Goal: Task Accomplishment & Management: Manage account settings

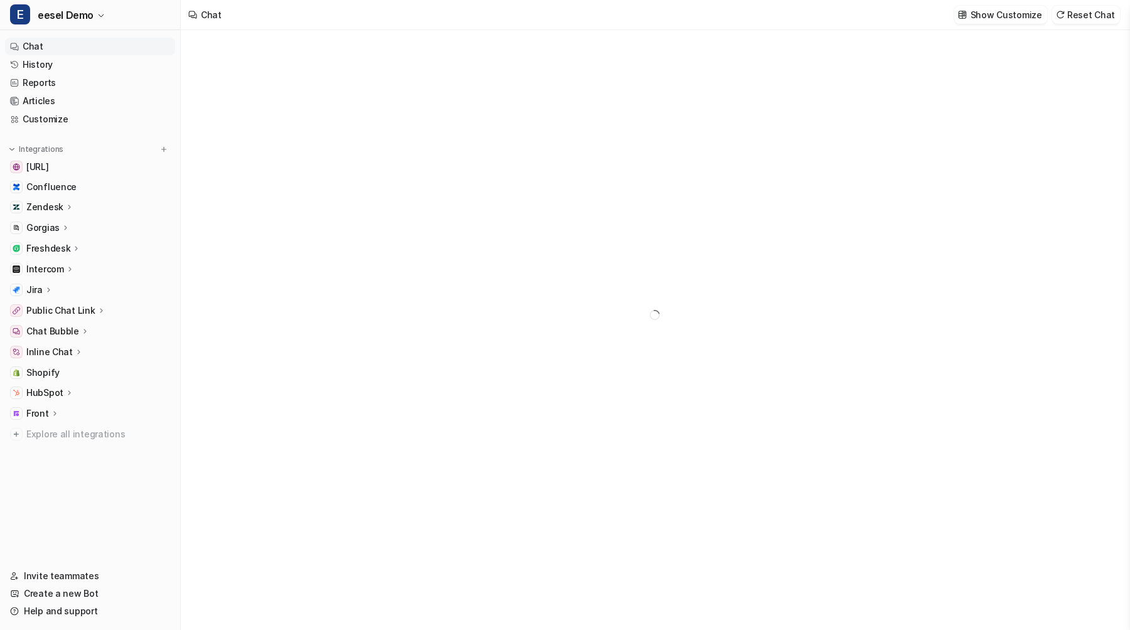
type textarea "**********"
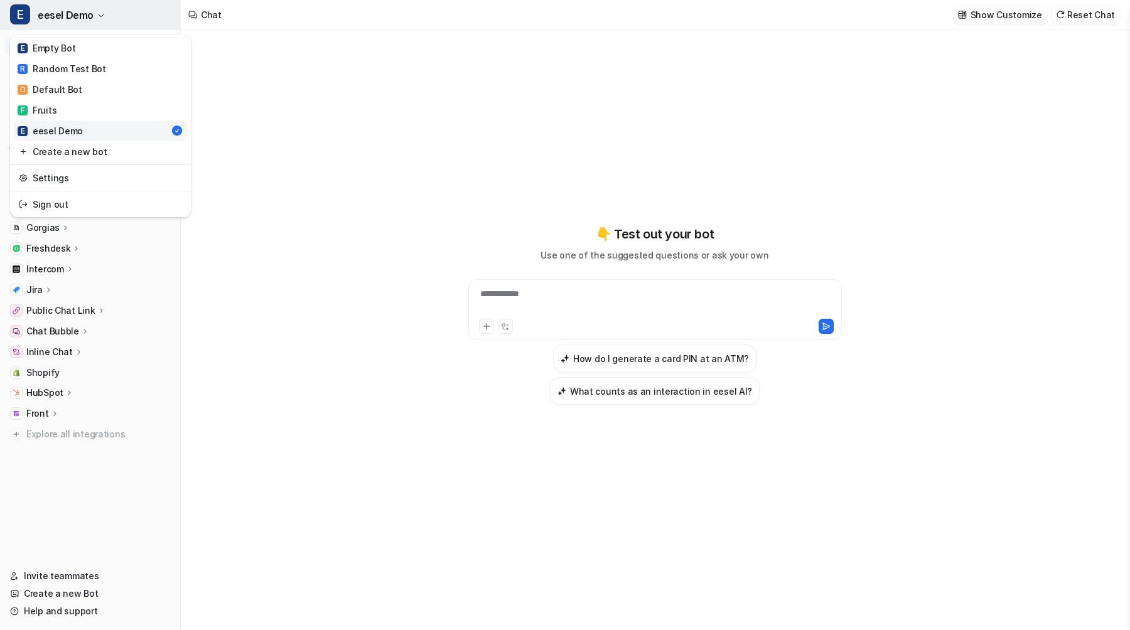
click at [109, 17] on button "E eesel Demo" at bounding box center [90, 15] width 180 height 30
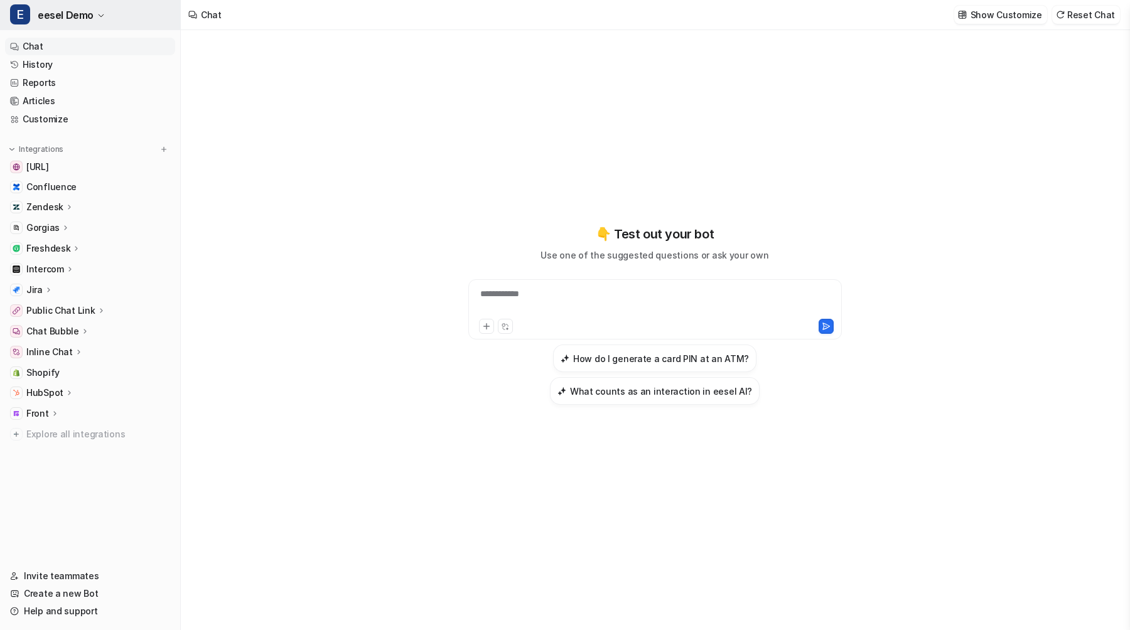
click at [109, 17] on button "E eesel Demo" at bounding box center [90, 15] width 180 height 30
click at [57, 409] on icon at bounding box center [54, 413] width 9 height 9
click at [58, 391] on p "HubSpot" at bounding box center [44, 393] width 37 height 13
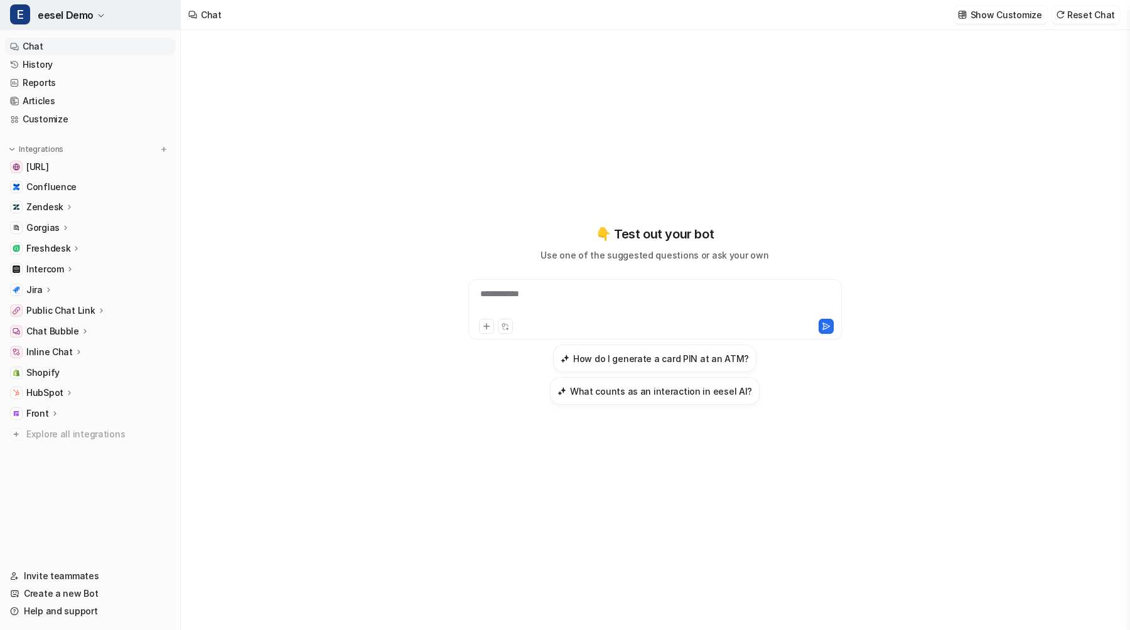
click at [76, 20] on span "eesel Demo" at bounding box center [66, 15] width 56 height 18
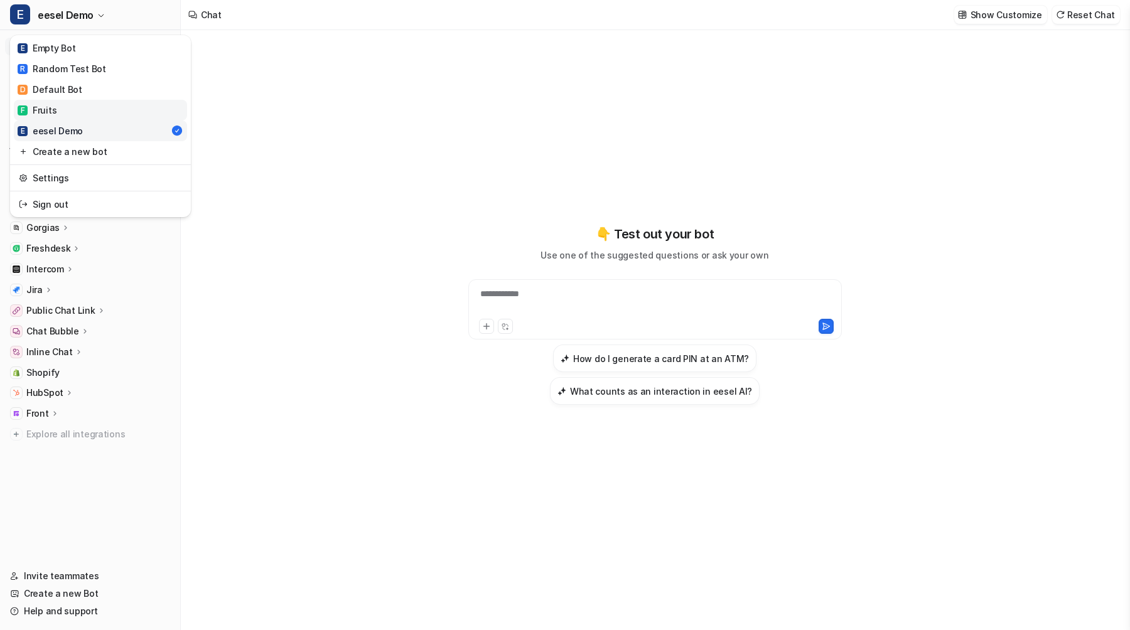
click at [69, 105] on link "F Fruits" at bounding box center [100, 110] width 173 height 21
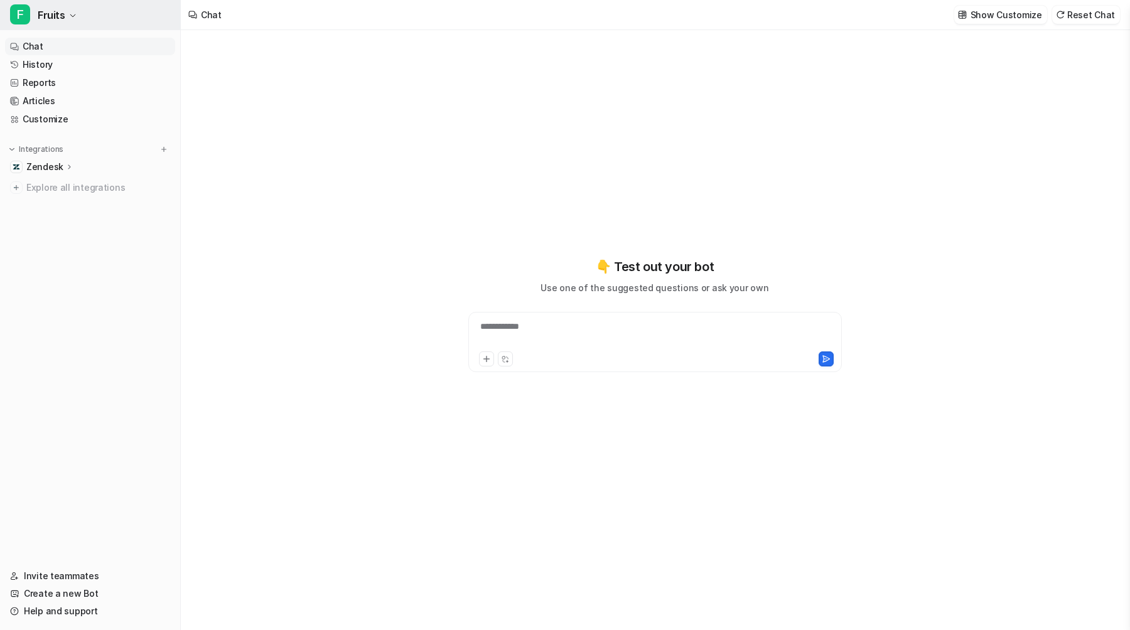
type textarea "**********"
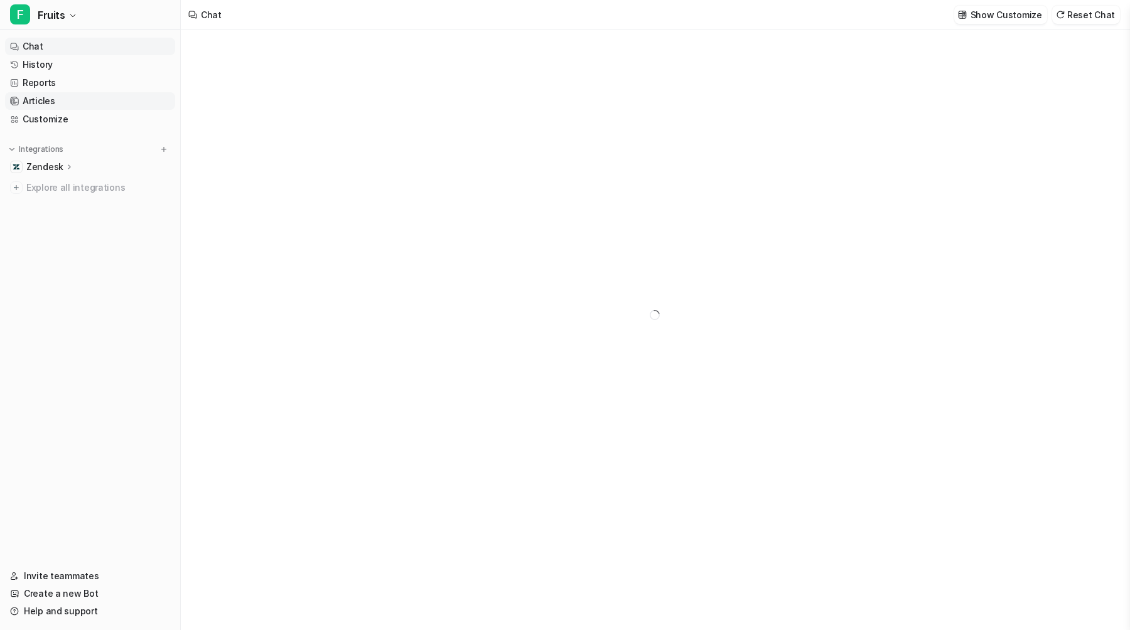
click at [56, 100] on link "Articles" at bounding box center [90, 101] width 170 height 18
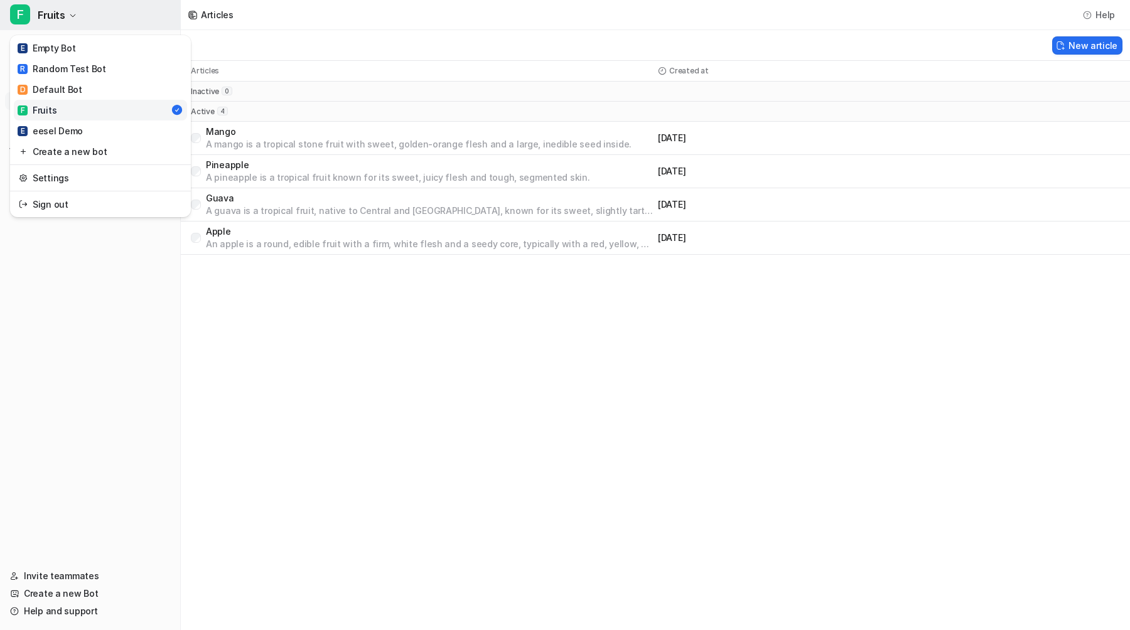
click at [67, 24] on button "F Fruits" at bounding box center [90, 15] width 180 height 30
click at [68, 64] on div "R Random Test Bot" at bounding box center [62, 68] width 89 height 13
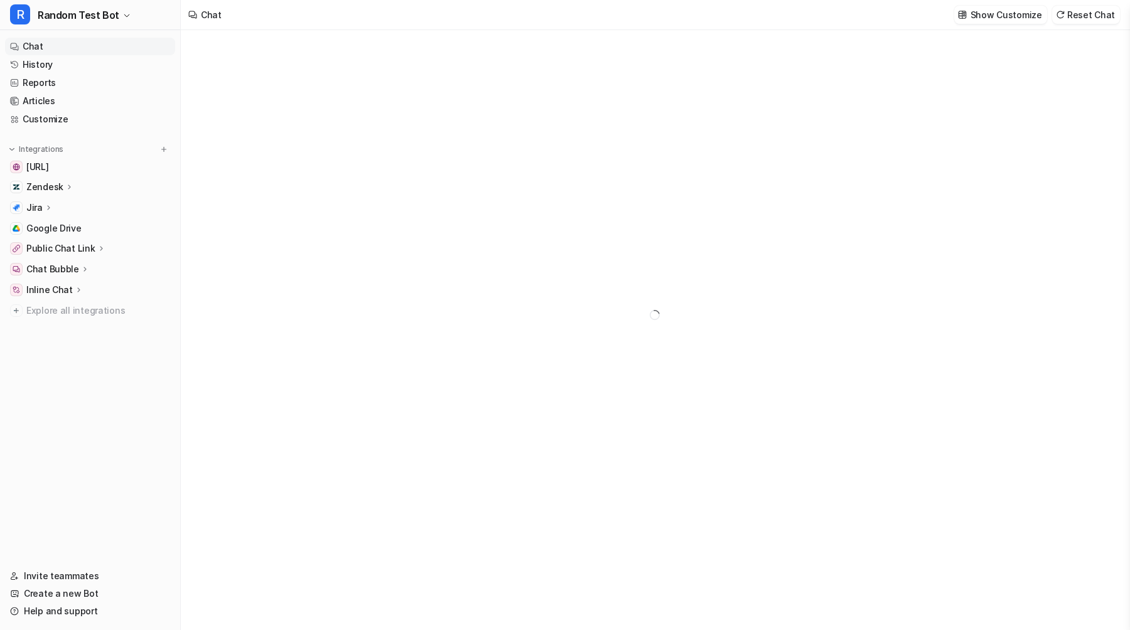
type textarea "**********"
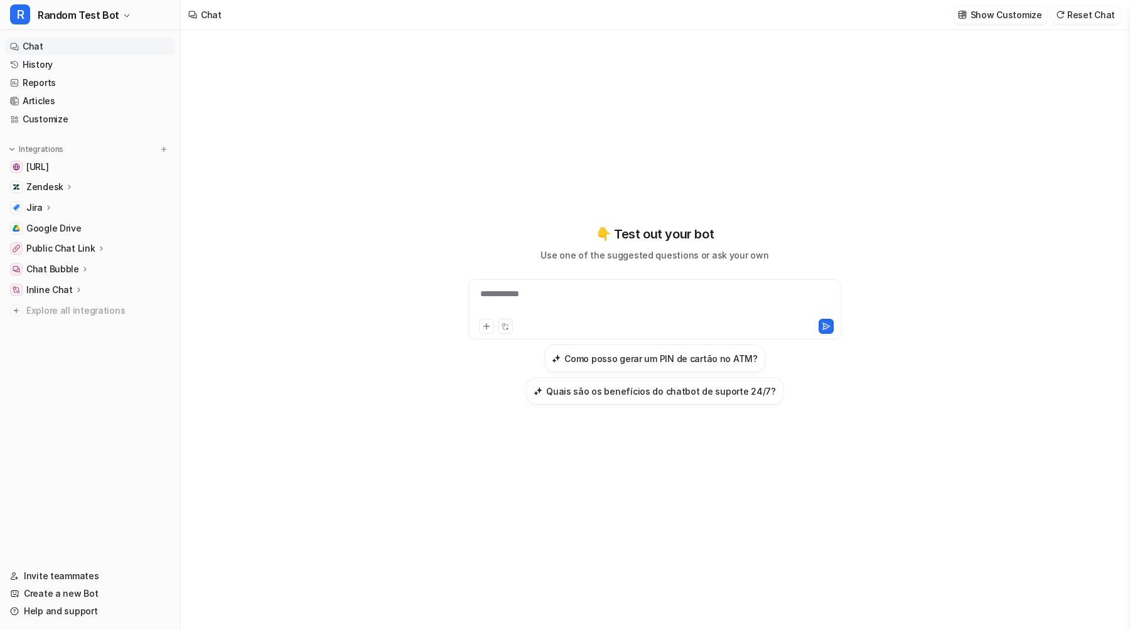
click at [49, 183] on p "Zendesk" at bounding box center [44, 187] width 37 height 13
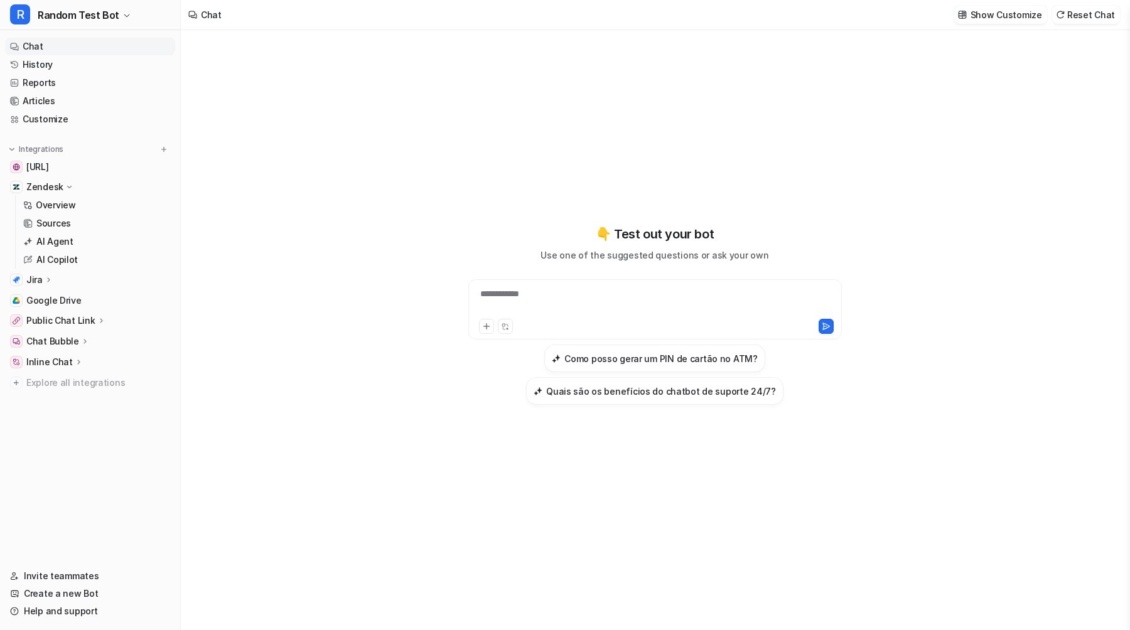
click at [49, 183] on p "Zendesk" at bounding box center [44, 187] width 37 height 13
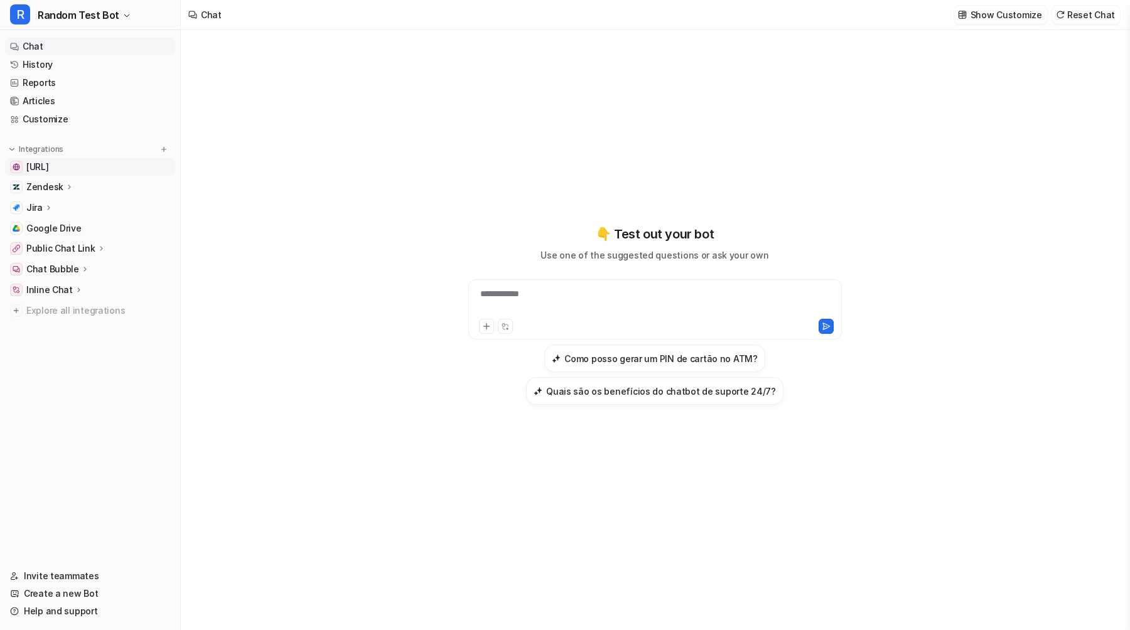
click at [49, 163] on span "[URL]" at bounding box center [37, 167] width 23 height 13
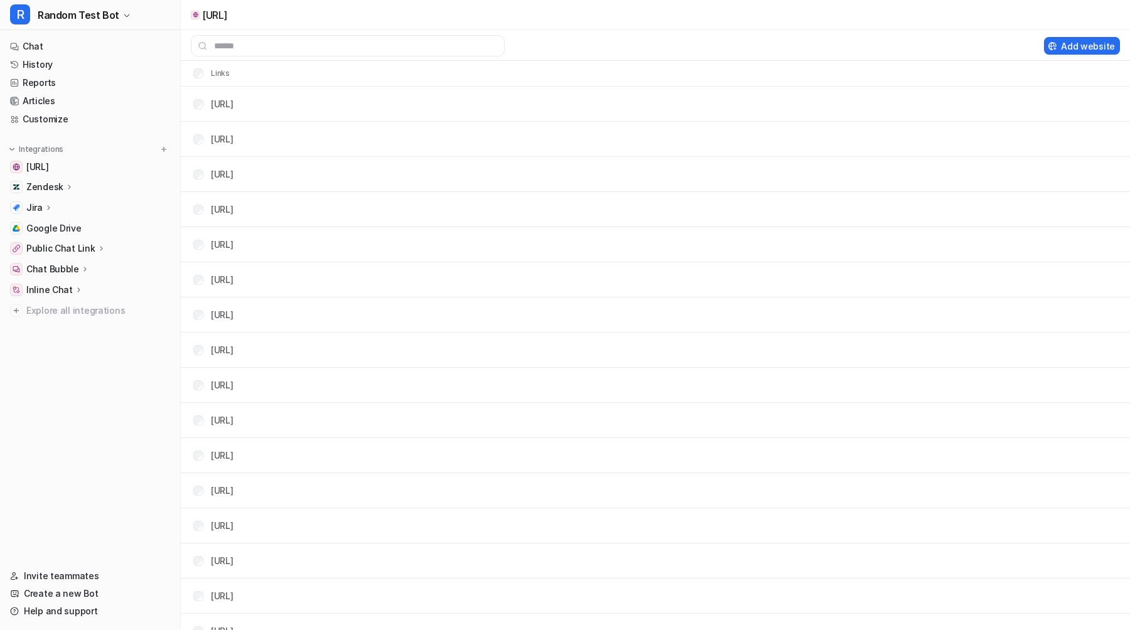
click at [95, 181] on div "Zendesk" at bounding box center [90, 187] width 170 height 18
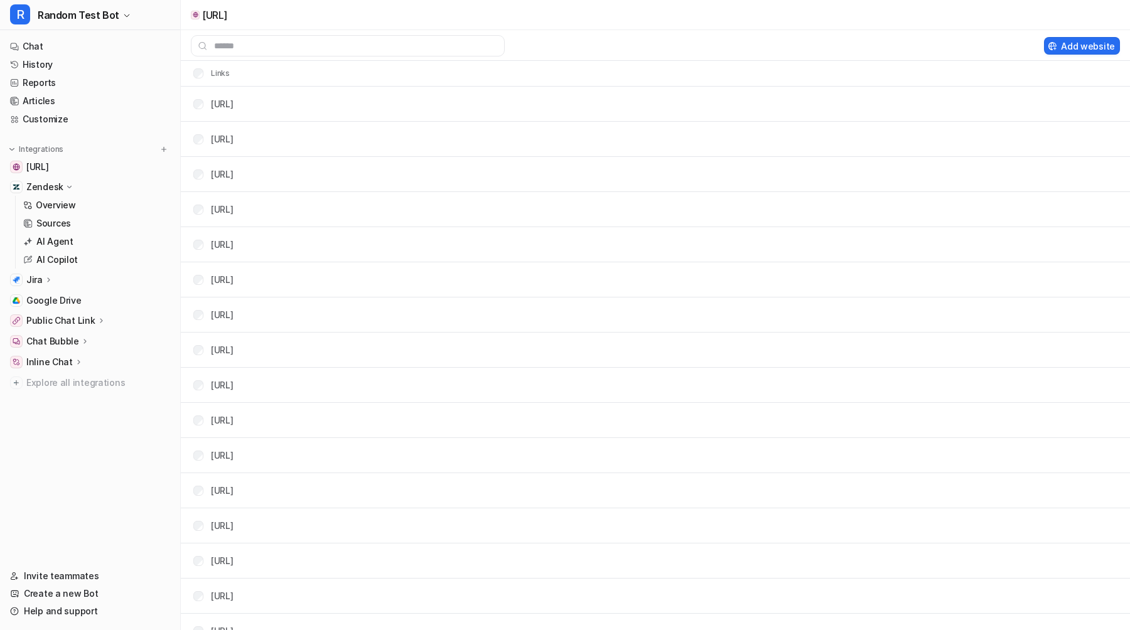
click at [90, 185] on div "Zendesk" at bounding box center [90, 187] width 170 height 18
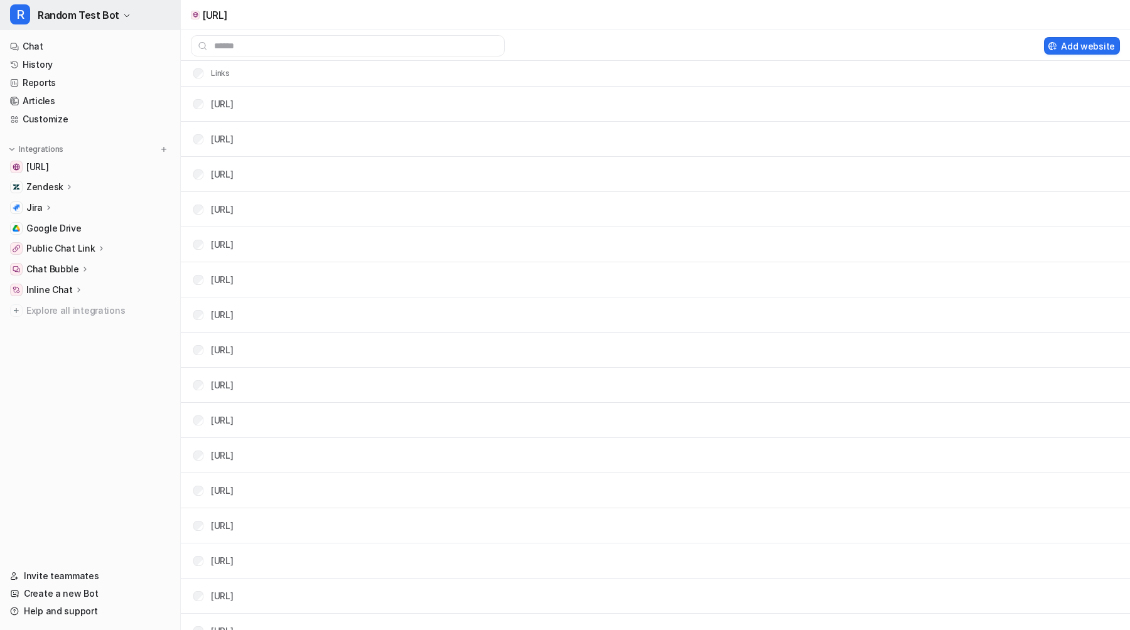
click at [130, 19] on button "R Random Test Bot" at bounding box center [90, 15] width 180 height 30
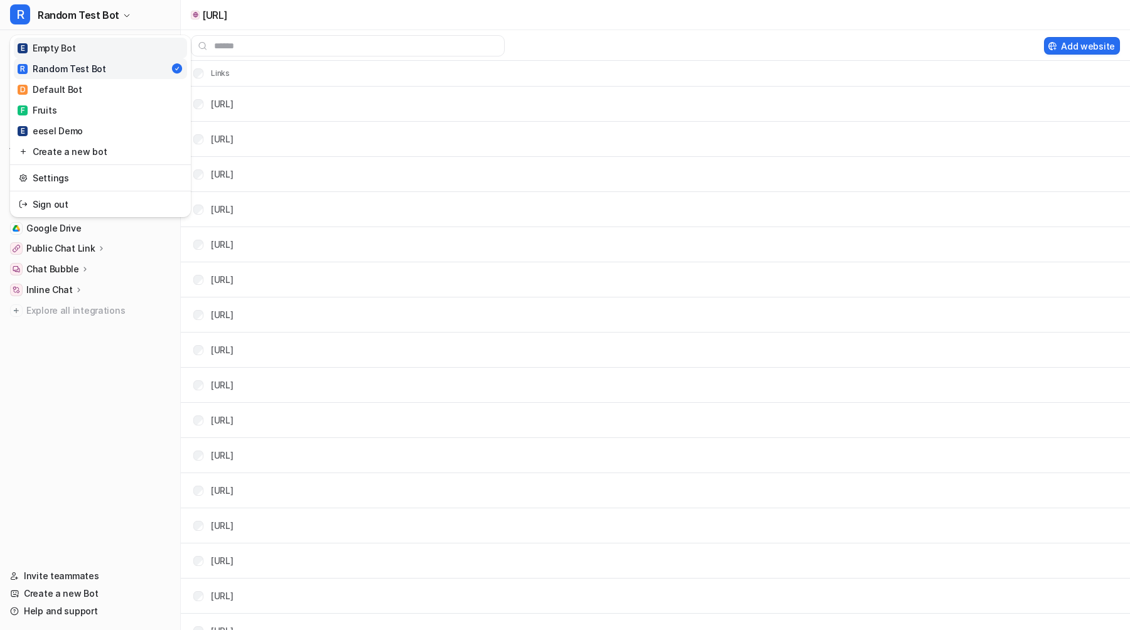
click at [107, 48] on link "E Empty Bot" at bounding box center [100, 48] width 173 height 21
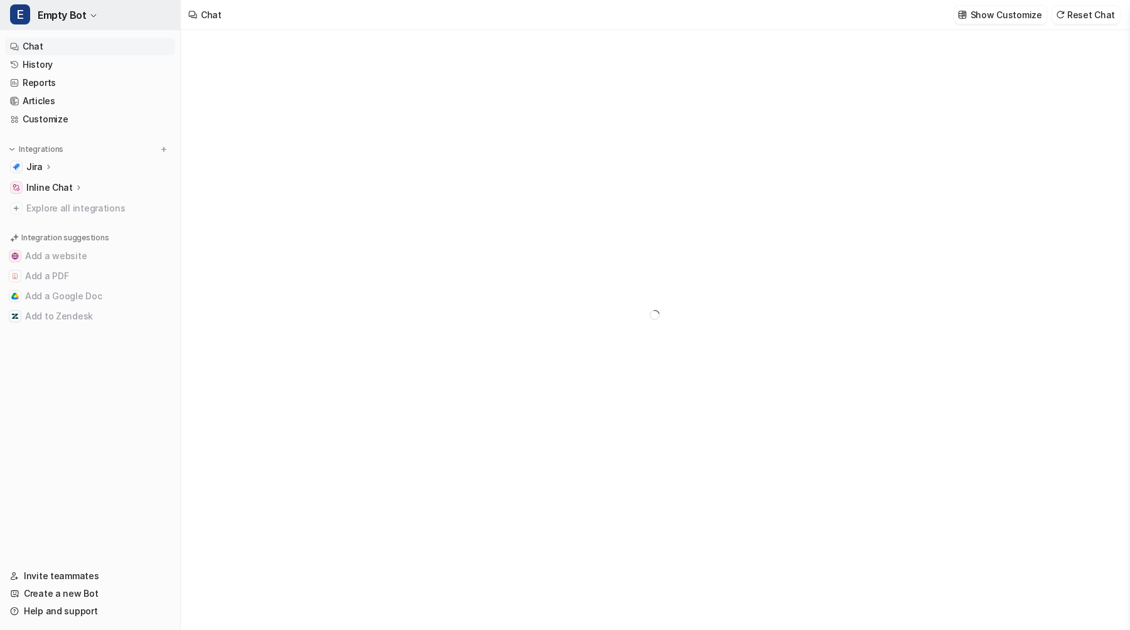
type textarea "**********"
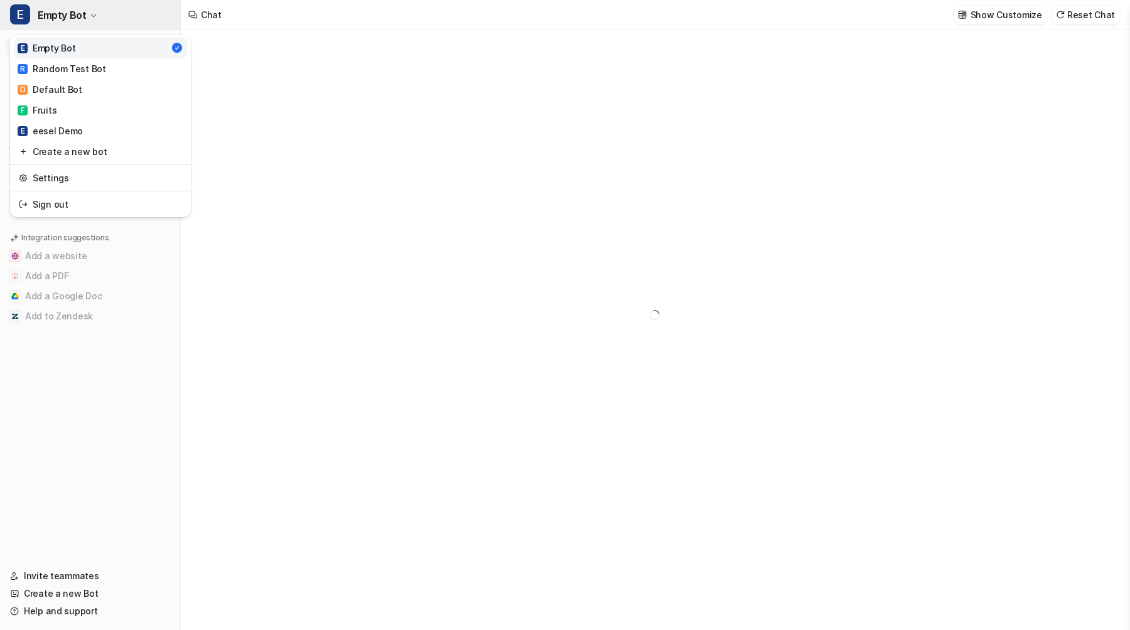
click at [96, 23] on button "E Empty Bot" at bounding box center [90, 15] width 180 height 30
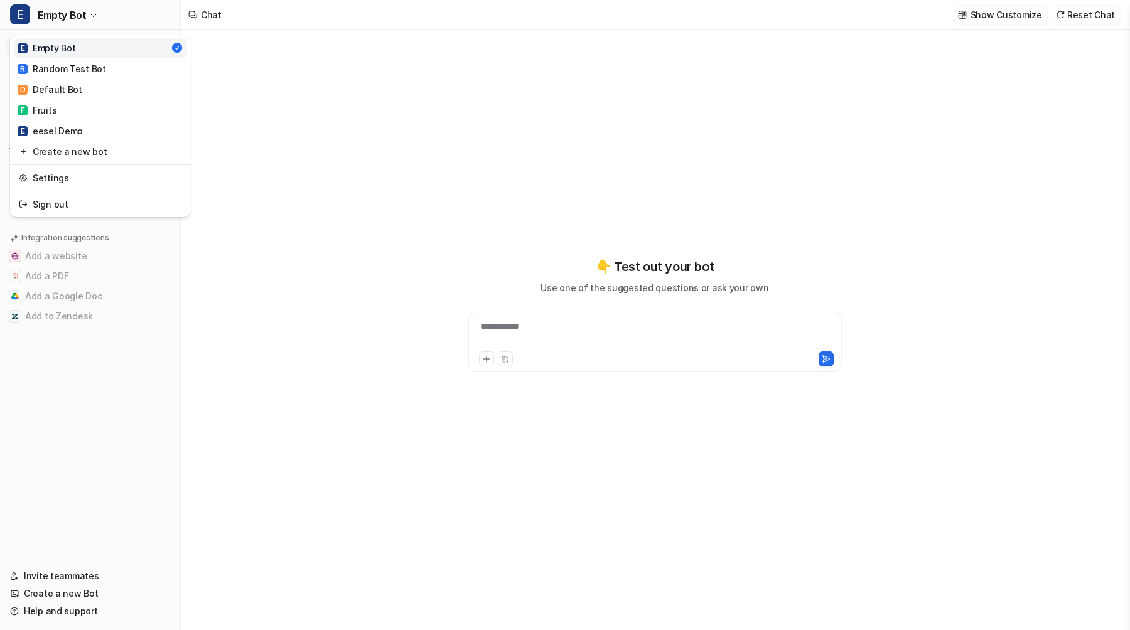
click at [271, 121] on div "**********" at bounding box center [565, 315] width 1130 height 630
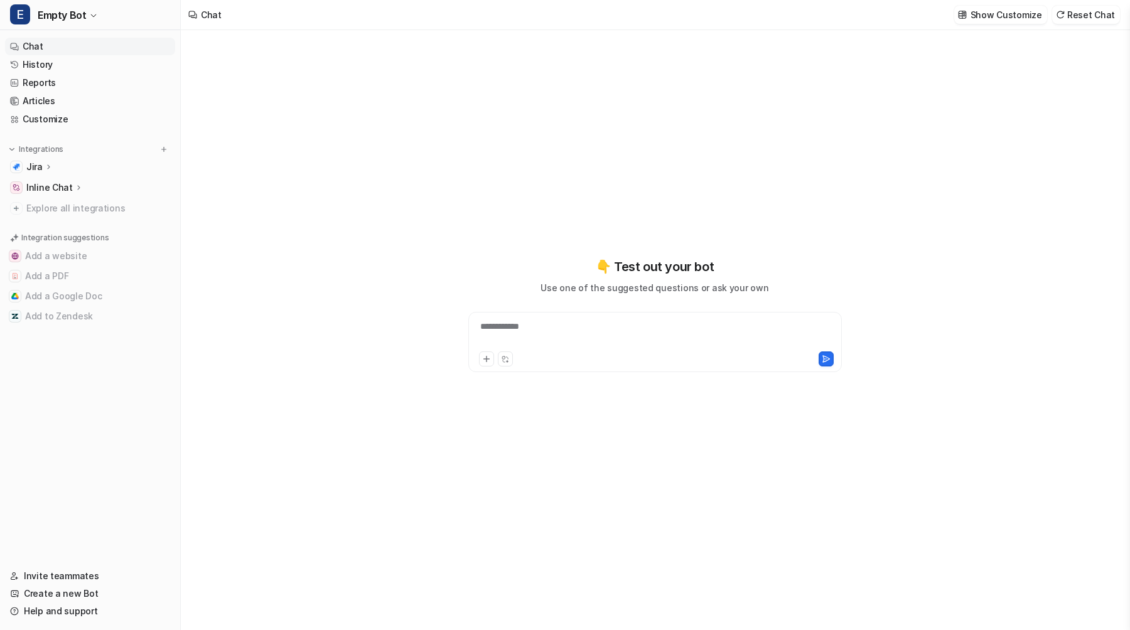
click at [102, 168] on div "Jira" at bounding box center [90, 167] width 170 height 18
click at [94, 181] on link "Overview" at bounding box center [96, 185] width 157 height 18
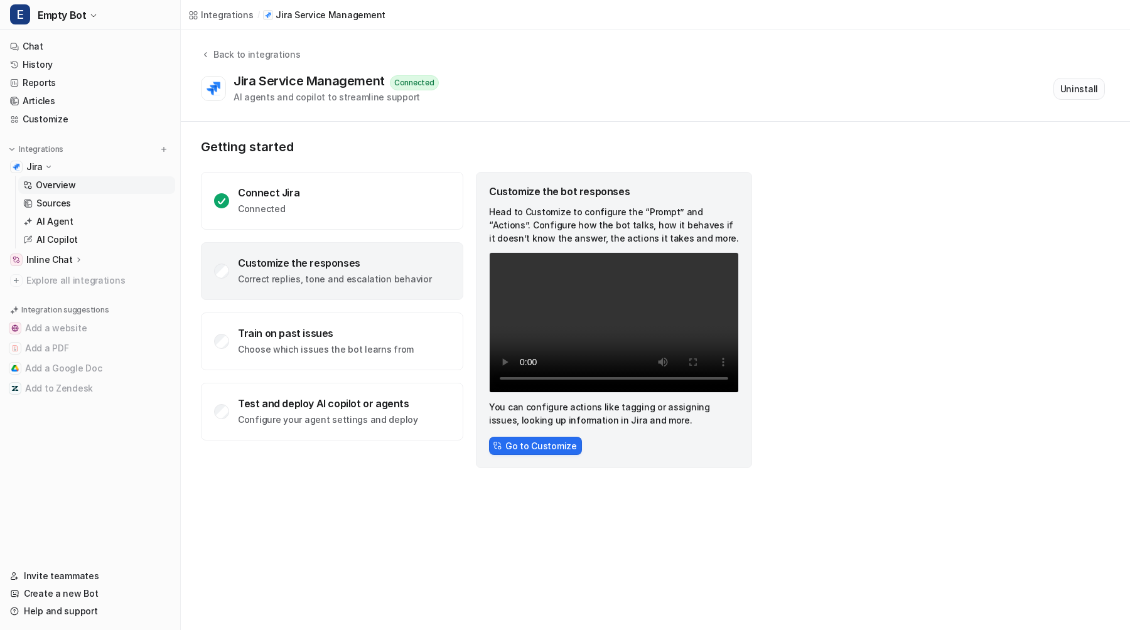
click at [1074, 85] on button "Uninstall" at bounding box center [1079, 89] width 51 height 22
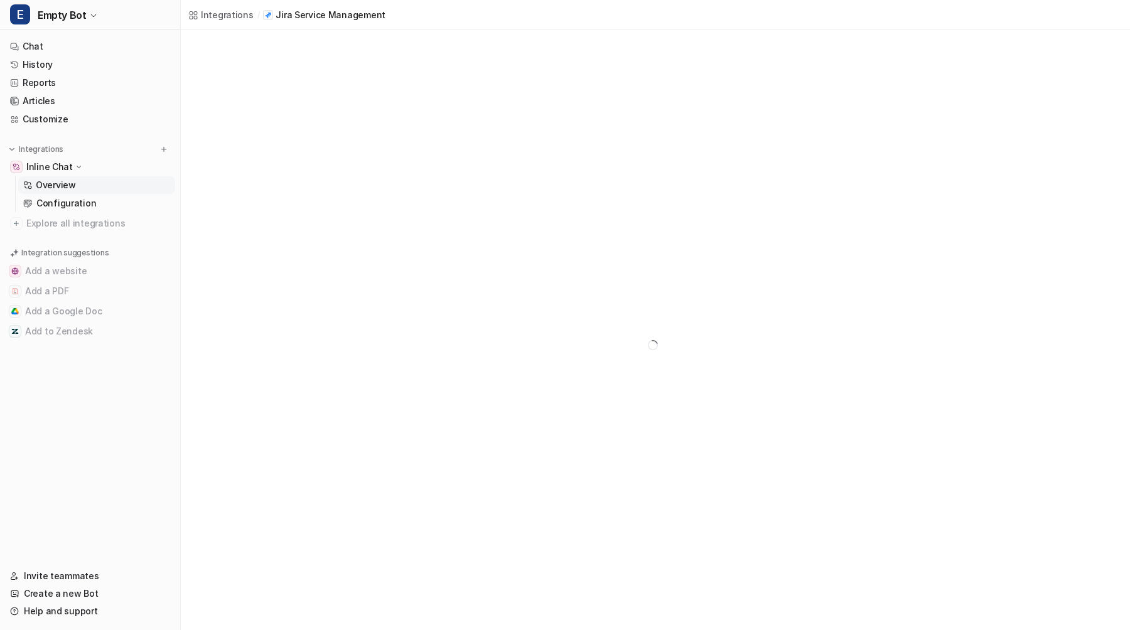
click at [64, 183] on p "Overview" at bounding box center [56, 185] width 40 height 13
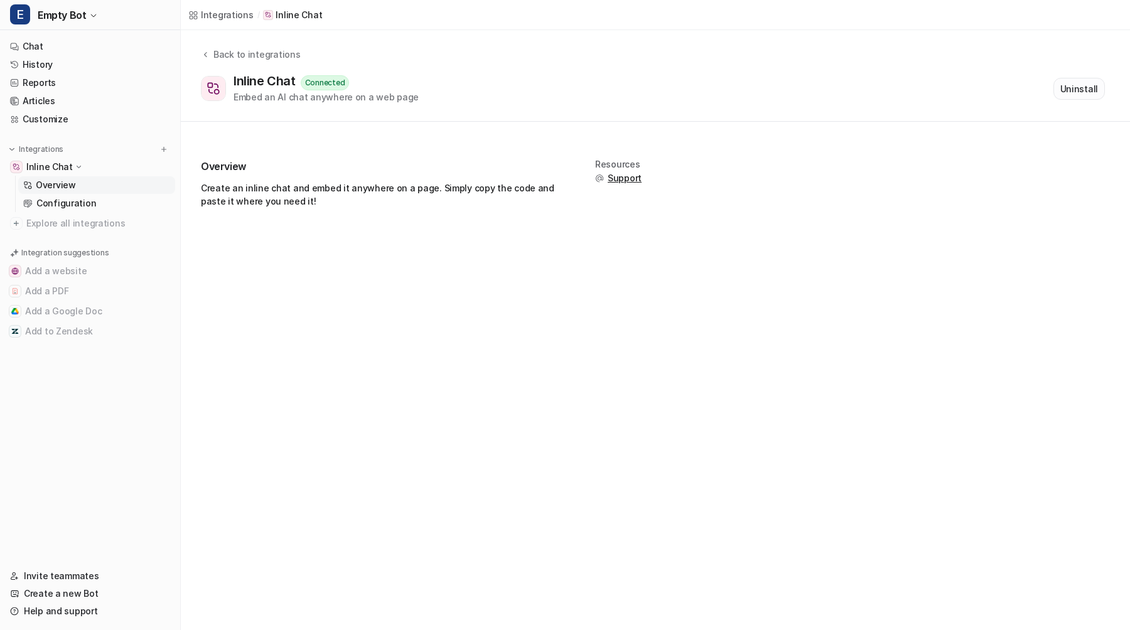
click at [1074, 82] on button "Uninstall" at bounding box center [1079, 89] width 51 height 22
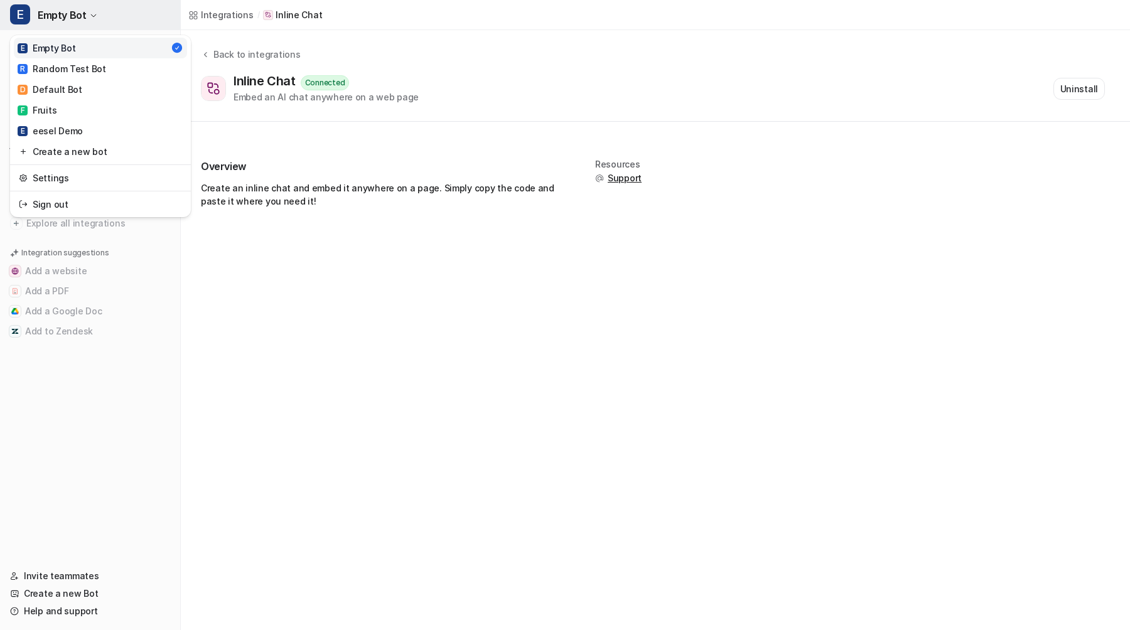
click at [129, 23] on button "E Empty Bot" at bounding box center [90, 15] width 180 height 30
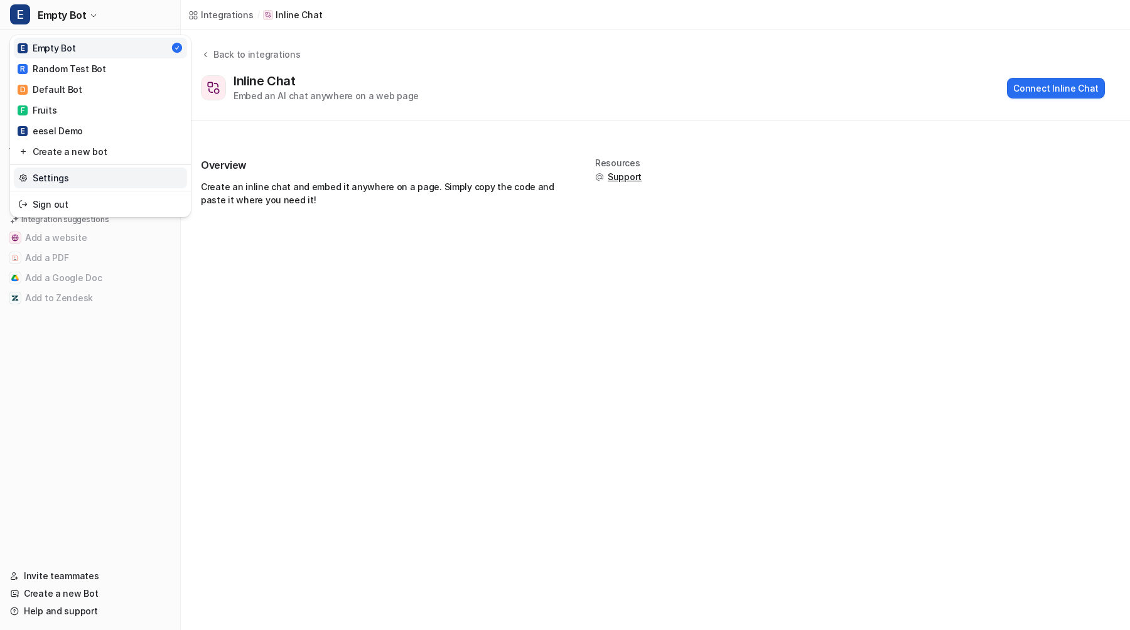
click at [72, 179] on link "Settings" at bounding box center [100, 178] width 173 height 21
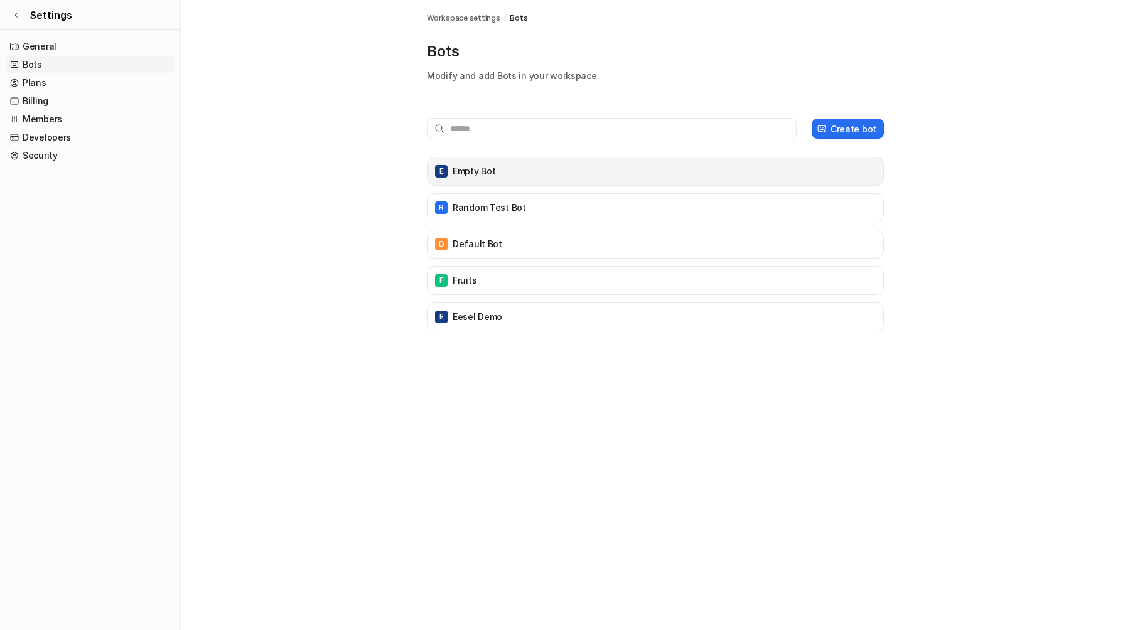
click at [574, 166] on div "E Empty Bot" at bounding box center [656, 172] width 446 height 18
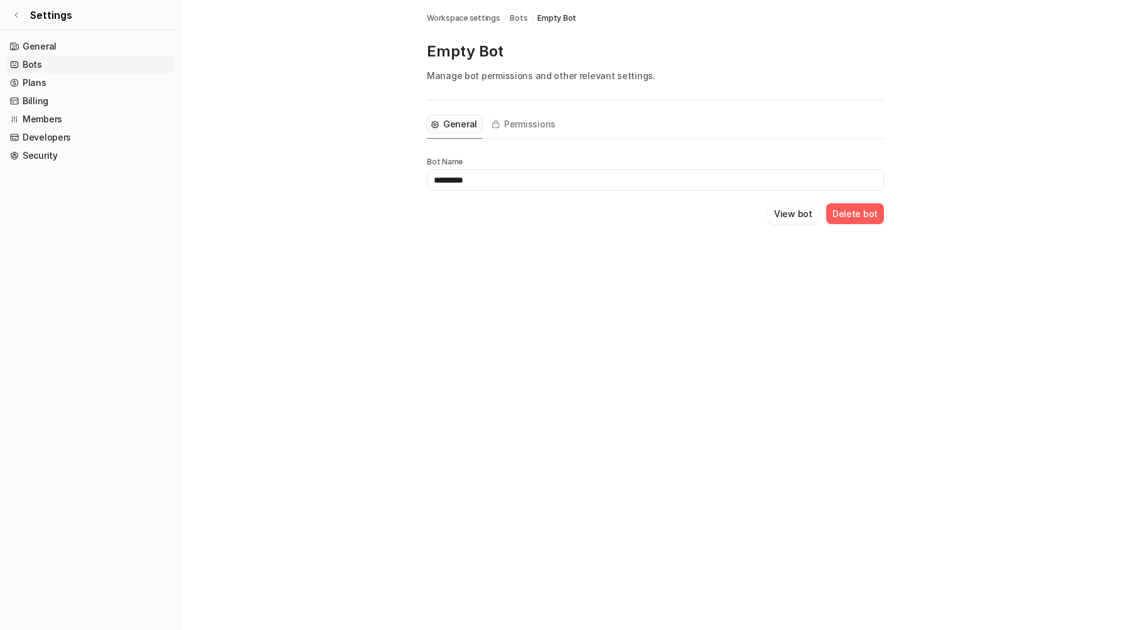
click at [845, 208] on button "Delete bot" at bounding box center [855, 213] width 58 height 21
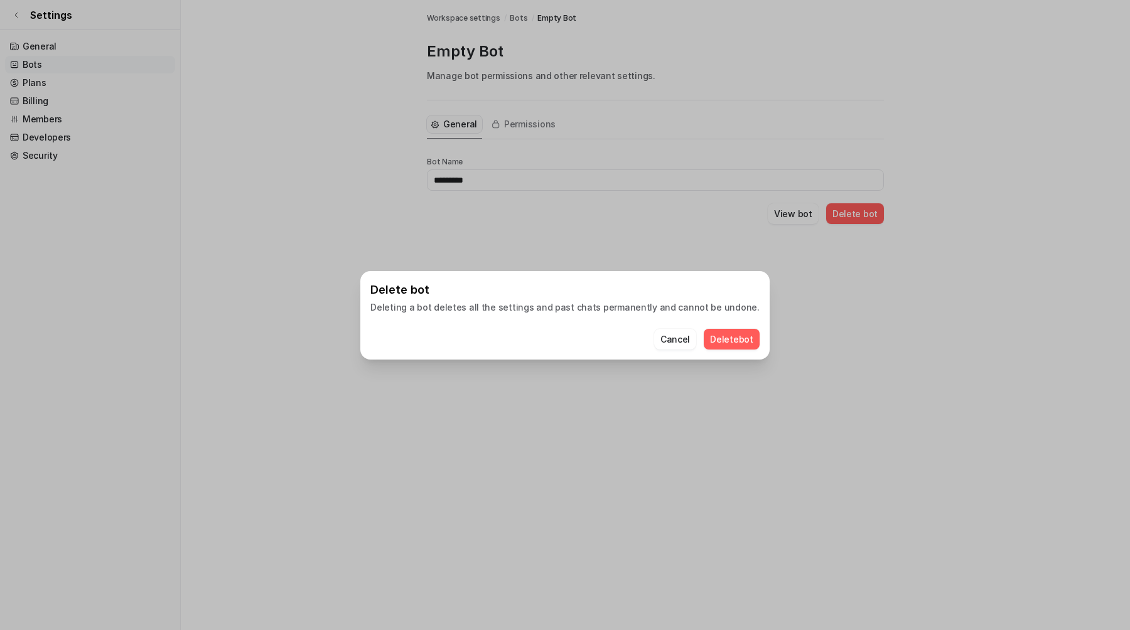
click at [709, 340] on button "Delete bot" at bounding box center [732, 339] width 56 height 21
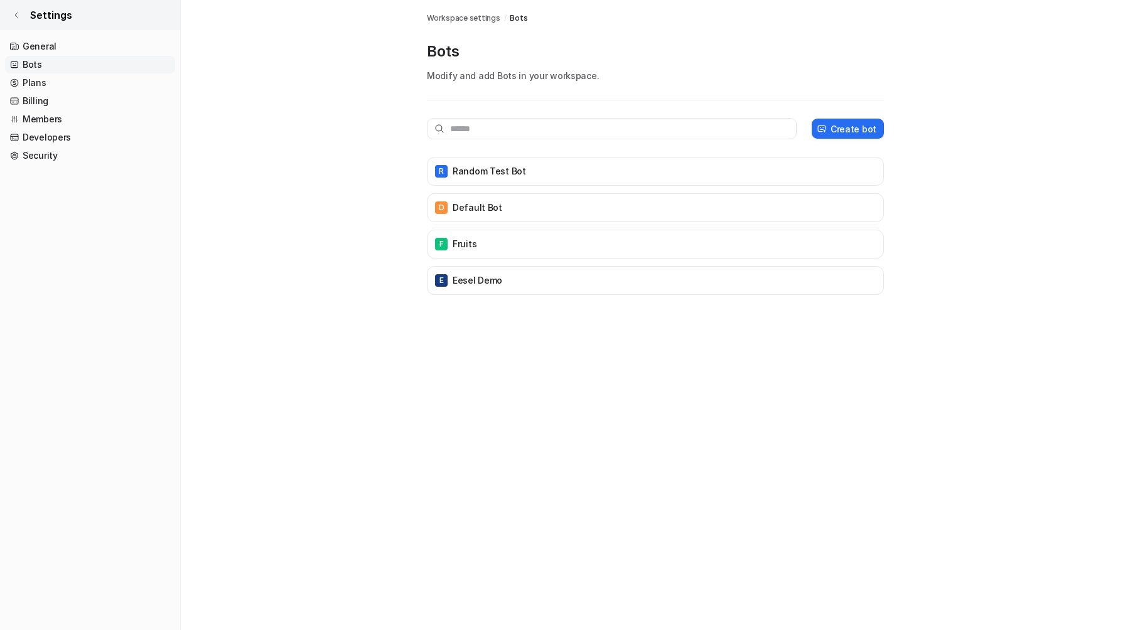
click at [21, 11] on link "Settings" at bounding box center [90, 15] width 180 height 30
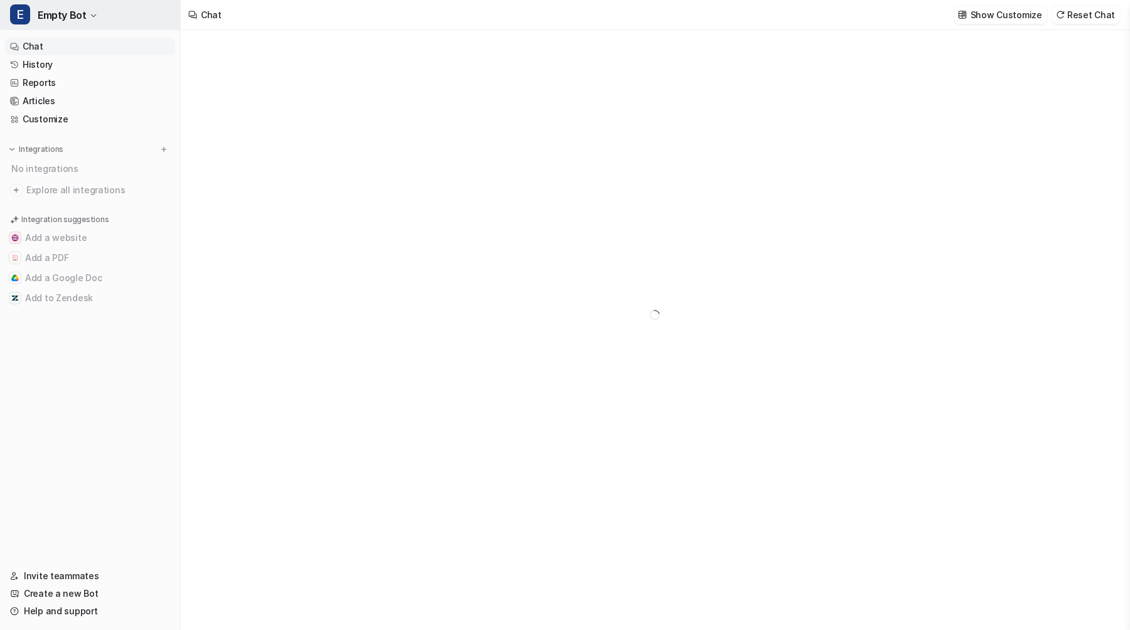
click at [33, 10] on button "E Empty Bot" at bounding box center [90, 15] width 180 height 30
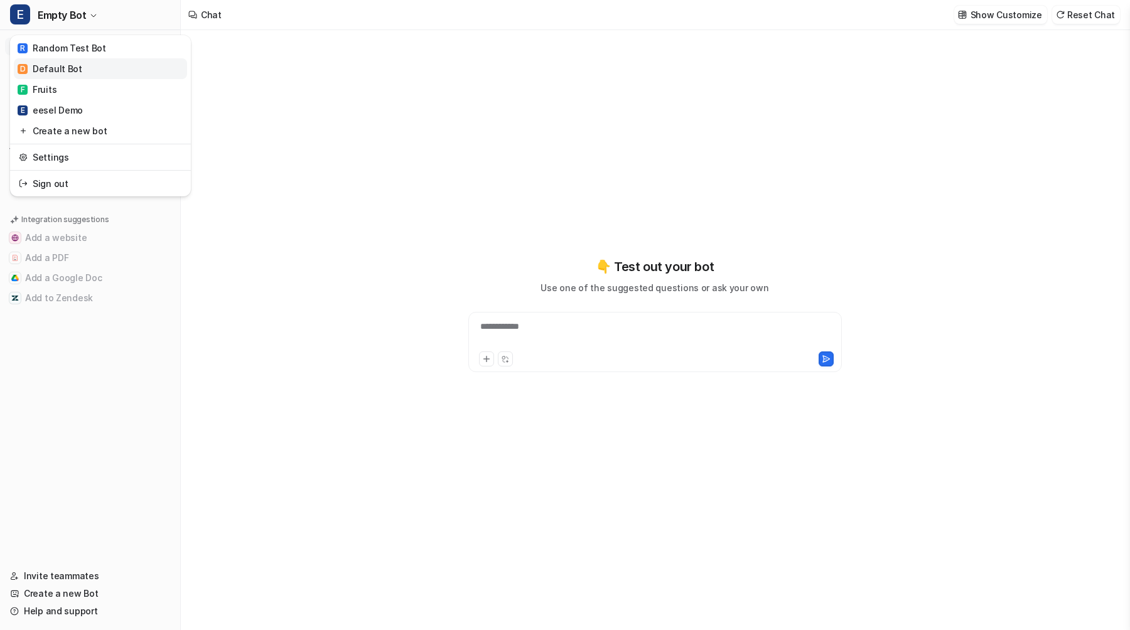
click at [68, 69] on div "D Default Bot" at bounding box center [50, 68] width 65 height 13
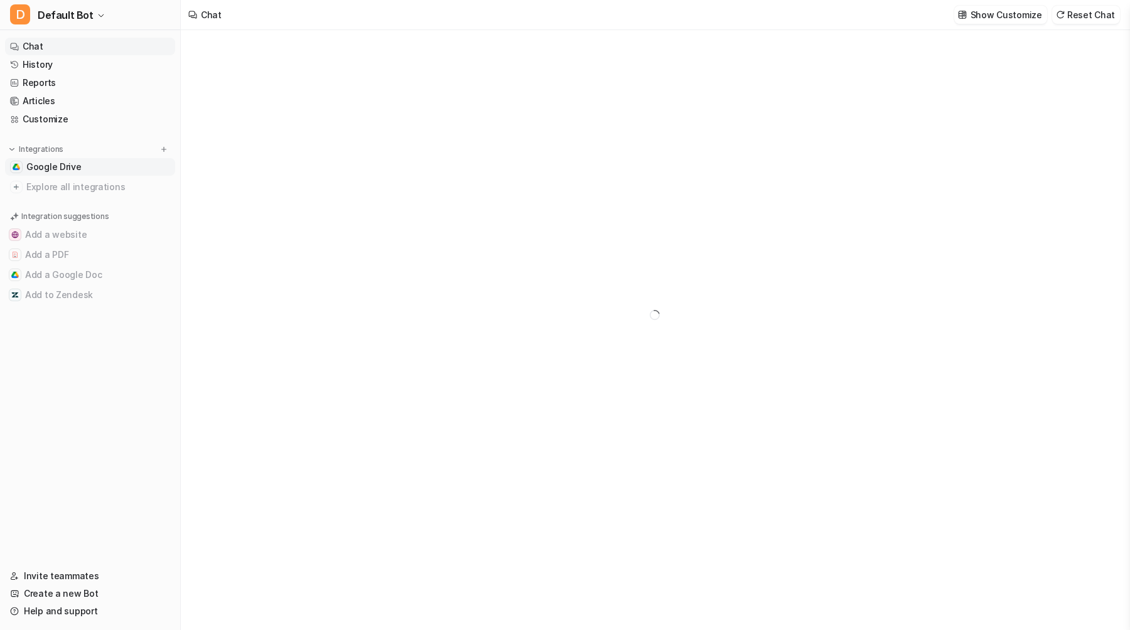
type textarea "**********"
click at [70, 166] on span "Google Drive" at bounding box center [53, 167] width 55 height 13
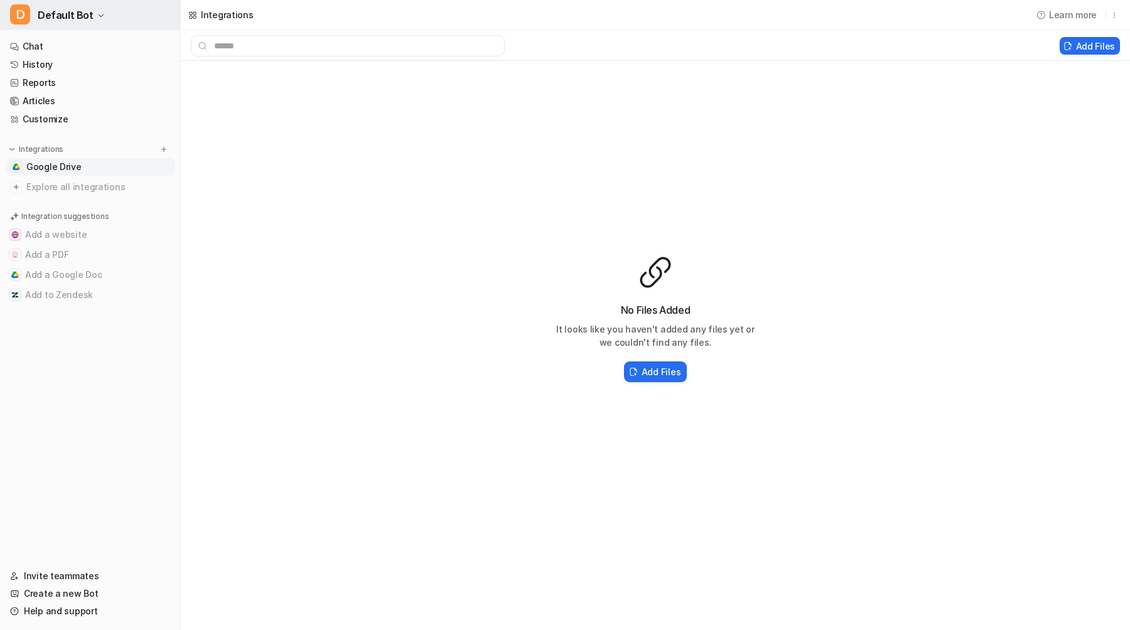
click at [85, 11] on span "Default Bot" at bounding box center [66, 15] width 56 height 18
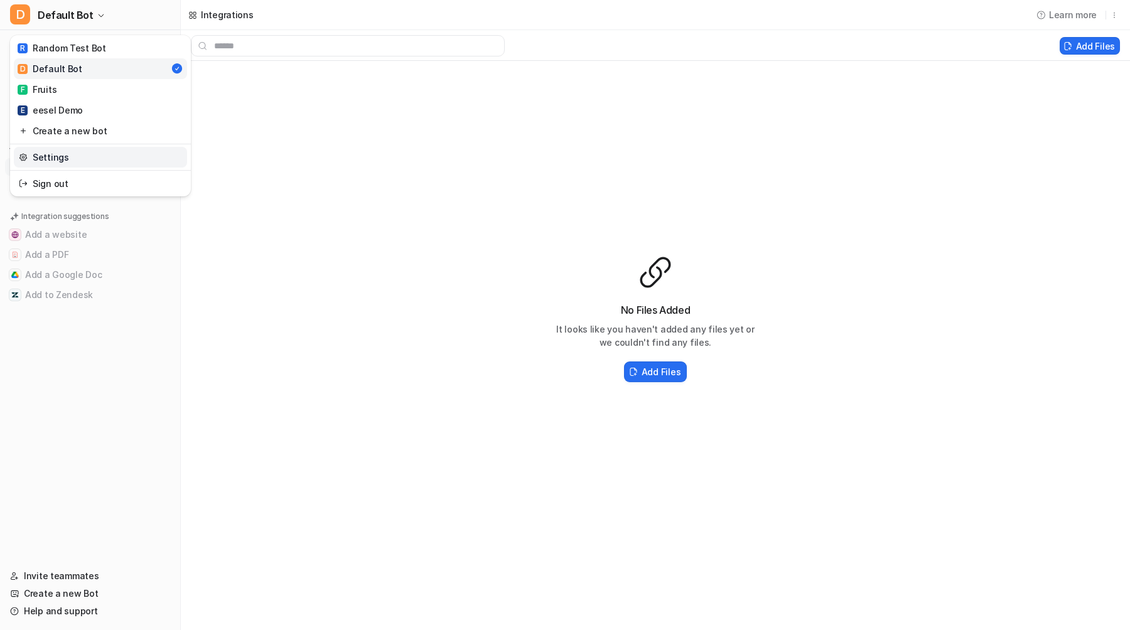
click at [70, 158] on link "Settings" at bounding box center [100, 157] width 173 height 21
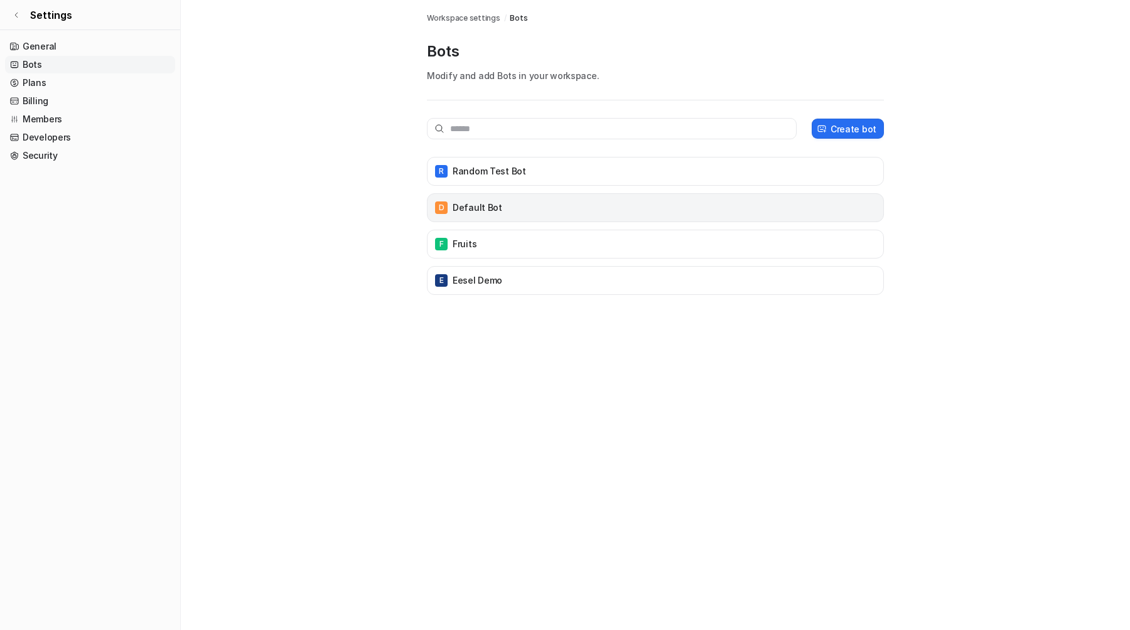
click at [530, 210] on div "D Default Bot" at bounding box center [656, 208] width 446 height 18
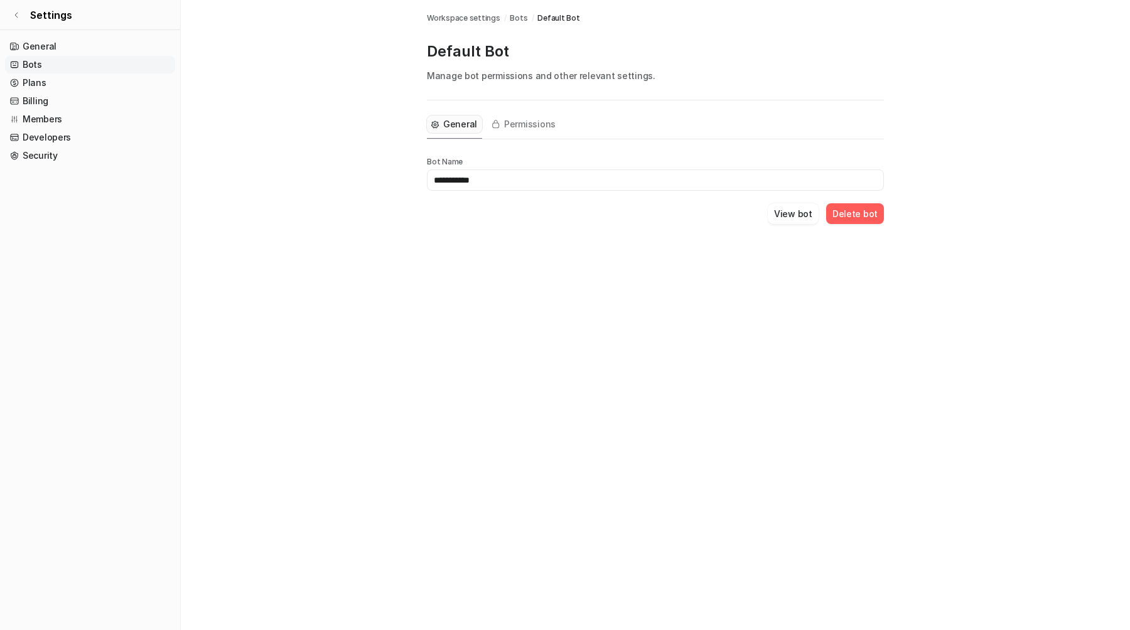
click at [837, 217] on button "Delete bot" at bounding box center [855, 213] width 58 height 21
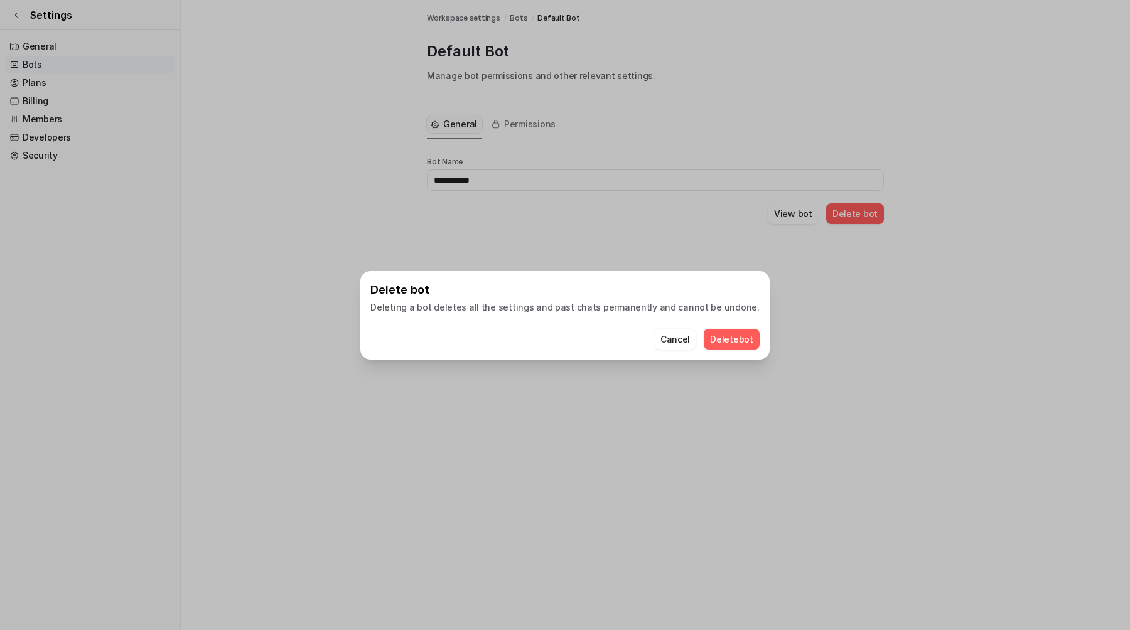
click at [704, 333] on button "Delete bot" at bounding box center [732, 339] width 56 height 21
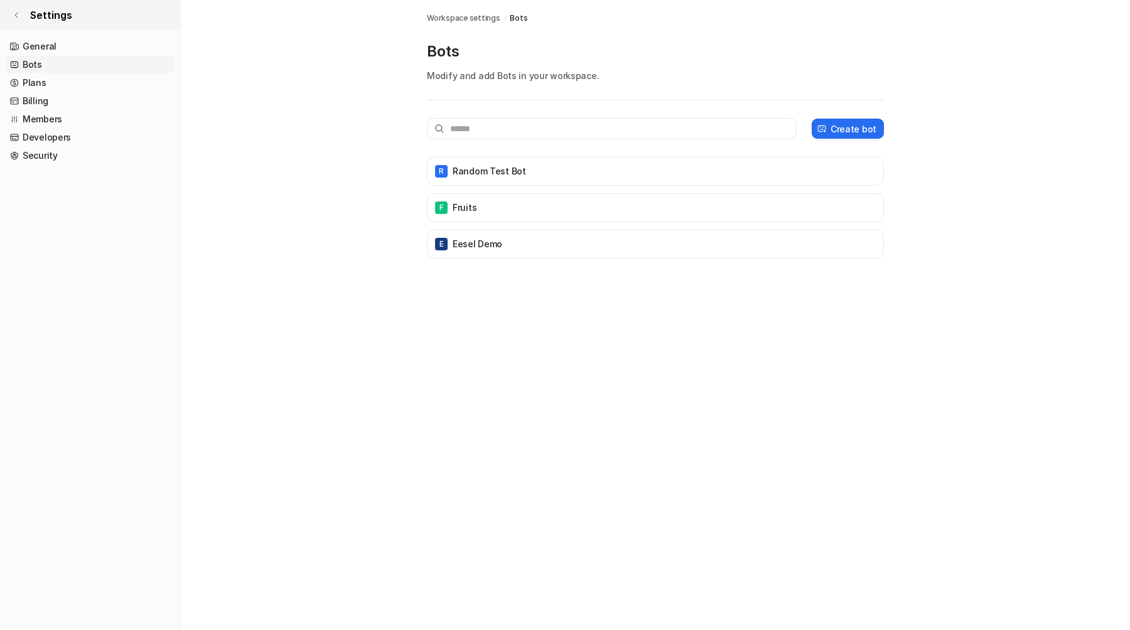
click at [63, 16] on span "Settings" at bounding box center [51, 15] width 42 height 15
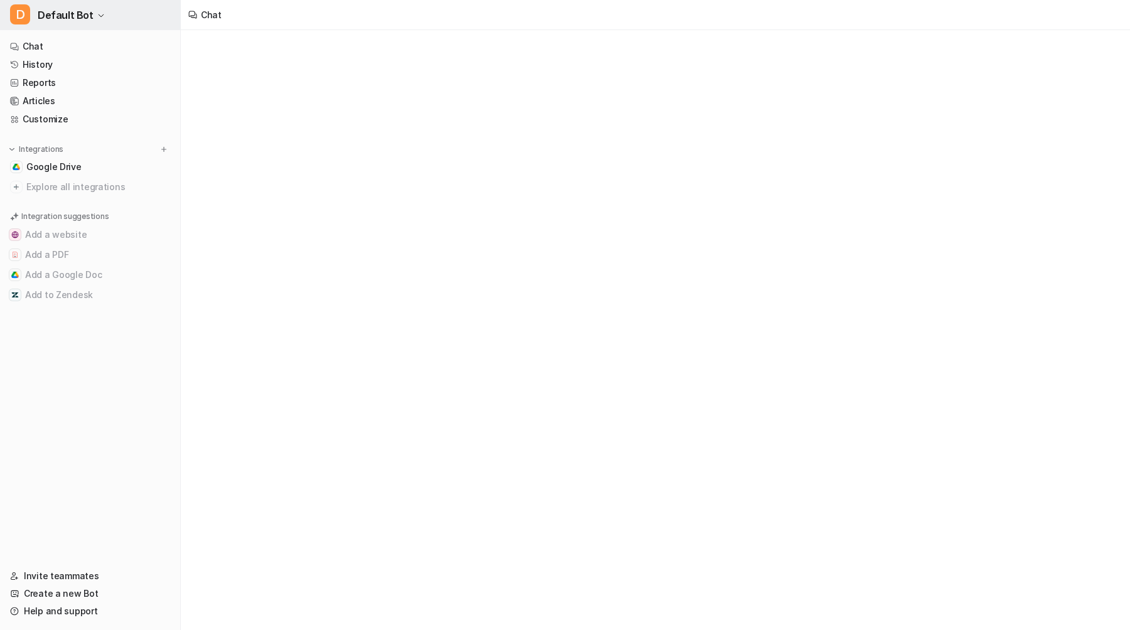
click at [62, 16] on span "Default Bot" at bounding box center [66, 15] width 56 height 18
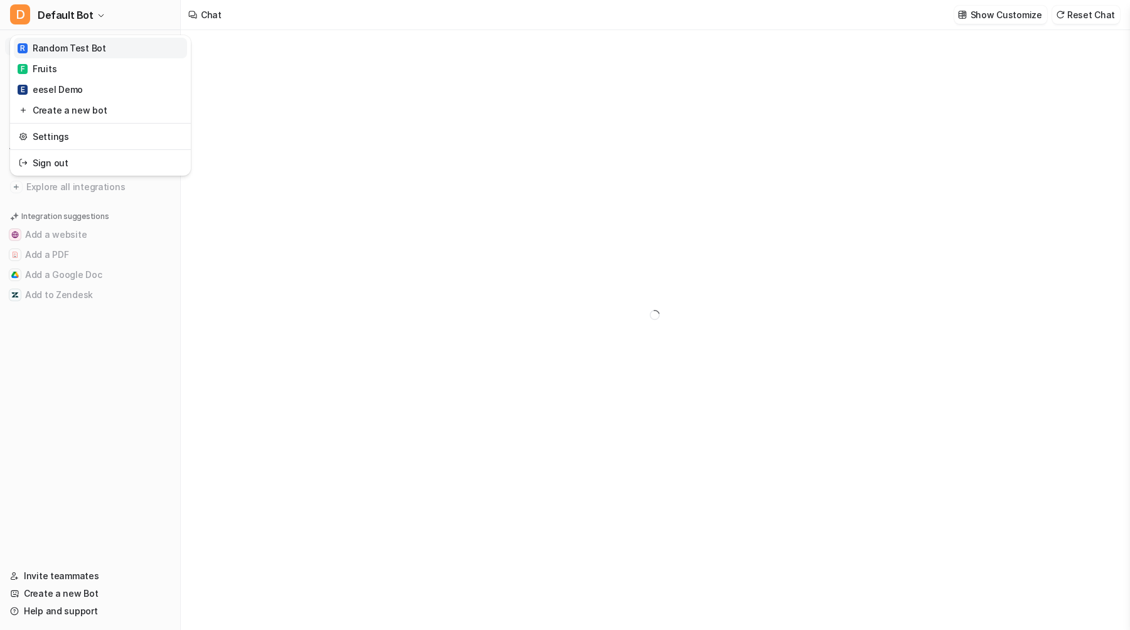
click at [88, 56] on link "R Random Test Bot" at bounding box center [100, 48] width 173 height 21
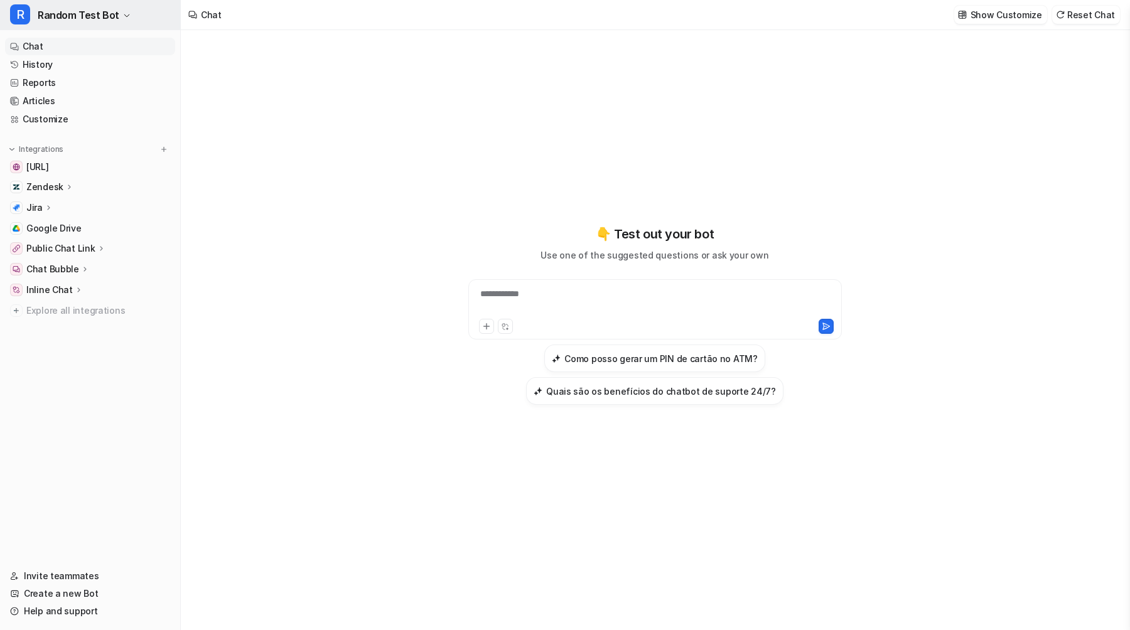
click at [72, 18] on span "Random Test Bot" at bounding box center [79, 15] width 82 height 18
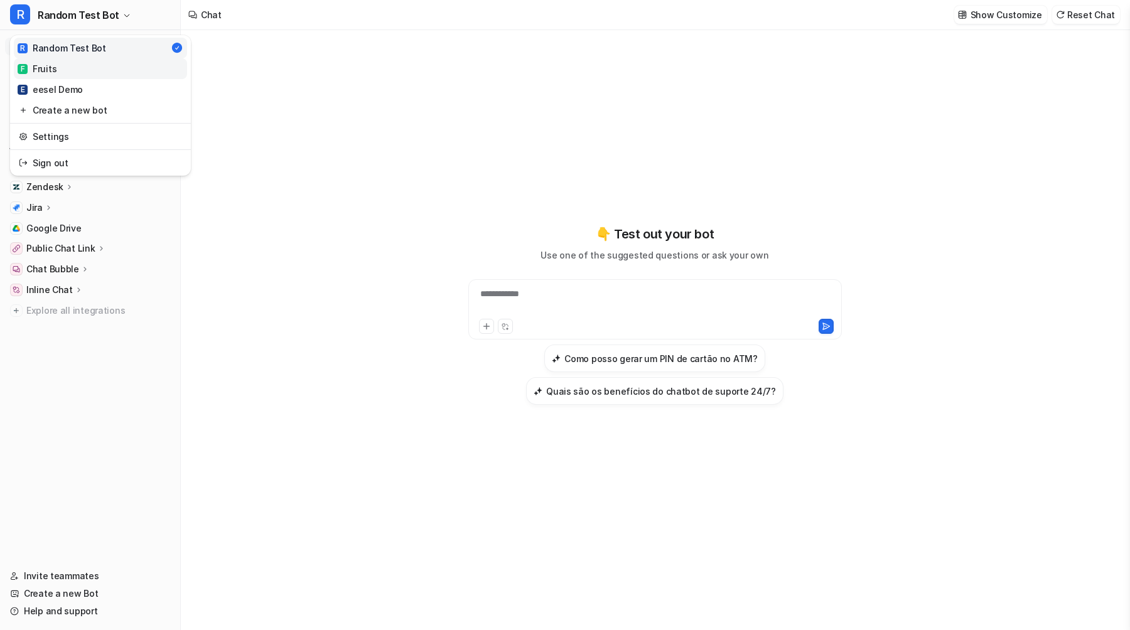
click at [68, 67] on link "F Fruits" at bounding box center [100, 68] width 173 height 21
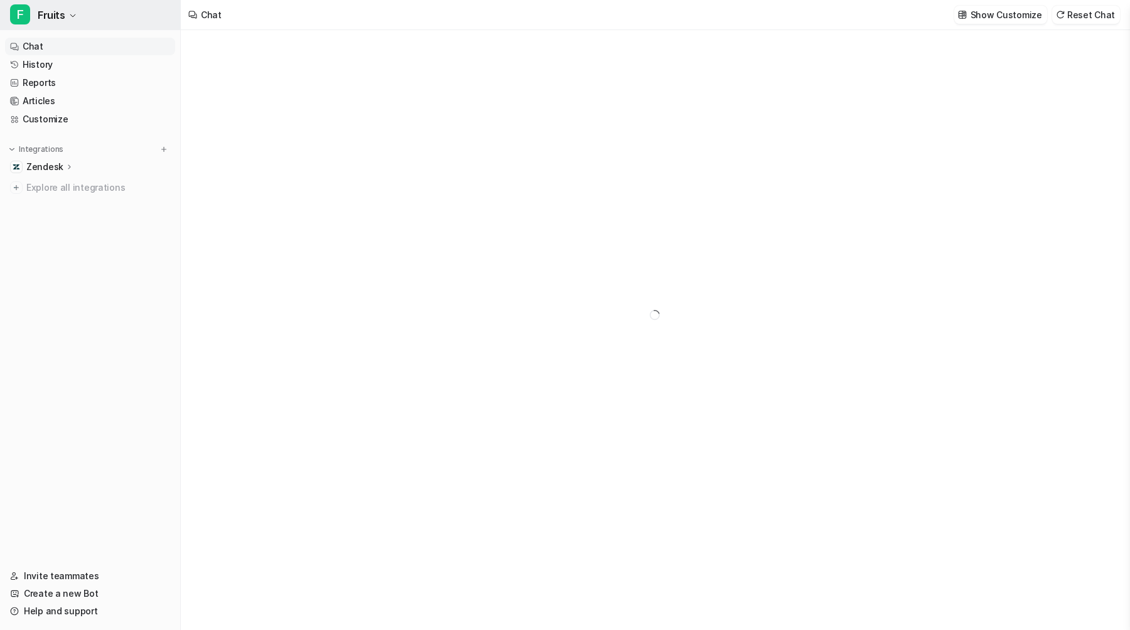
click at [85, 15] on button "F Fruits" at bounding box center [90, 15] width 180 height 30
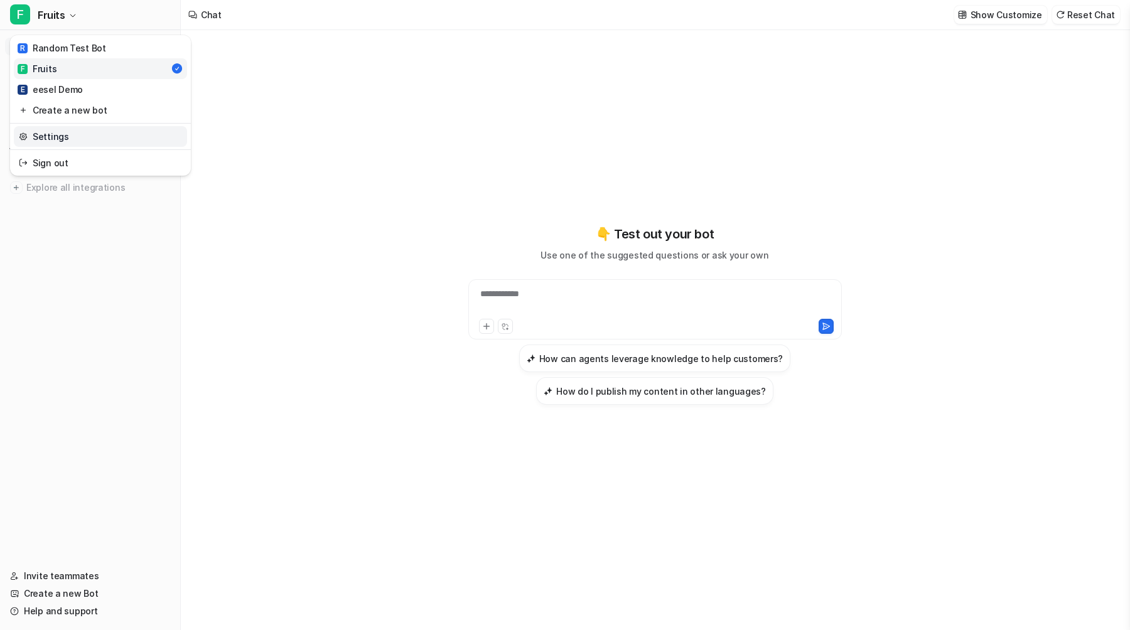
click at [77, 135] on link "Settings" at bounding box center [100, 136] width 173 height 21
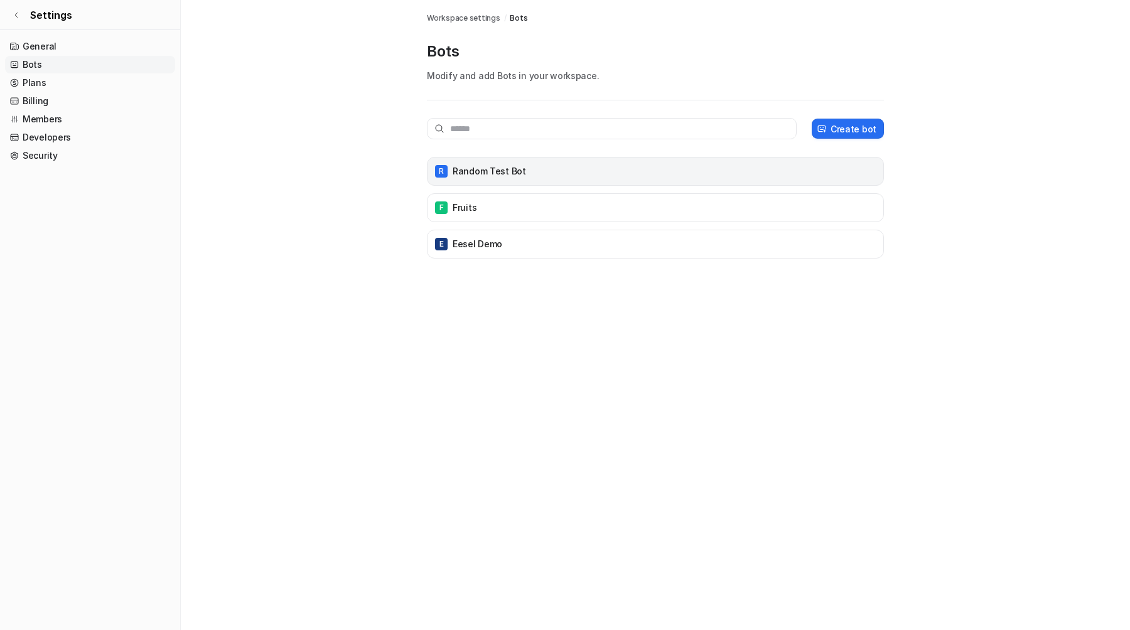
click at [475, 175] on p "Random Test Bot" at bounding box center [489, 171] width 73 height 13
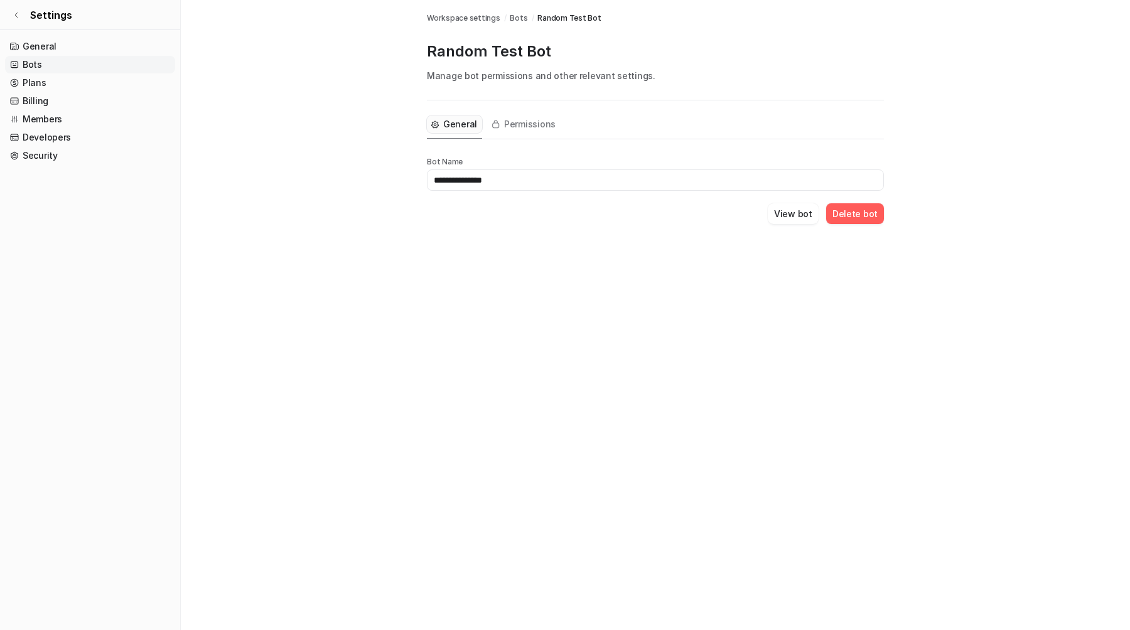
drag, startPoint x: 470, startPoint y: 181, endPoint x: 581, endPoint y: 181, distance: 111.1
click at [581, 181] on input "**********" at bounding box center [655, 180] width 457 height 21
type input "******"
click at [666, 252] on div "General Permissions Bot Name ****** View bot Delete bot" at bounding box center [655, 177] width 457 height 154
click at [53, 18] on span "Settings" at bounding box center [51, 15] width 42 height 15
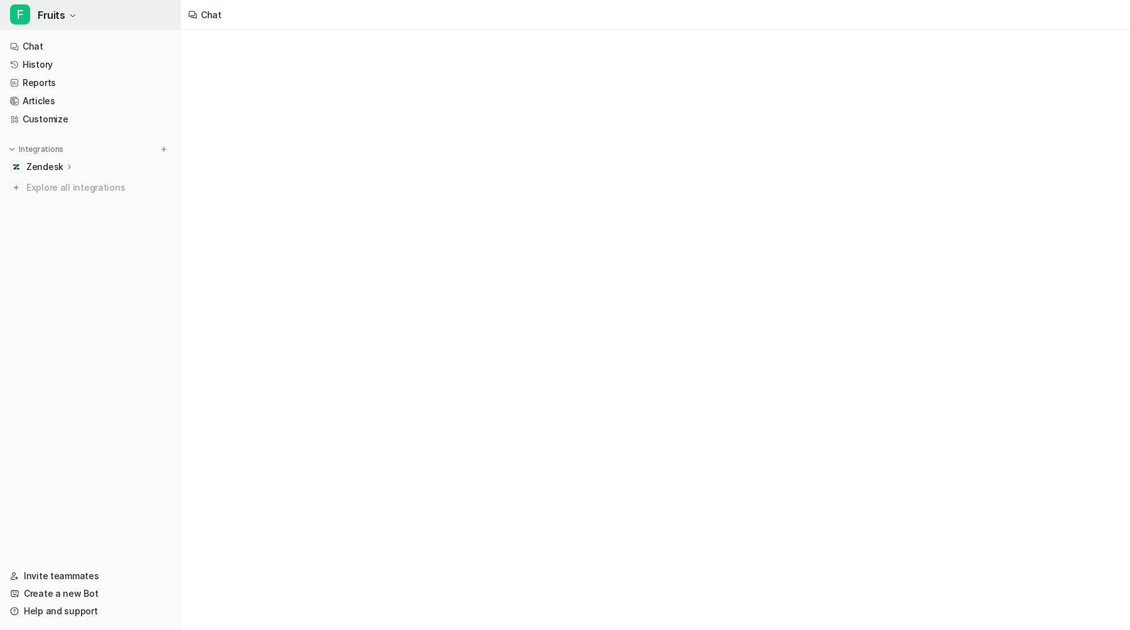
click at [54, 18] on span "Fruits" at bounding box center [52, 15] width 28 height 18
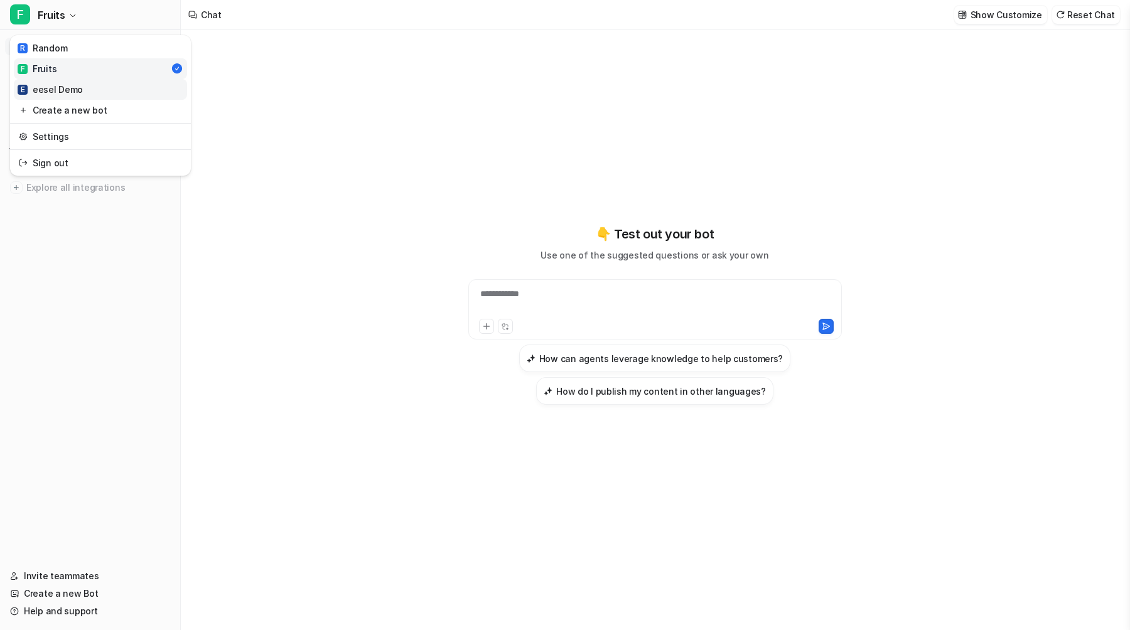
click at [63, 89] on div "E eesel Demo" at bounding box center [50, 89] width 65 height 13
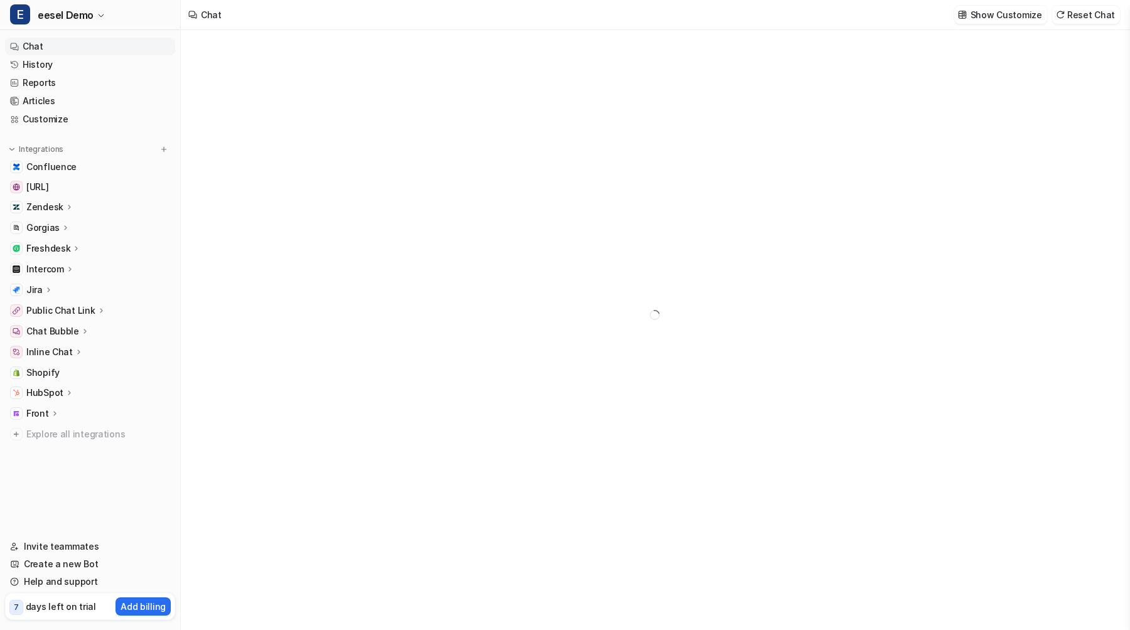
type textarea "**********"
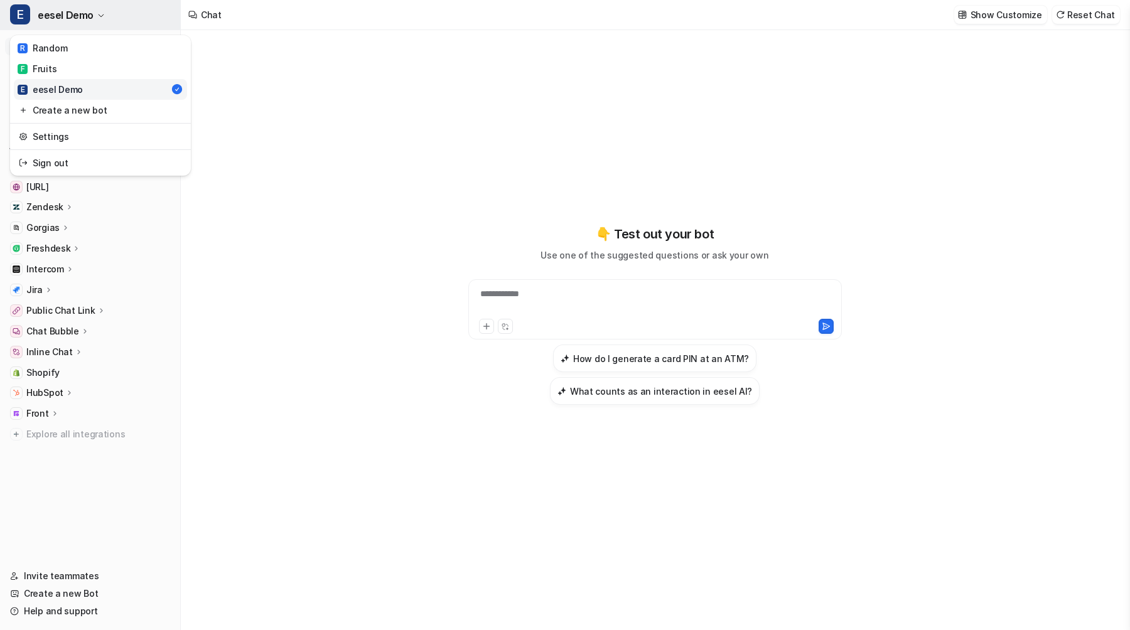
click at [67, 8] on span "eesel Demo" at bounding box center [66, 15] width 56 height 18
click at [75, 14] on span "eesel Demo" at bounding box center [66, 15] width 56 height 18
click at [254, 65] on div "**********" at bounding box center [565, 315] width 1130 height 630
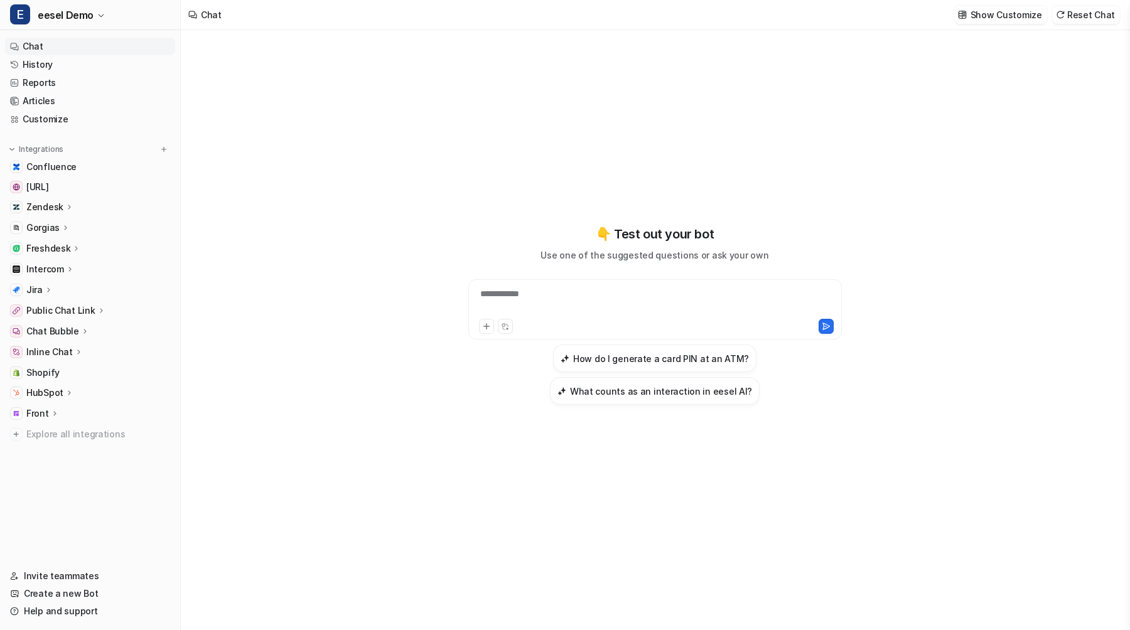
click at [224, 59] on div "**********" at bounding box center [655, 330] width 948 height 600
click at [151, 25] on button "E eesel Demo" at bounding box center [90, 15] width 180 height 30
click at [146, 18] on button "E eesel Demo" at bounding box center [90, 15] width 180 height 30
click at [147, 18] on button "E eesel Demo" at bounding box center [90, 15] width 180 height 30
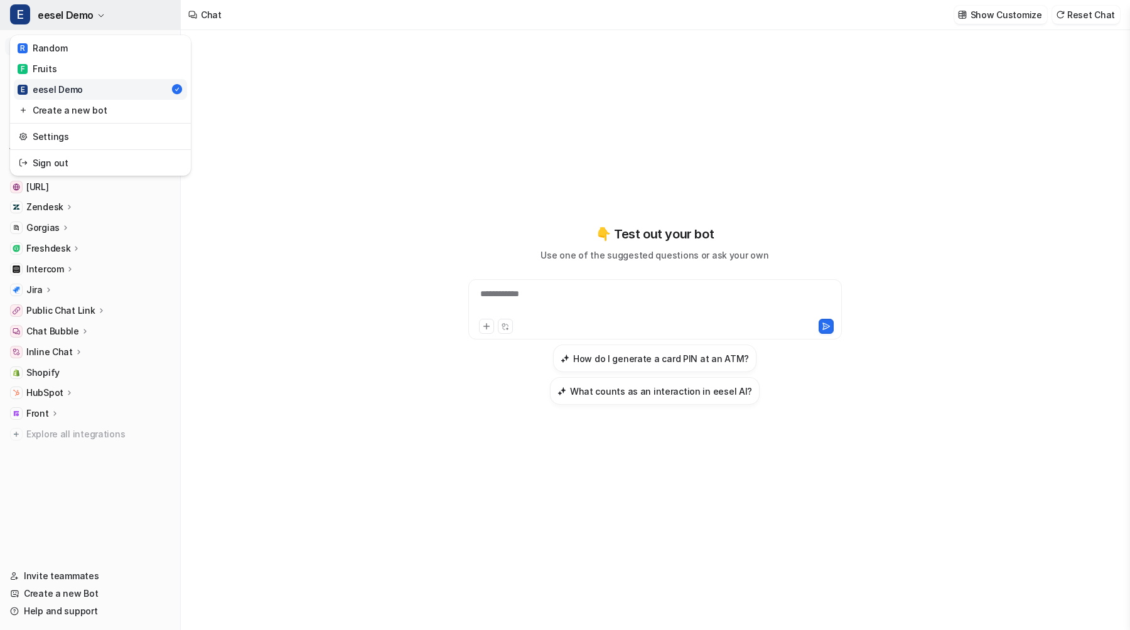
click at [147, 18] on button "E eesel Demo" at bounding box center [90, 15] width 180 height 30
click at [148, 19] on button "E eesel Demo" at bounding box center [90, 15] width 180 height 30
click at [154, 14] on button "E eesel Demo" at bounding box center [90, 15] width 180 height 30
click at [136, 71] on link "F Fruits" at bounding box center [100, 68] width 173 height 21
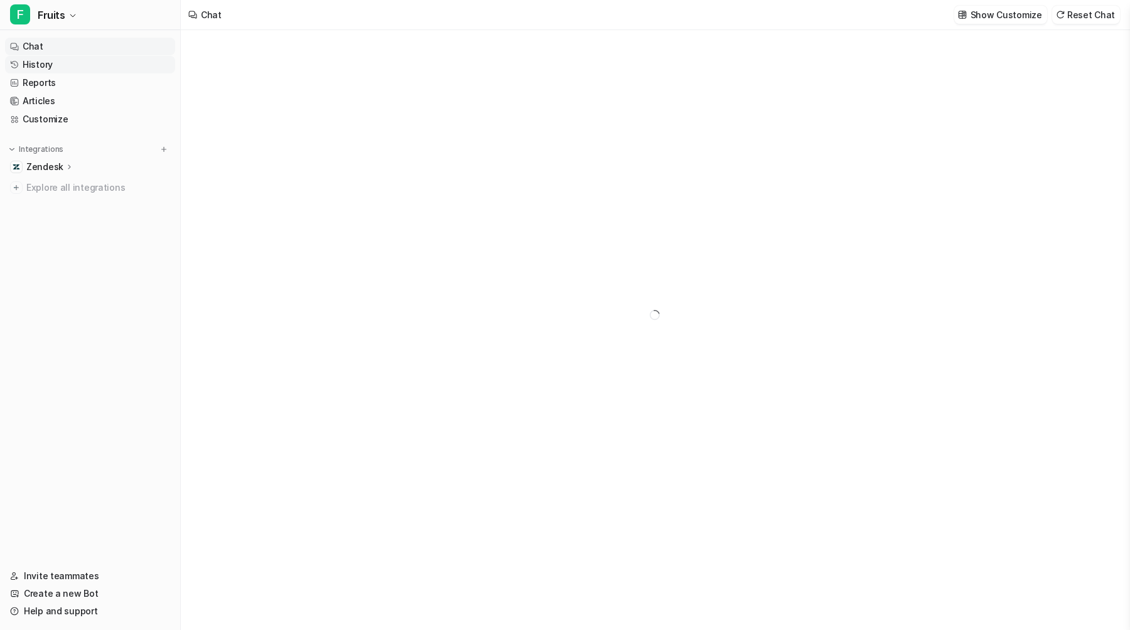
type textarea "**********"
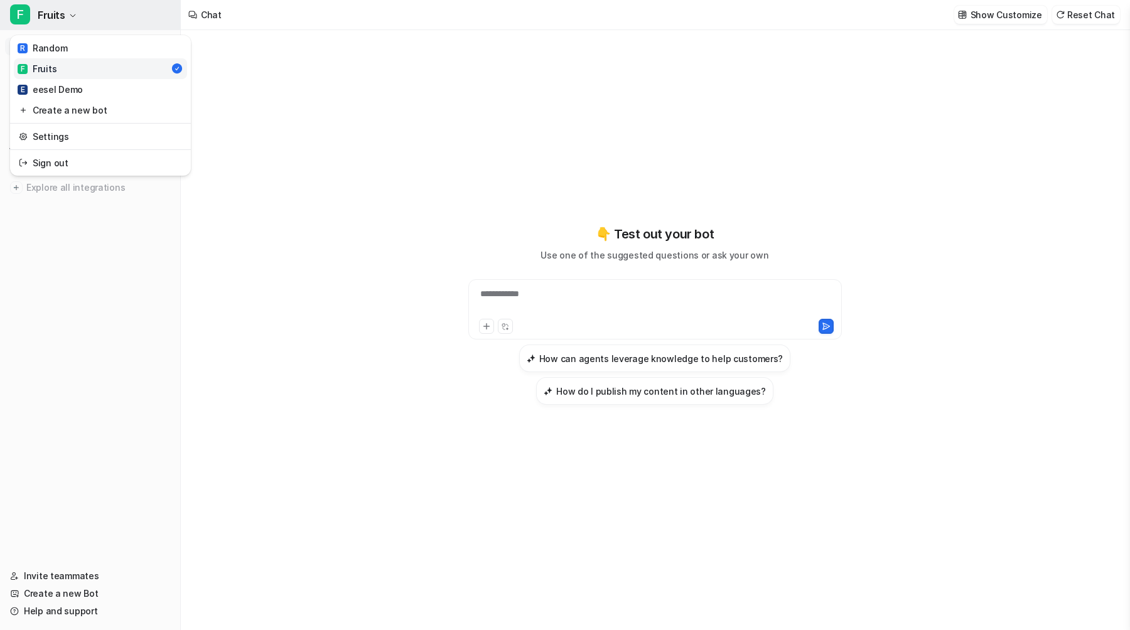
click at [142, 26] on button "F Fruits" at bounding box center [90, 15] width 180 height 30
click at [98, 136] on link "Settings" at bounding box center [100, 136] width 173 height 21
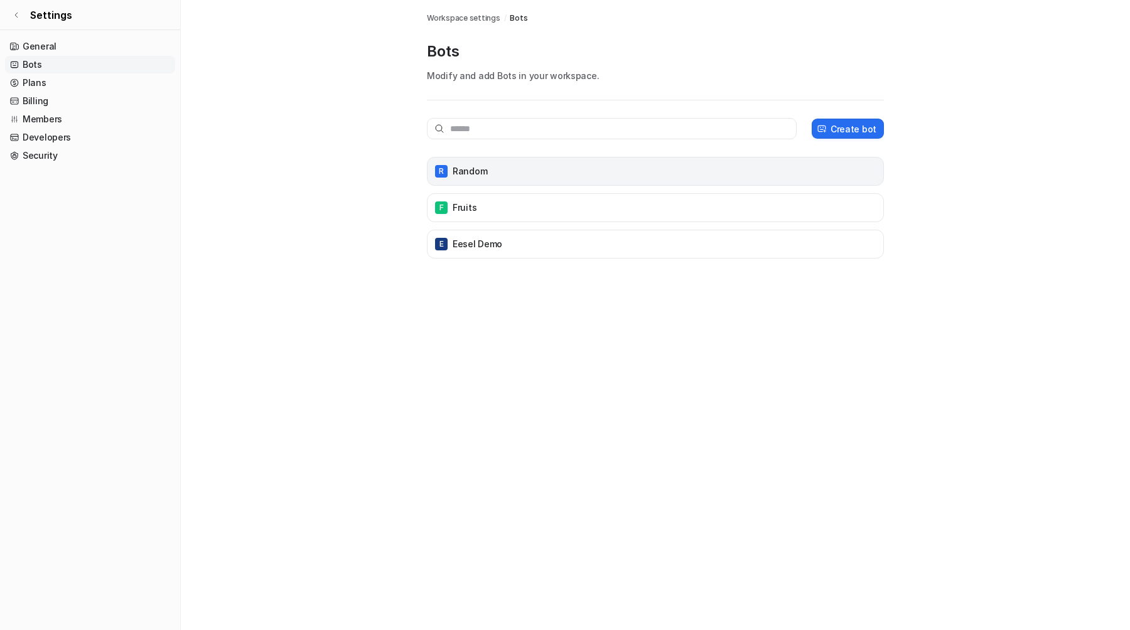
click at [505, 175] on div "R Random" at bounding box center [656, 172] width 446 height 18
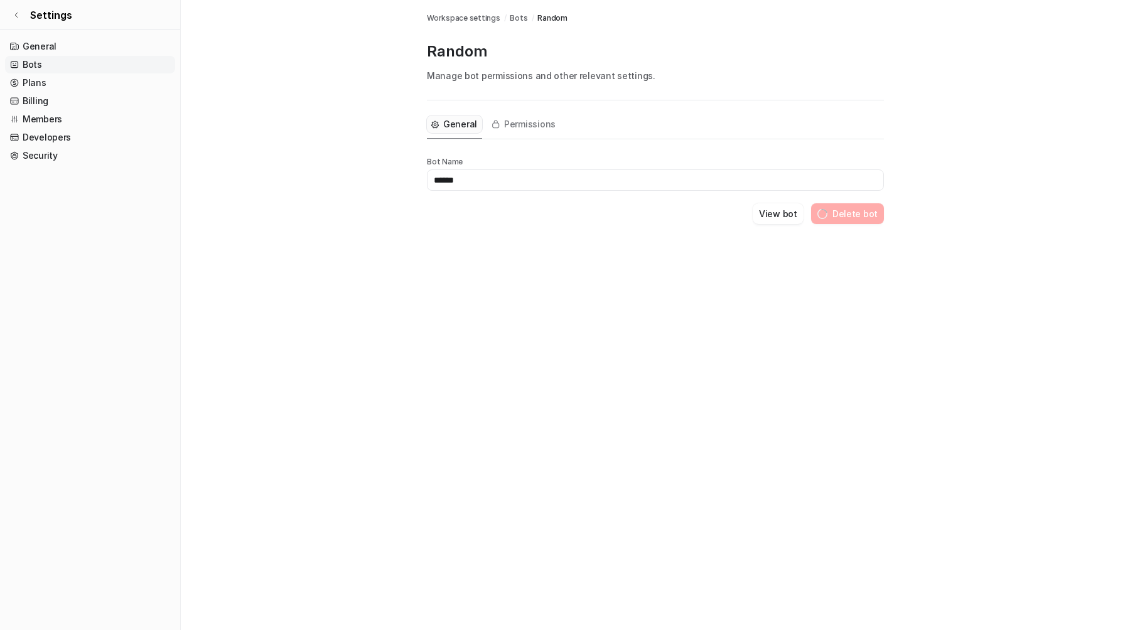
click at [436, 180] on input "******" at bounding box center [655, 180] width 457 height 21
type input "******"
click at [365, 164] on main "Workspace settings / Bots / Random Random Manage bot permissions and other rele…" at bounding box center [655, 127] width 949 height 254
click at [517, 17] on span "Bots" at bounding box center [519, 18] width 18 height 11
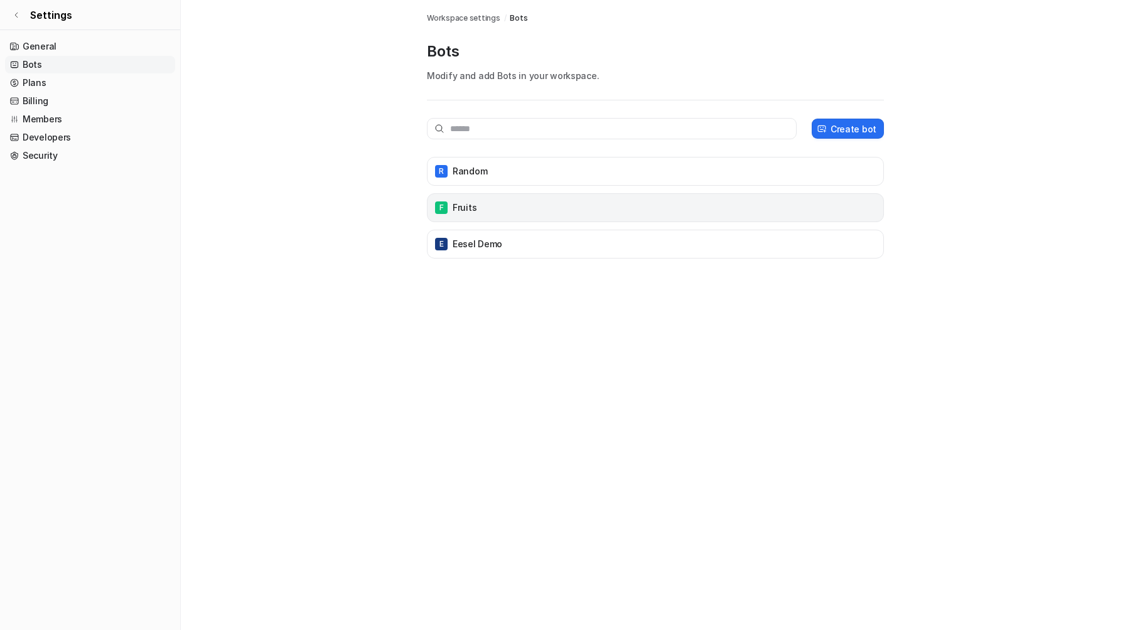
click at [519, 202] on div "F Fruits" at bounding box center [656, 208] width 446 height 18
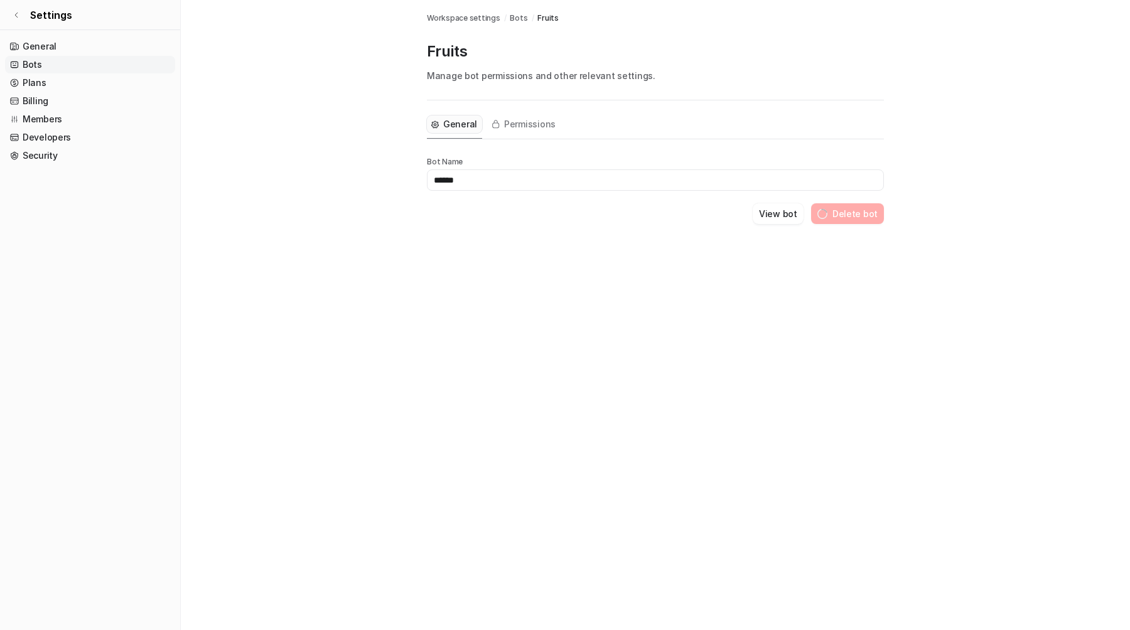
click at [435, 179] on input "******" at bounding box center [655, 180] width 457 height 21
type input "******"
click at [413, 220] on main "Workspace settings / Bots / Fruits Fruits Manage bot permissions and other rele…" at bounding box center [655, 127] width 949 height 254
click at [78, 17] on link "Settings" at bounding box center [90, 15] width 180 height 30
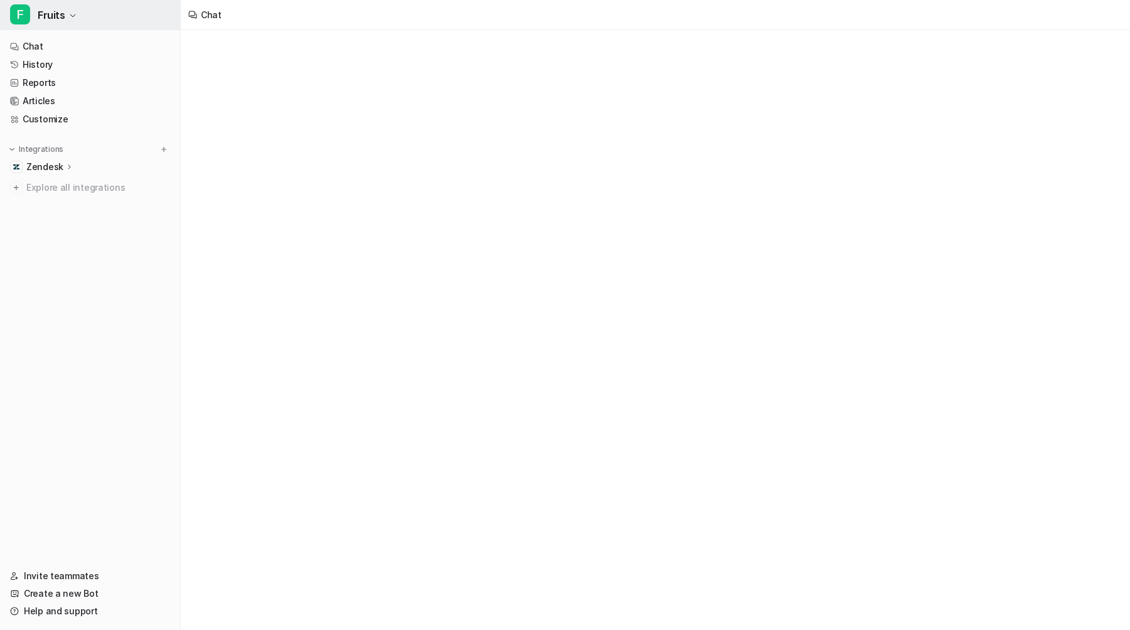
click at [60, 14] on span "Fruits" at bounding box center [52, 15] width 28 height 18
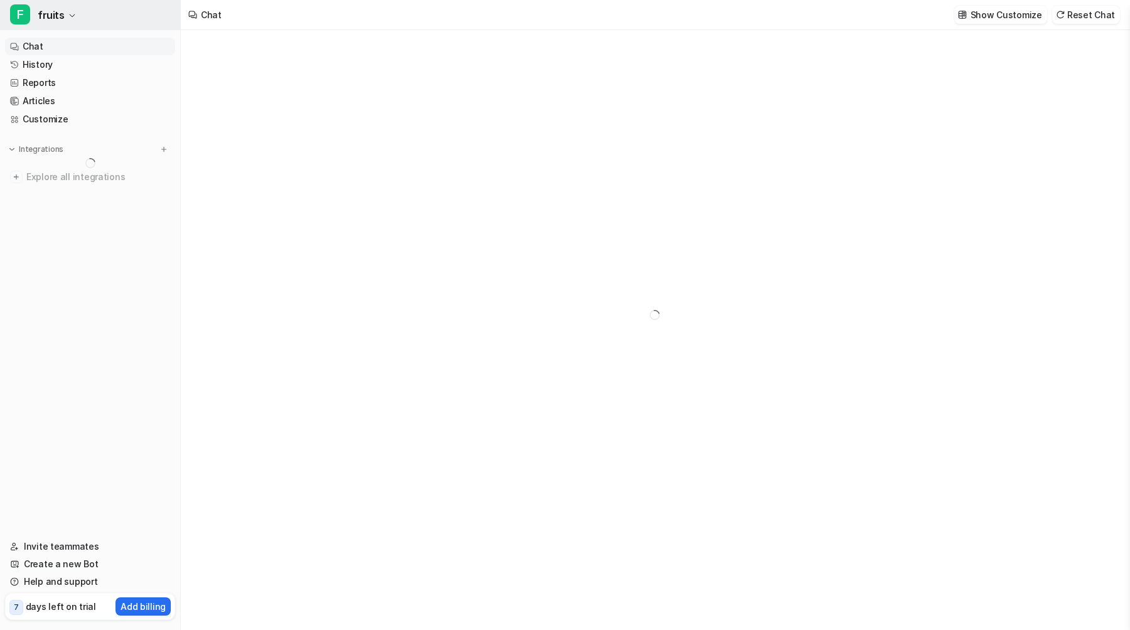
click at [94, 23] on button "F fruits" at bounding box center [90, 15] width 180 height 30
type textarea "**********"
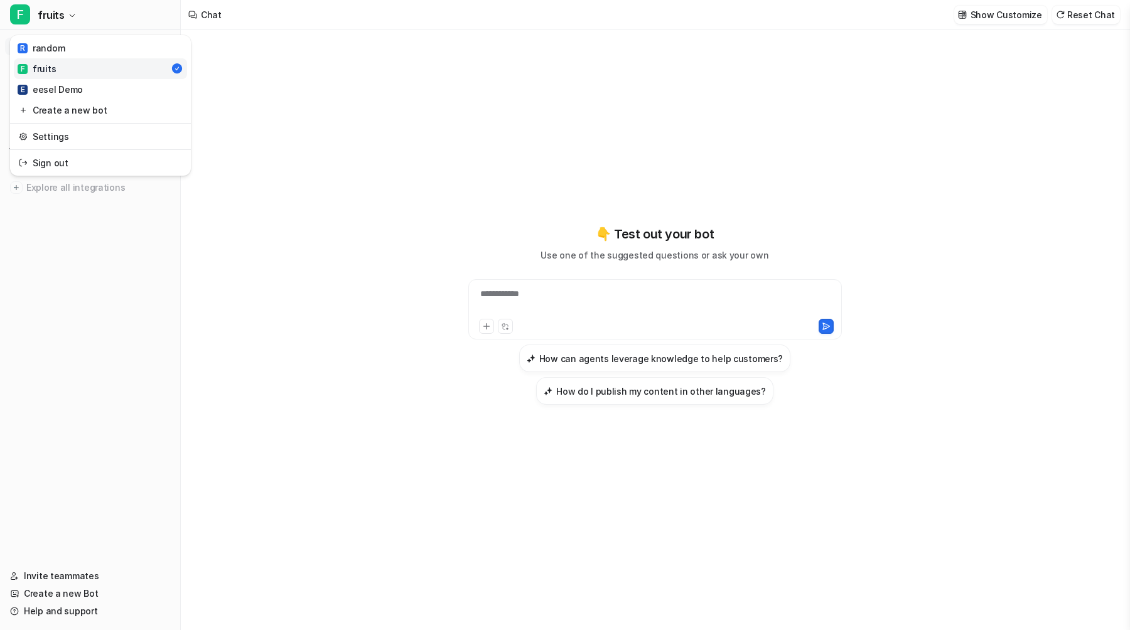
click at [246, 136] on div "**********" at bounding box center [565, 315] width 1130 height 630
click at [186, 29] on div "Chat" at bounding box center [205, 15] width 48 height 30
click at [139, 13] on button "F fruits" at bounding box center [90, 15] width 180 height 30
click at [115, 90] on link "E eesel Demo" at bounding box center [100, 89] width 173 height 21
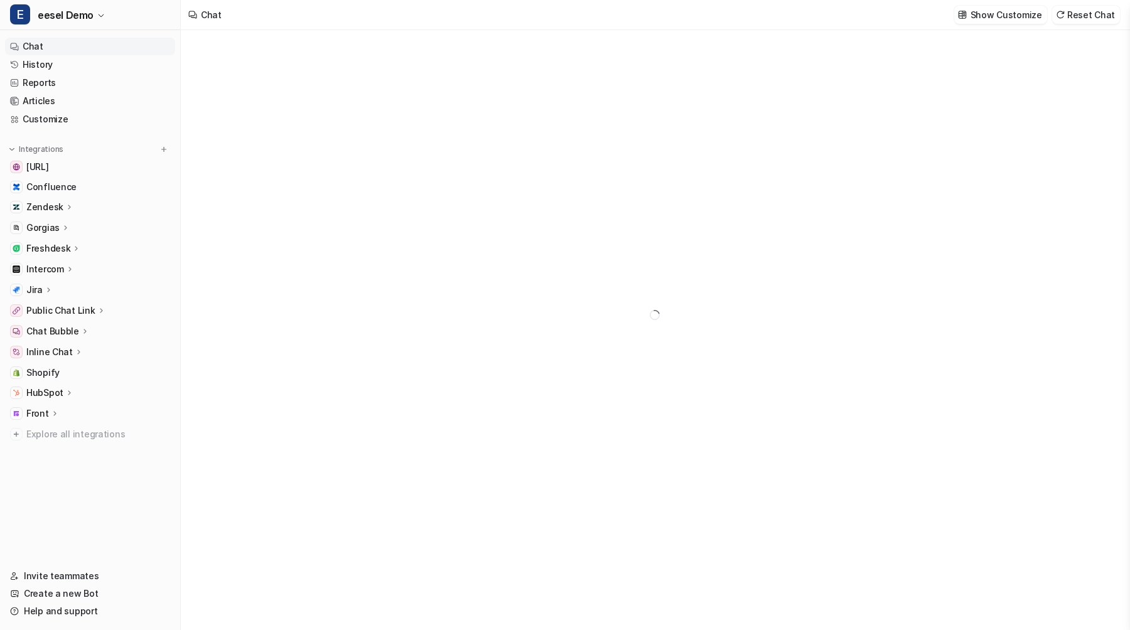
type textarea "**********"
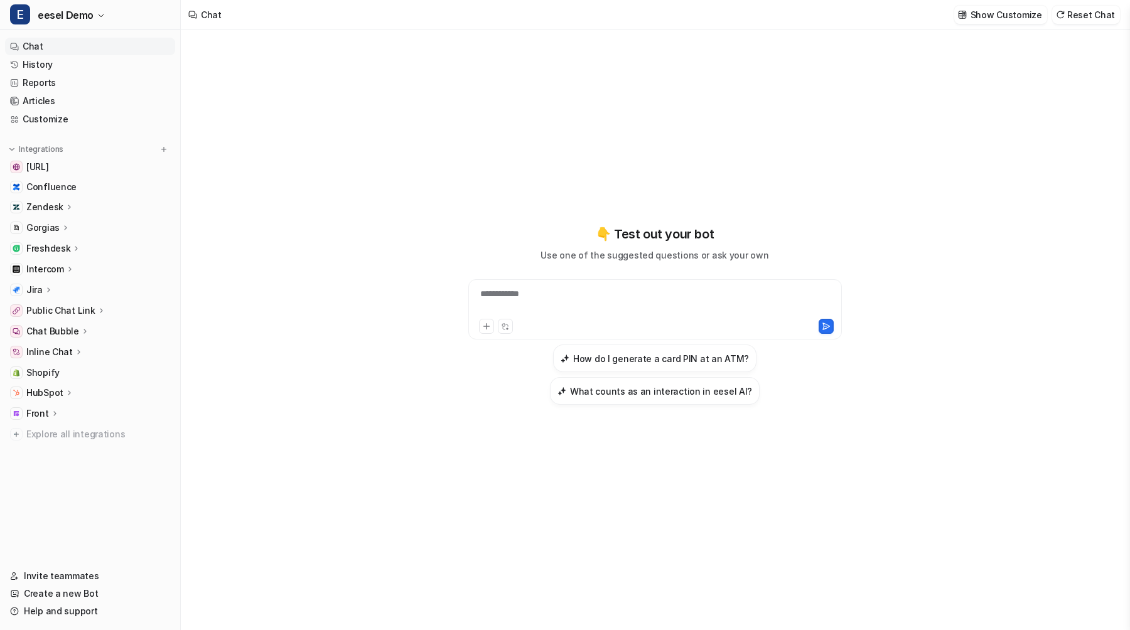
click at [60, 202] on p "Zendesk" at bounding box center [44, 207] width 37 height 13
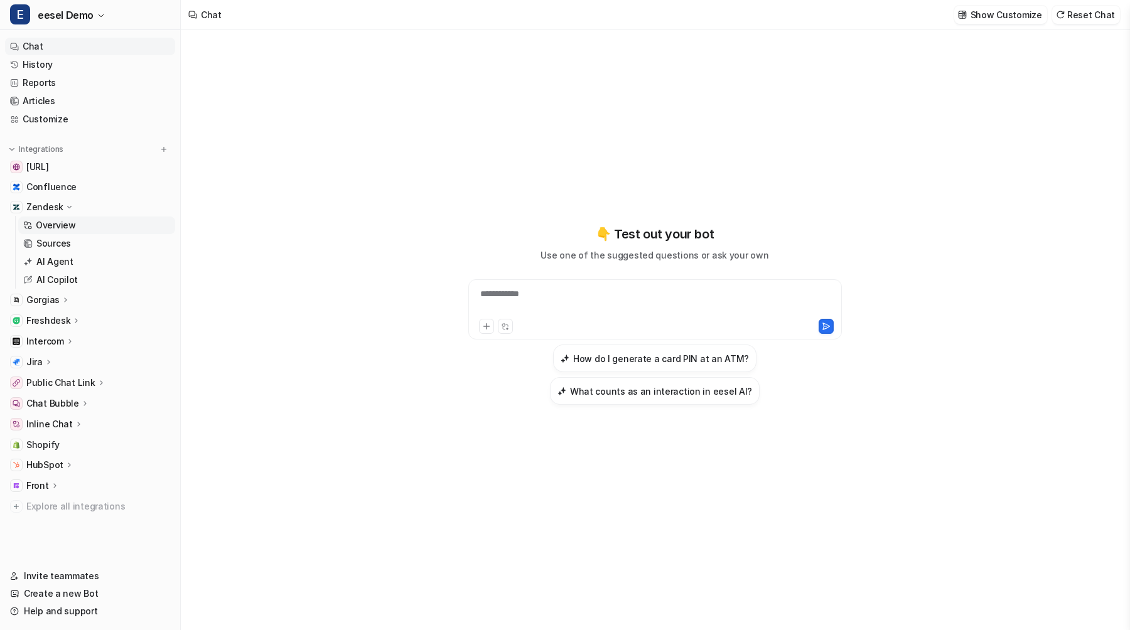
click at [60, 222] on p "Overview" at bounding box center [56, 225] width 40 height 13
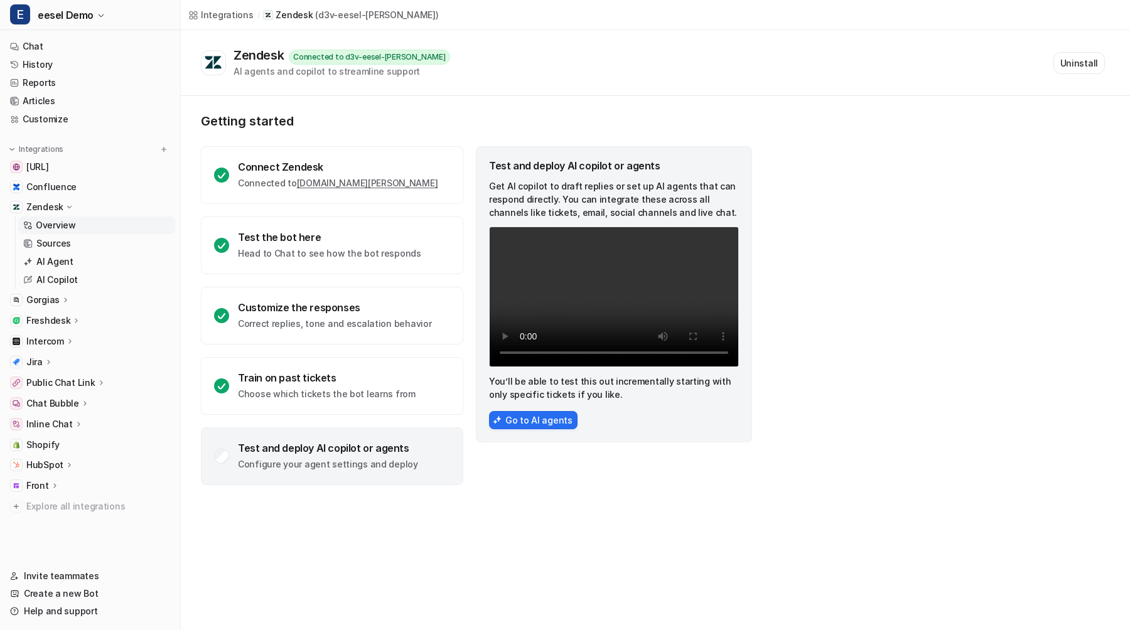
click at [60, 206] on p "Zendesk" at bounding box center [44, 207] width 37 height 13
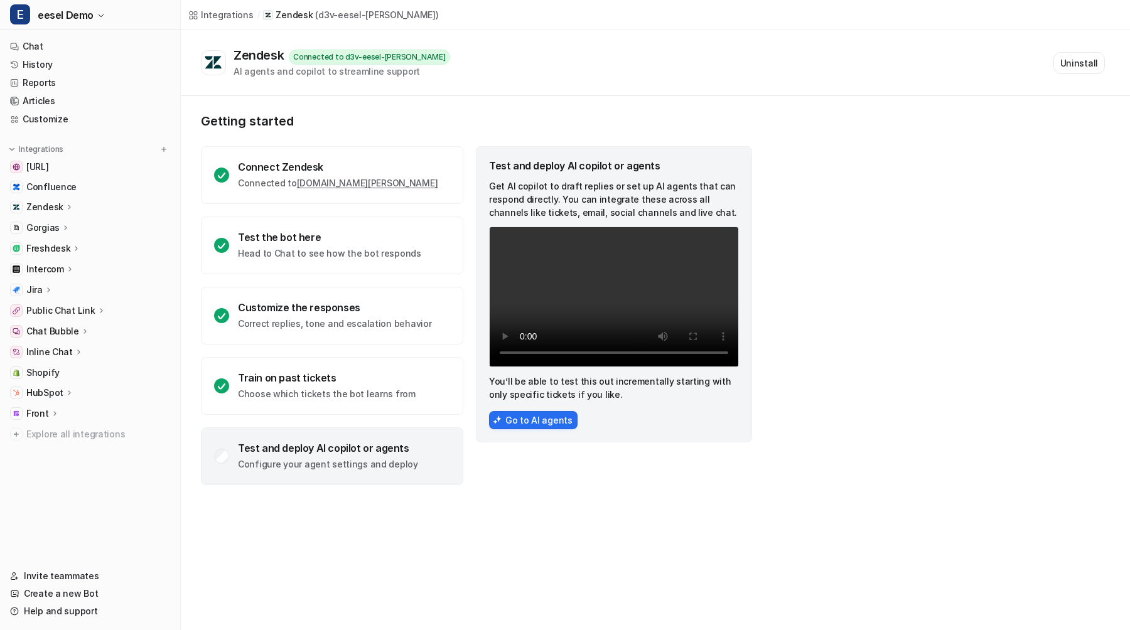
click at [52, 397] on p "HubSpot" at bounding box center [44, 393] width 37 height 13
click at [52, 409] on p "Overview" at bounding box center [56, 411] width 40 height 13
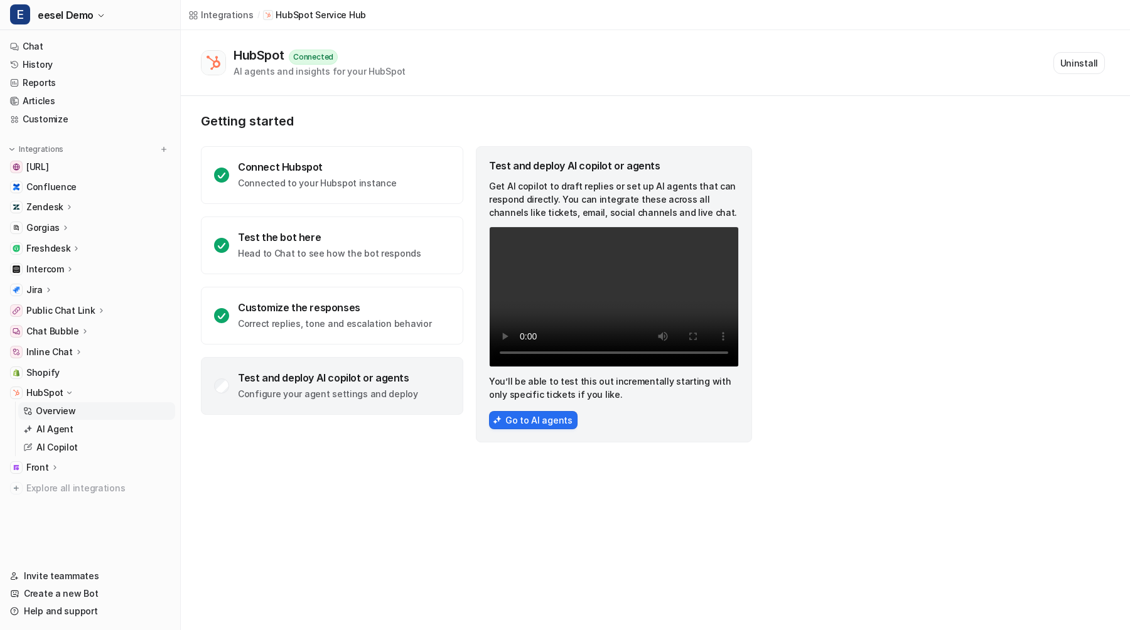
click at [60, 389] on p "HubSpot" at bounding box center [44, 393] width 37 height 13
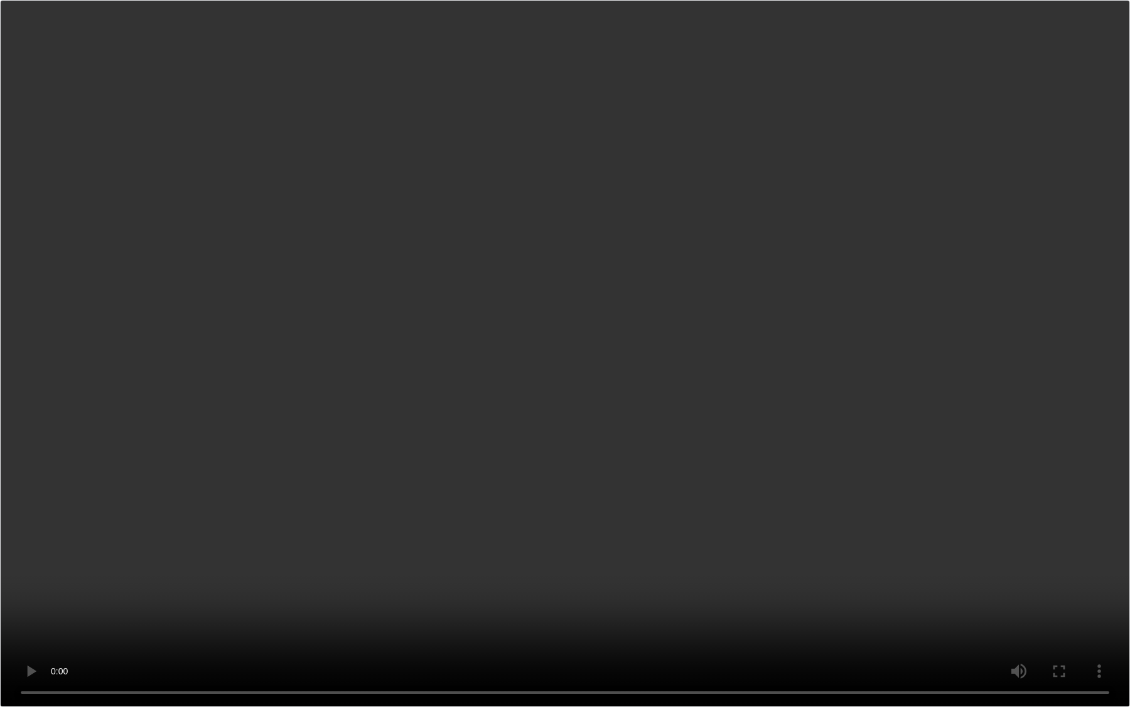
click at [373, 519] on video "Your browser does not support the video tag." at bounding box center [565, 353] width 1130 height 707
click at [654, 401] on video "Your browser does not support the video tag." at bounding box center [565, 353] width 1130 height 707
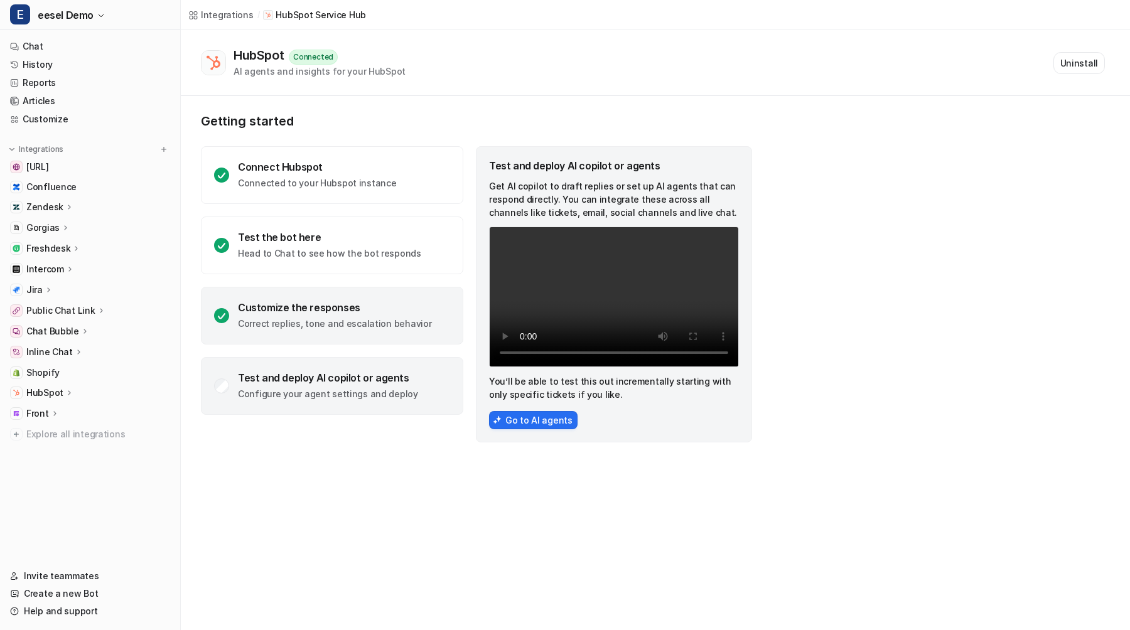
click at [345, 311] on div "Customize the responses" at bounding box center [334, 307] width 193 height 13
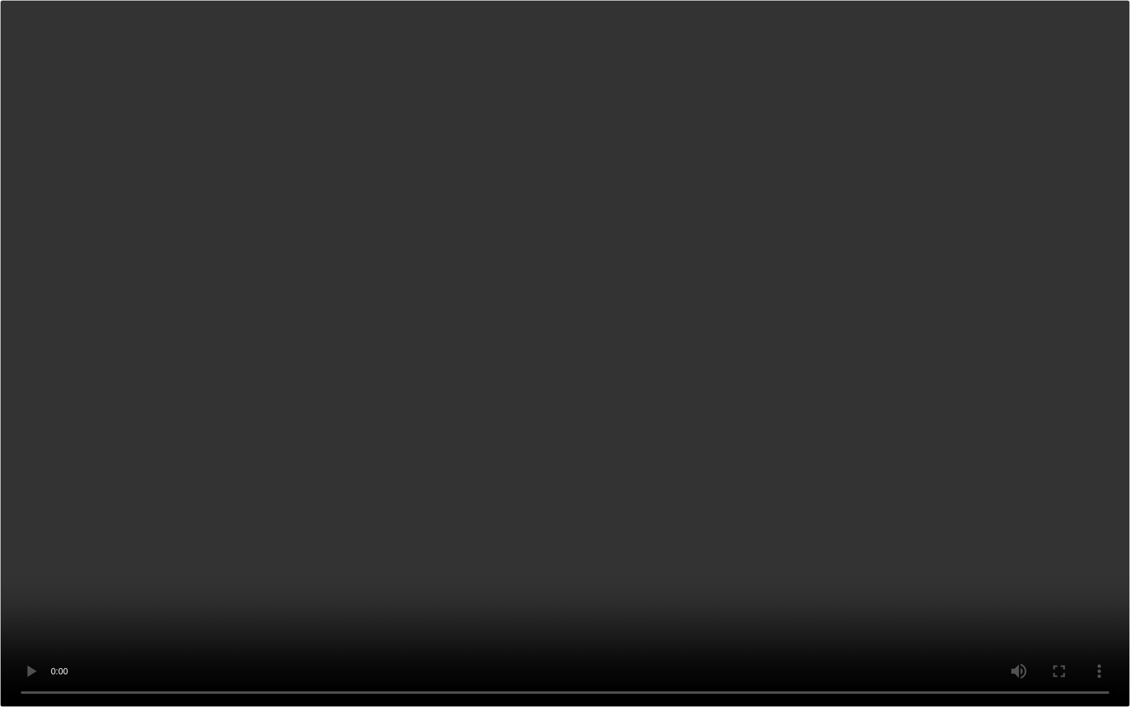
click at [641, 405] on video "Your browser does not support the video tag." at bounding box center [565, 353] width 1130 height 707
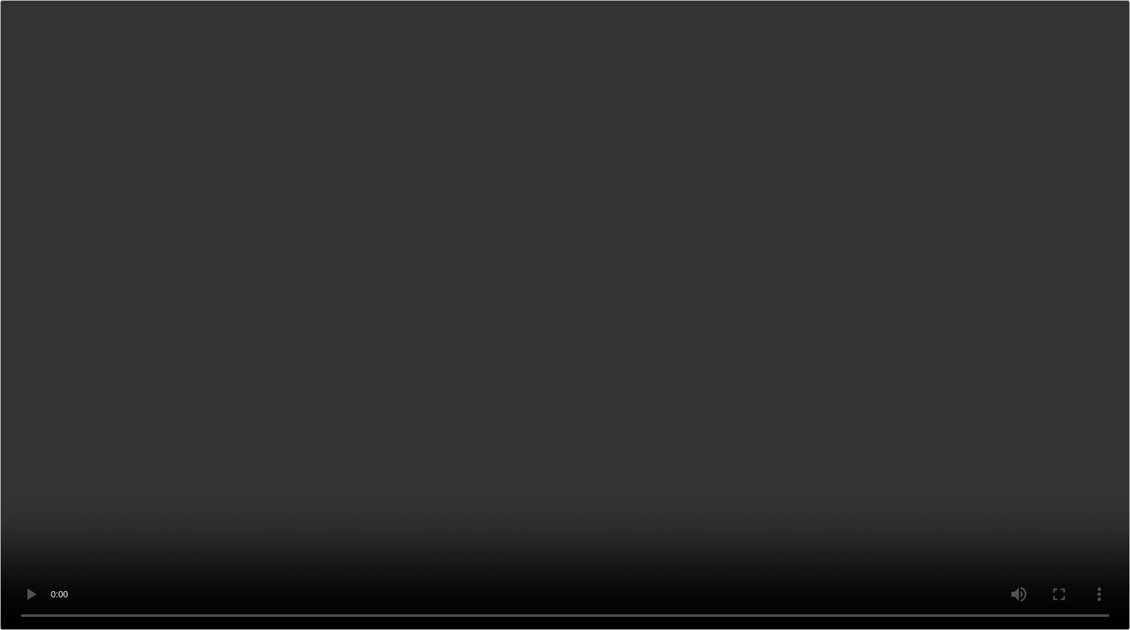
click at [41, 289] on div "Jira" at bounding box center [39, 290] width 27 height 13
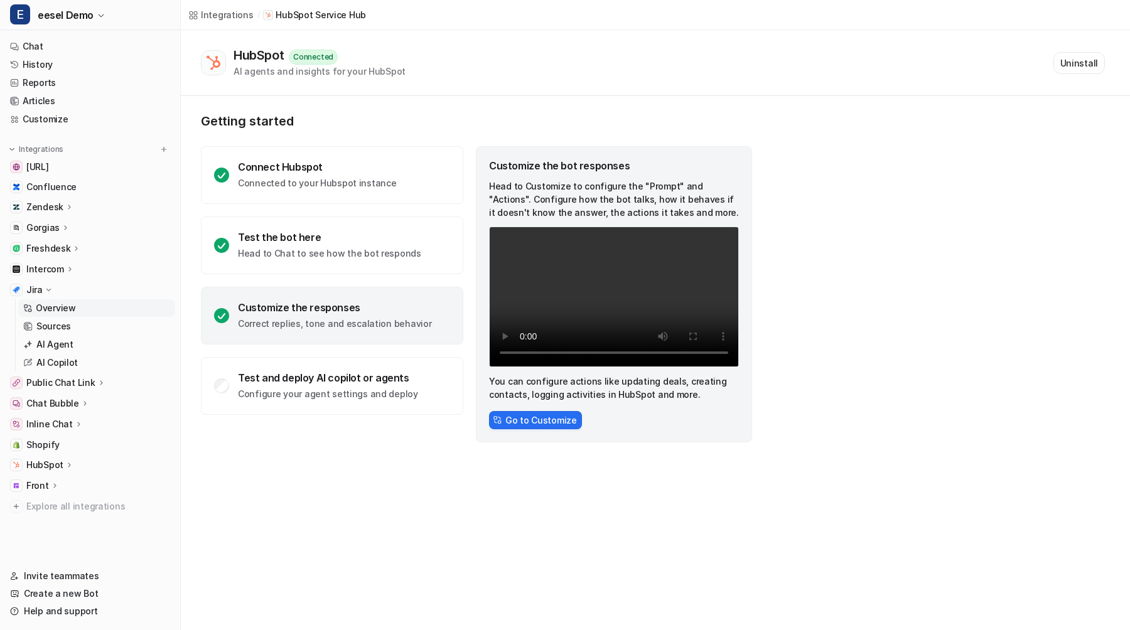
click at [51, 308] on p "Overview" at bounding box center [56, 308] width 40 height 13
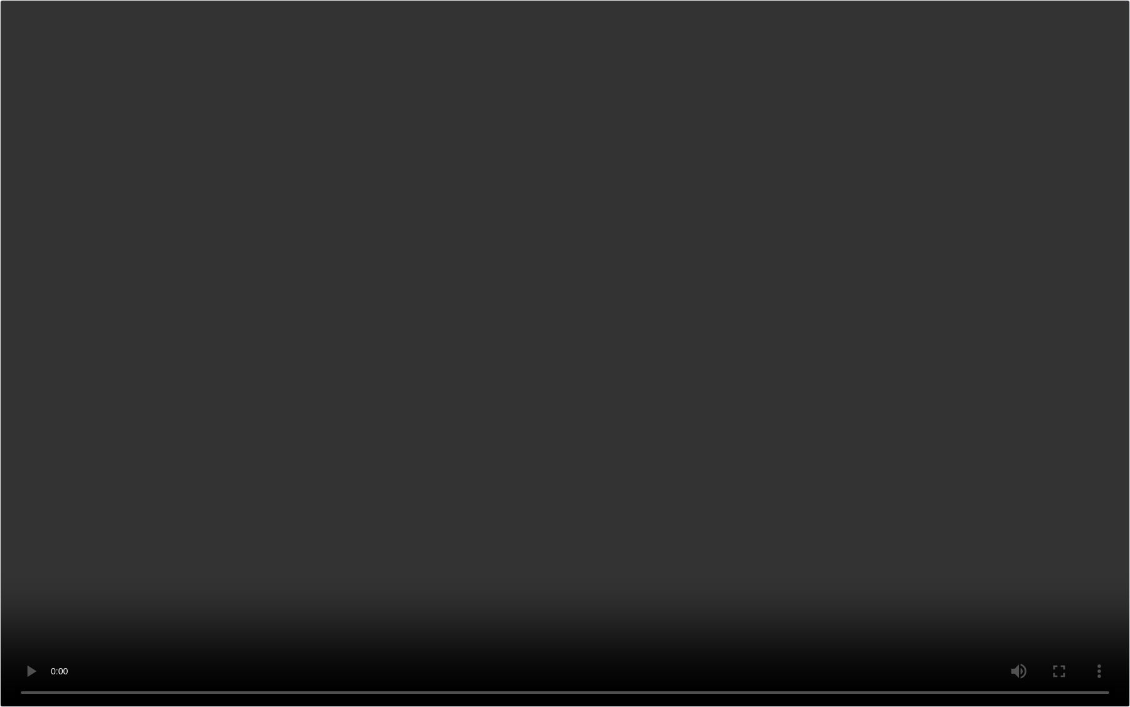
click at [406, 618] on video "Your browser does not support the video tag." at bounding box center [565, 353] width 1130 height 707
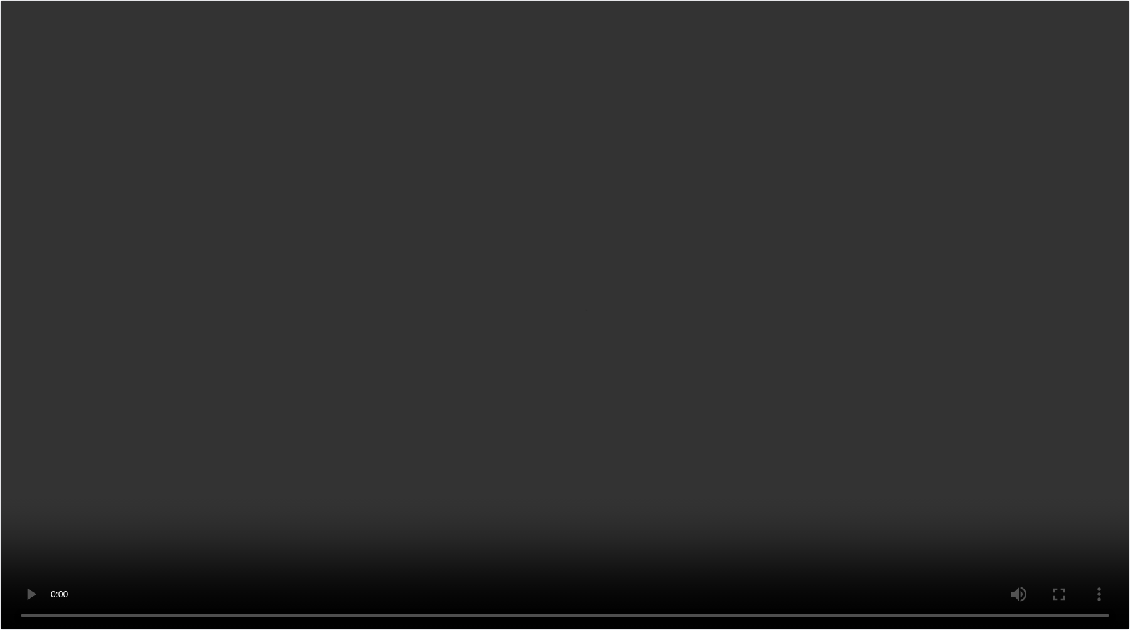
click at [50, 294] on icon at bounding box center [48, 290] width 9 height 9
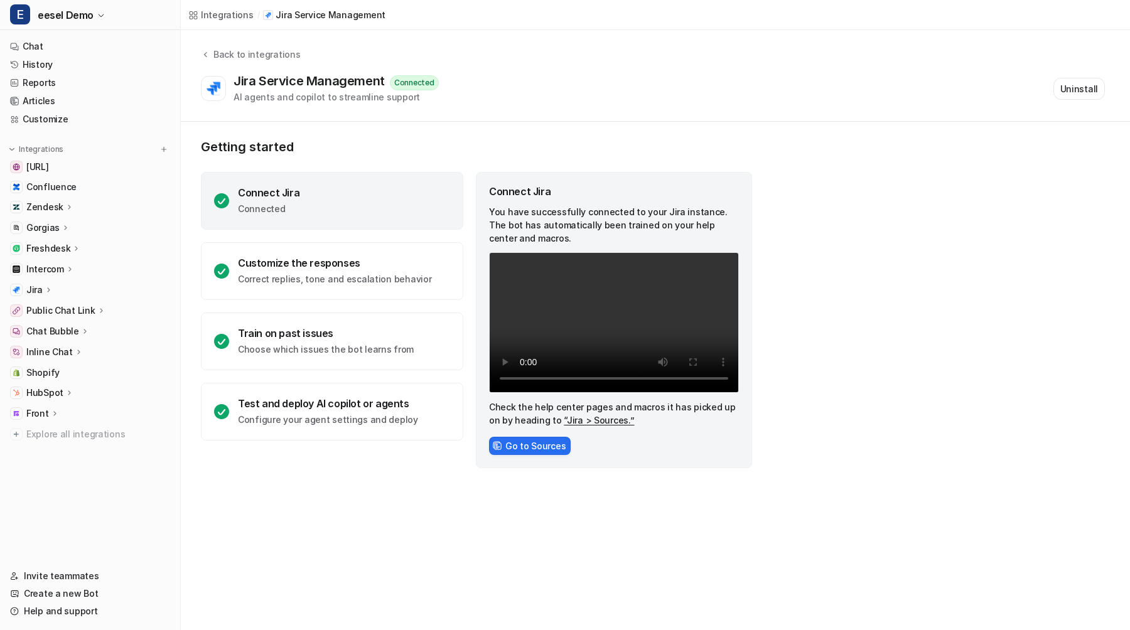
click at [50, 394] on p "HubSpot" at bounding box center [44, 393] width 37 height 13
click at [51, 407] on p "Overview" at bounding box center [56, 411] width 40 height 13
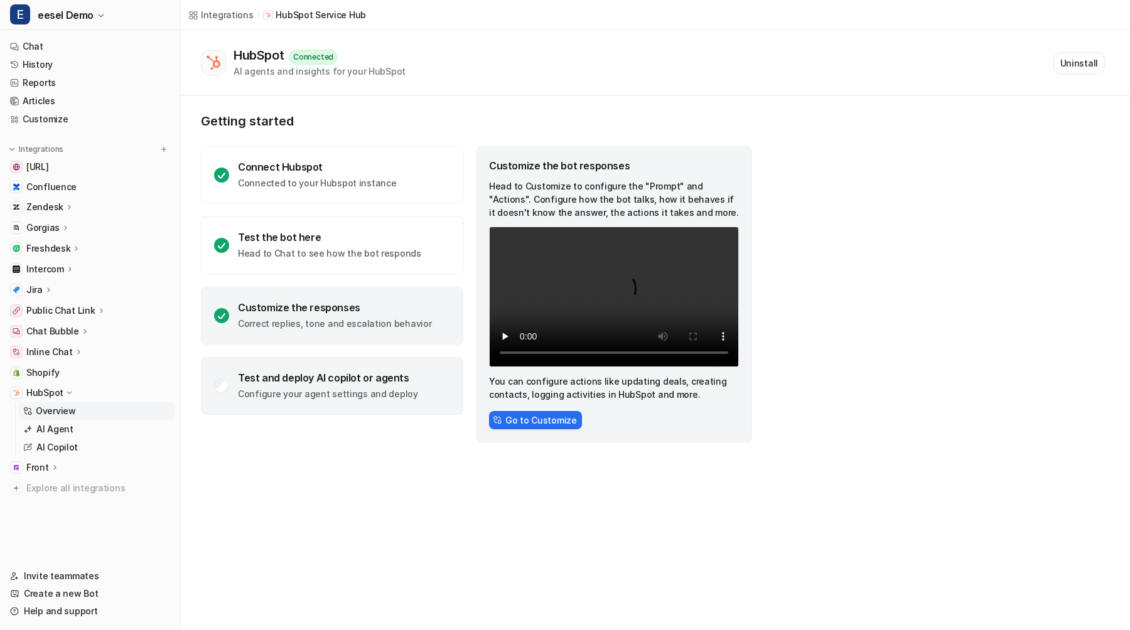
click at [407, 358] on div "Test and deploy AI copilot or agents Configure your agent settings and deploy" at bounding box center [332, 386] width 262 height 58
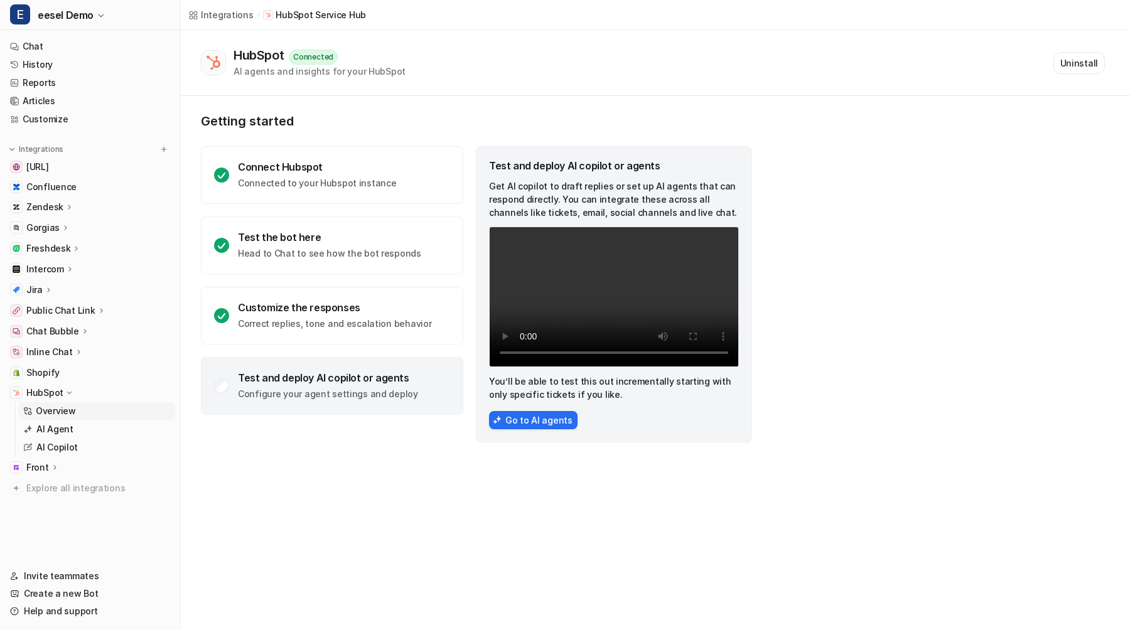
click at [407, 364] on div "Test and deploy AI copilot or agents Configure your agent settings and deploy" at bounding box center [332, 386] width 262 height 58
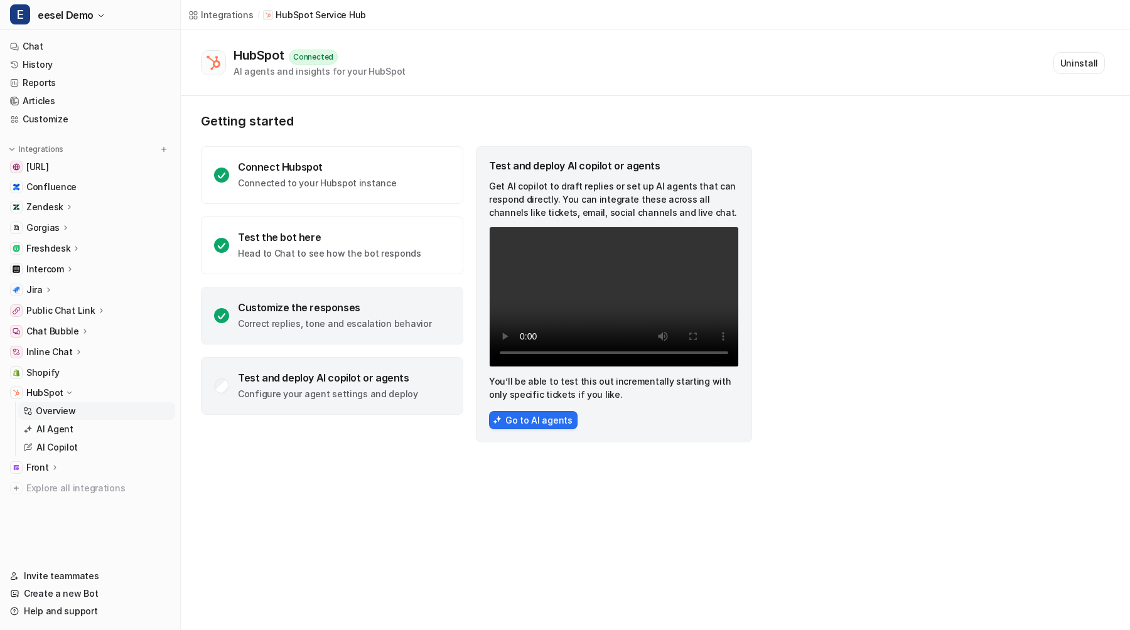
click at [426, 328] on div "Customize the responses Correct replies, tone and escalation behavior" at bounding box center [332, 316] width 262 height 58
click at [424, 377] on div "Test and deploy AI copilot or agents Configure your agent settings and deploy" at bounding box center [332, 386] width 262 height 58
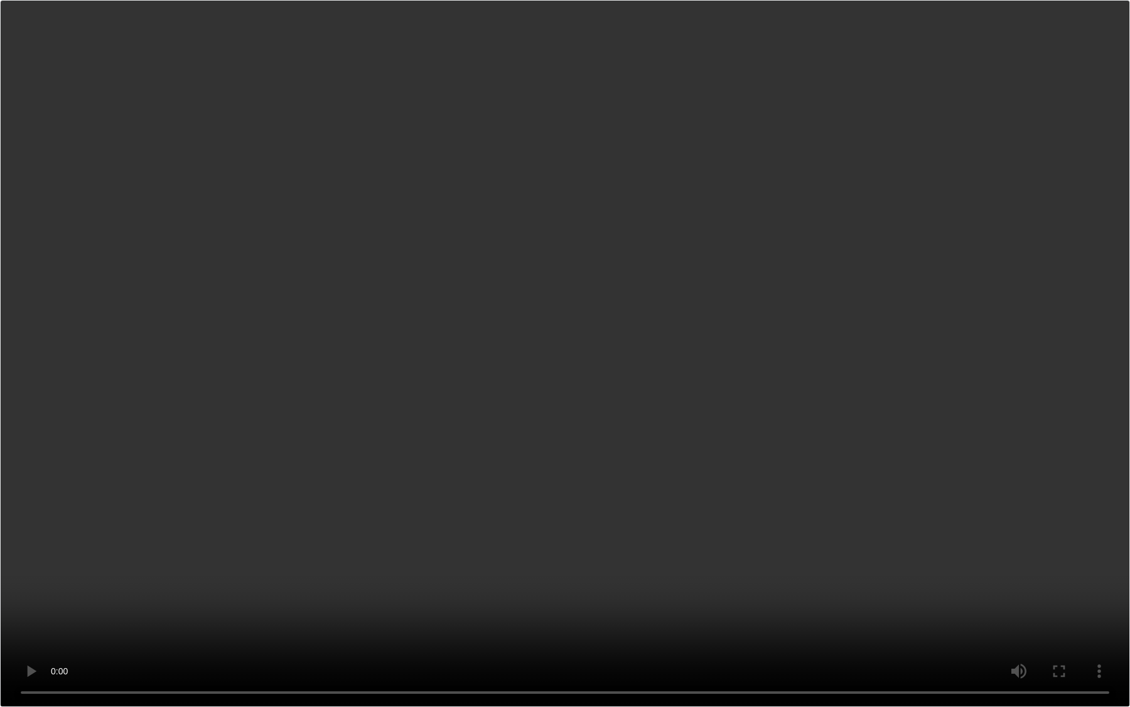
click at [430, 593] on video "Your browser does not support the video tag." at bounding box center [565, 353] width 1130 height 707
click at [672, 388] on video "Your browser does not support the video tag." at bounding box center [565, 353] width 1130 height 707
click at [670, 379] on video "Your browser does not support the video tag." at bounding box center [565, 353] width 1130 height 707
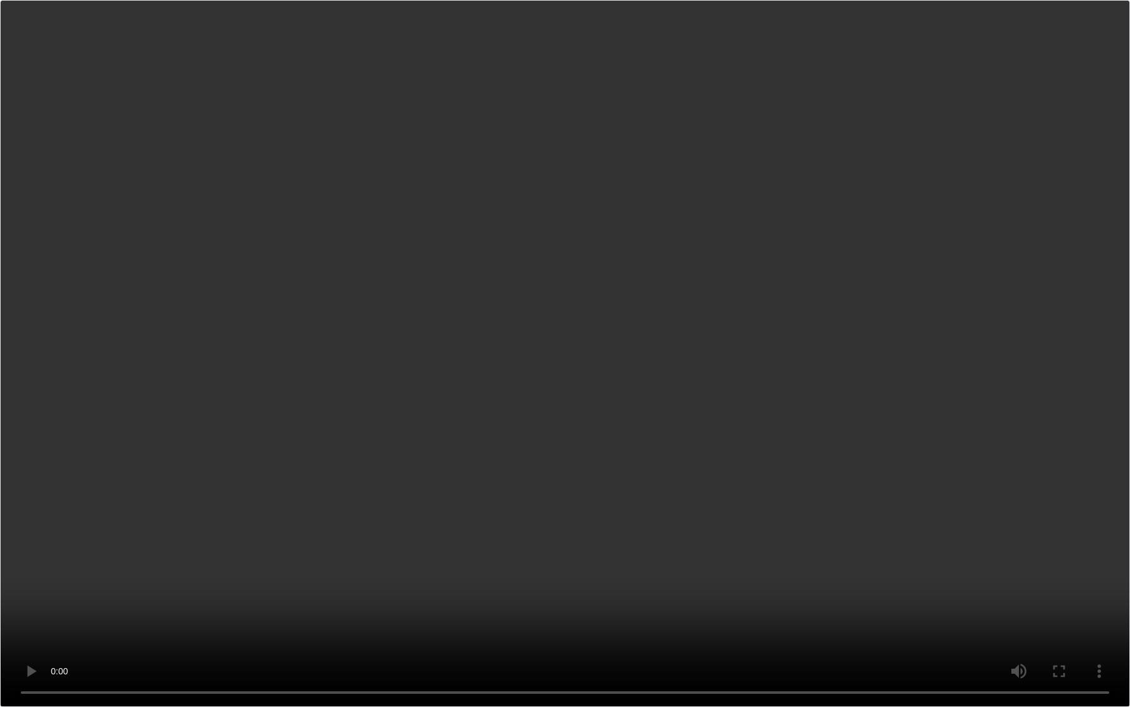
click at [670, 379] on video "Your browser does not support the video tag." at bounding box center [565, 353] width 1130 height 707
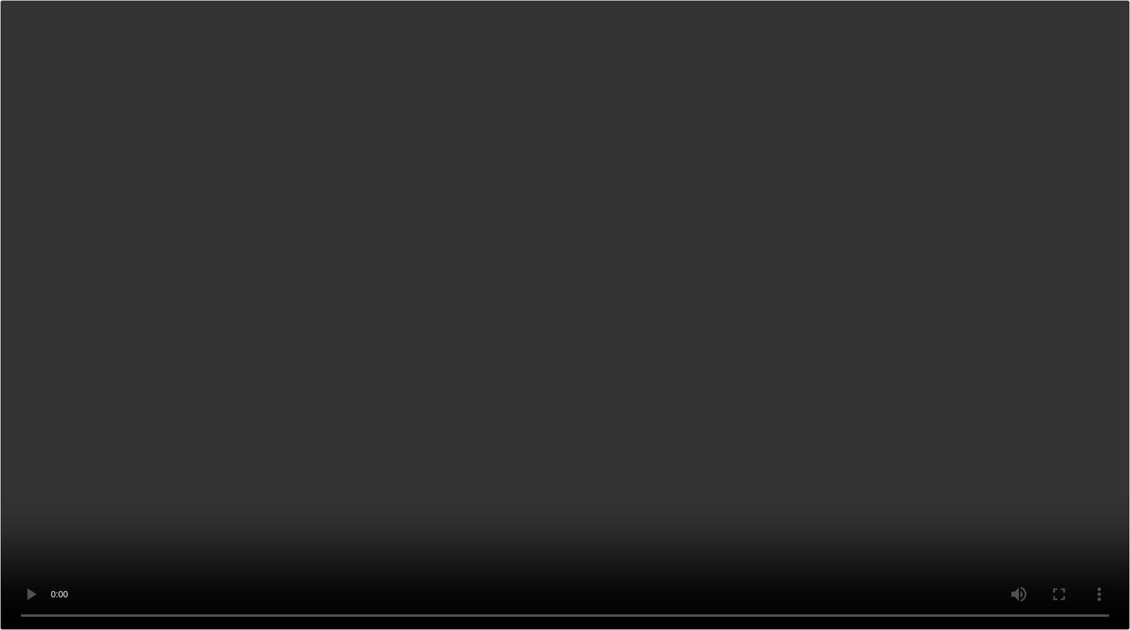
click at [397, 325] on p "Correct replies, tone and escalation behavior" at bounding box center [334, 324] width 193 height 13
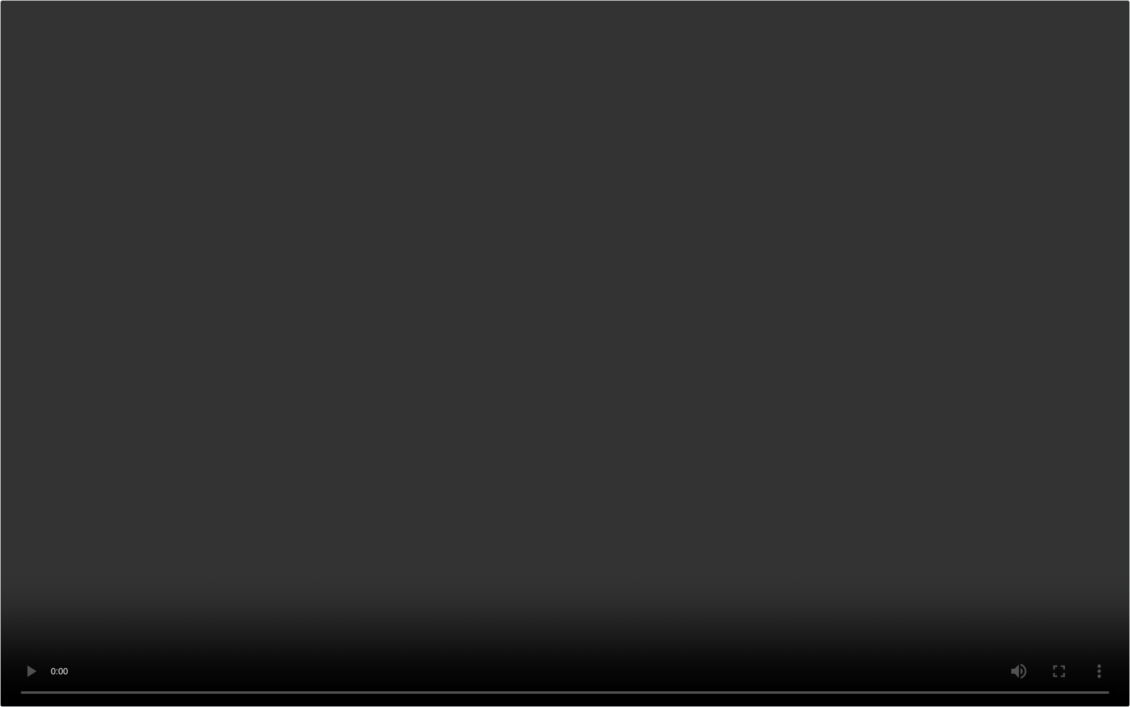
click at [635, 374] on video "Your browser does not support the video tag." at bounding box center [565, 353] width 1130 height 707
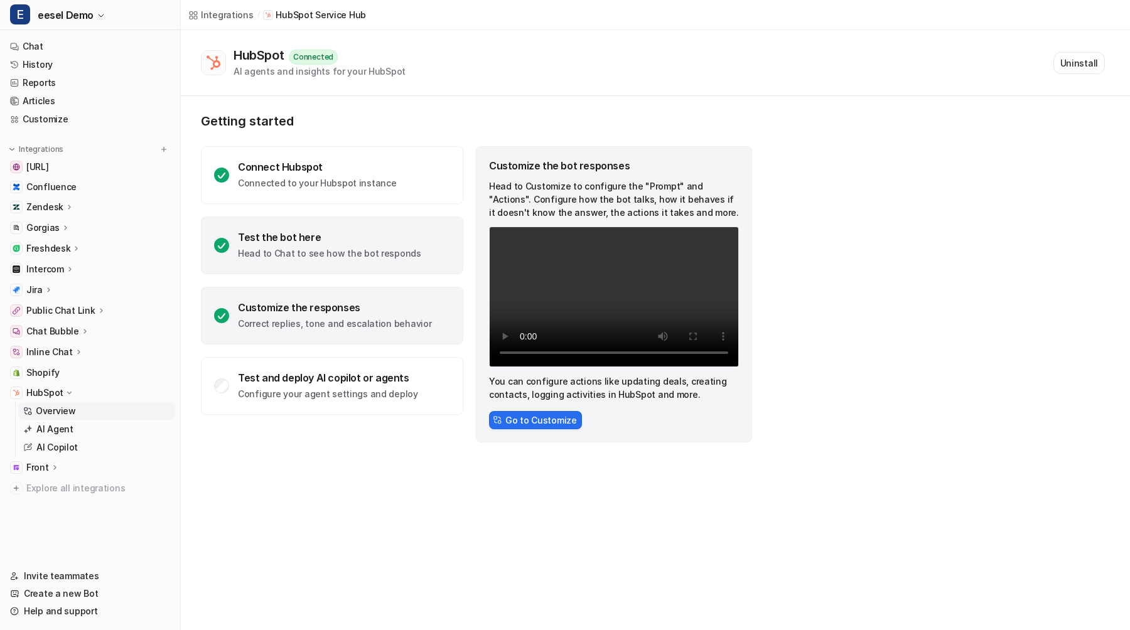
click at [365, 232] on div "Test the bot here" at bounding box center [329, 237] width 183 height 13
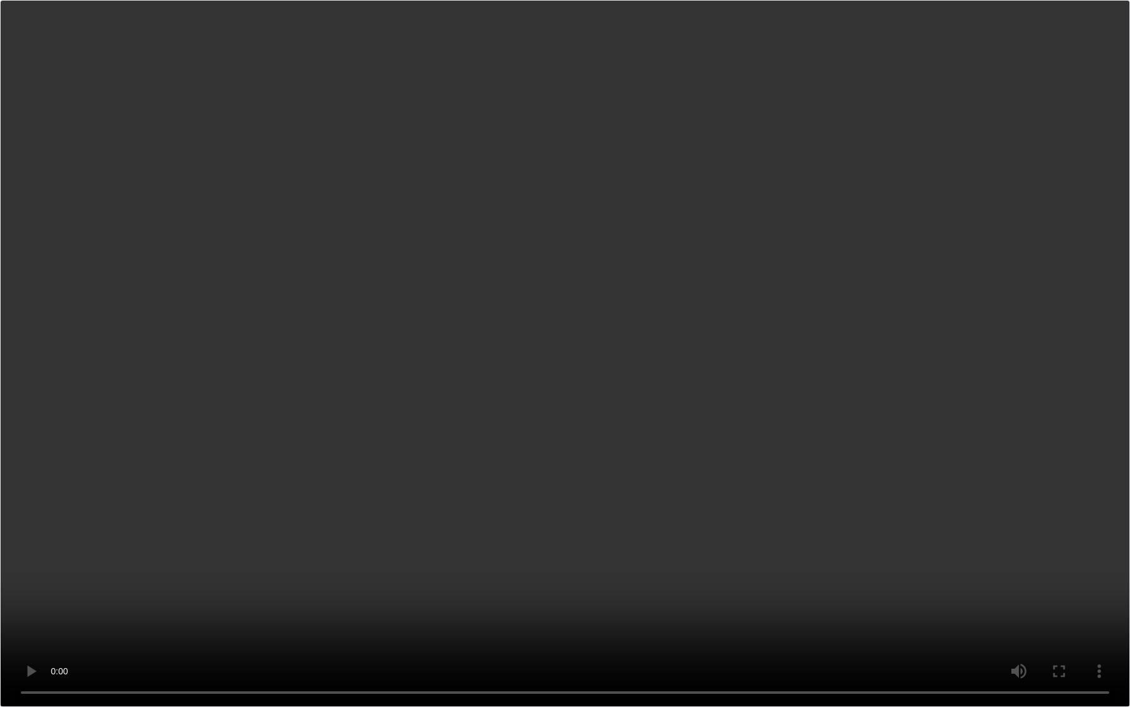
click at [502, 436] on video "Your browser does not support the video tag." at bounding box center [565, 353] width 1130 height 707
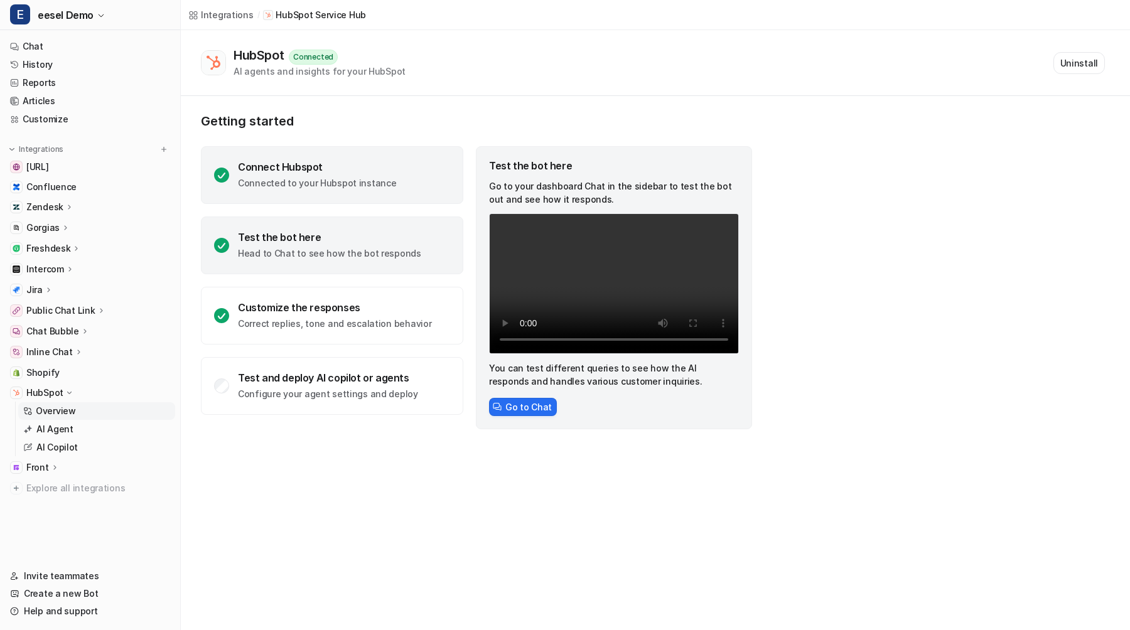
click at [314, 183] on p "Connected to your Hubspot instance" at bounding box center [317, 183] width 158 height 13
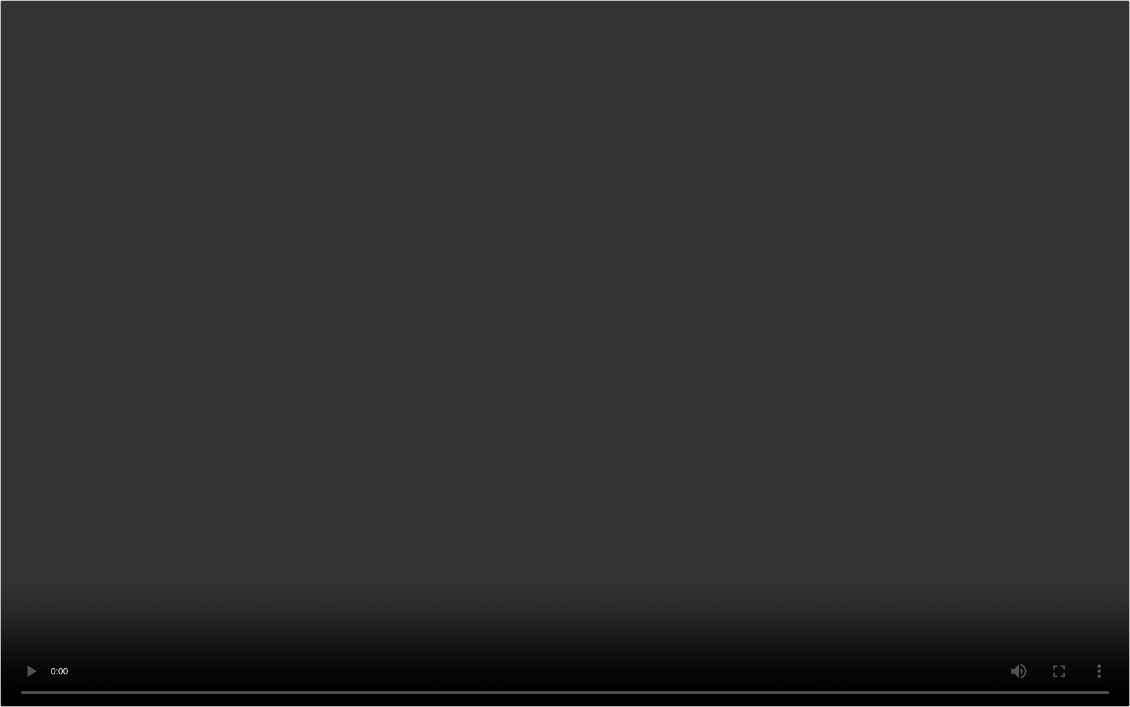
click at [703, 325] on video "Your browser does not support the video tag." at bounding box center [565, 353] width 1130 height 707
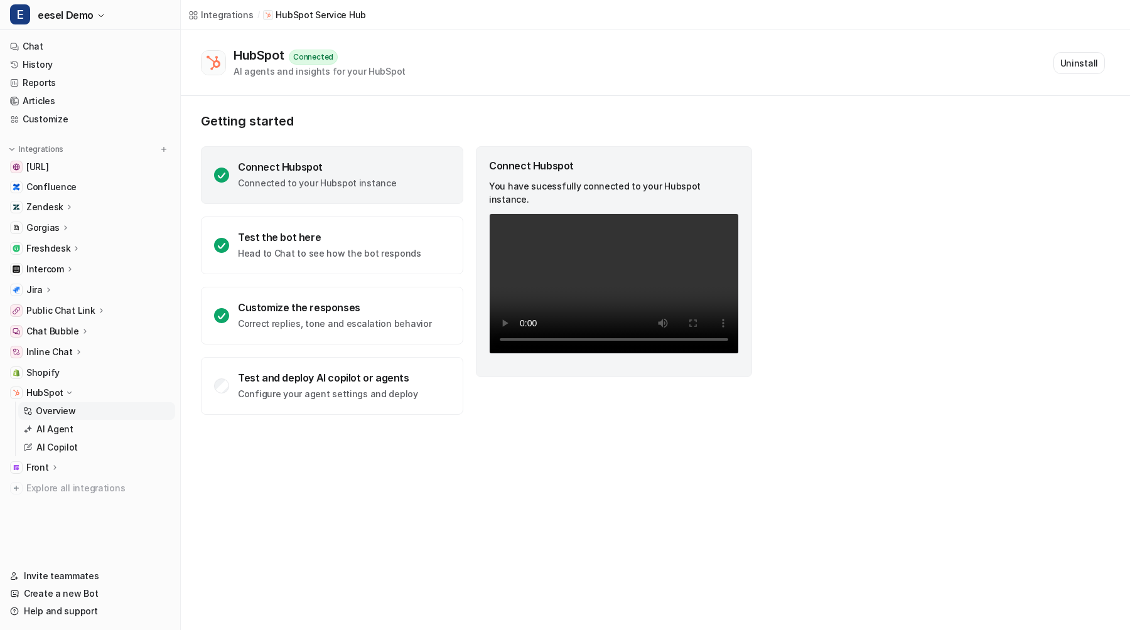
click at [698, 267] on video "Your browser does not support the video tag." at bounding box center [614, 283] width 250 height 141
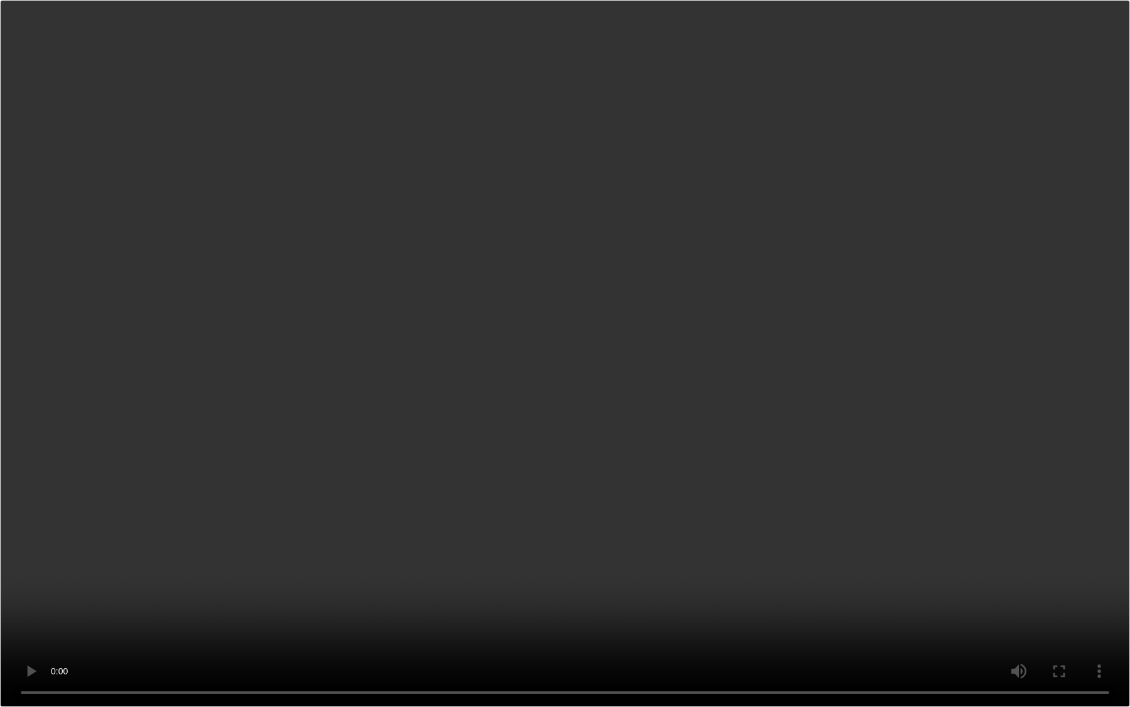
click at [671, 582] on video "Your browser does not support the video tag." at bounding box center [565, 353] width 1130 height 707
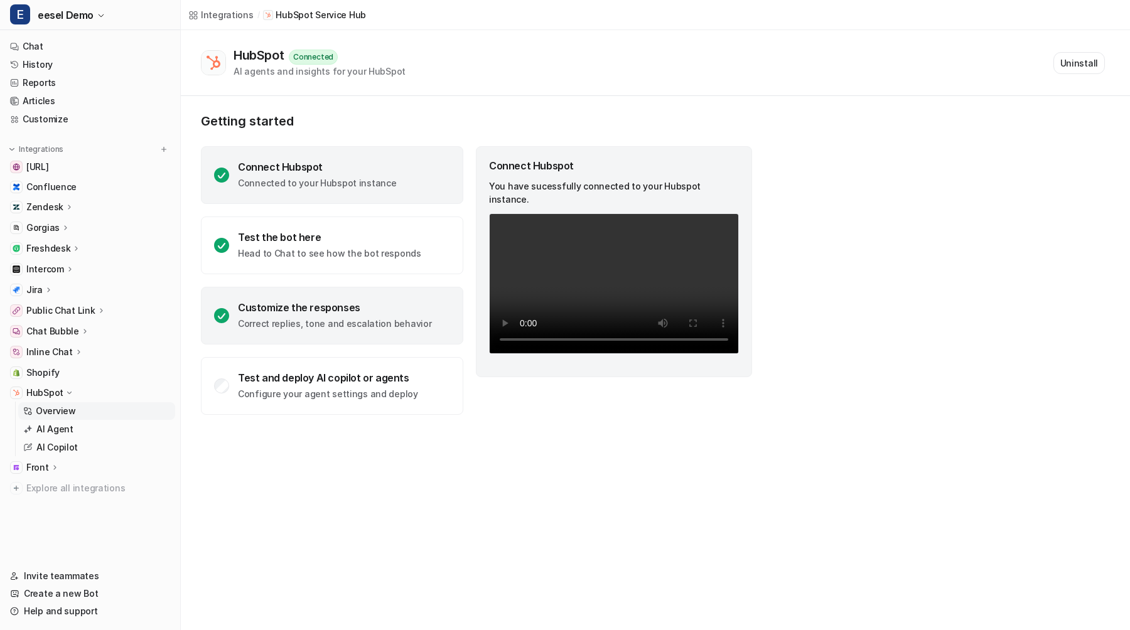
click at [372, 320] on p "Correct replies, tone and escalation behavior" at bounding box center [334, 324] width 193 height 13
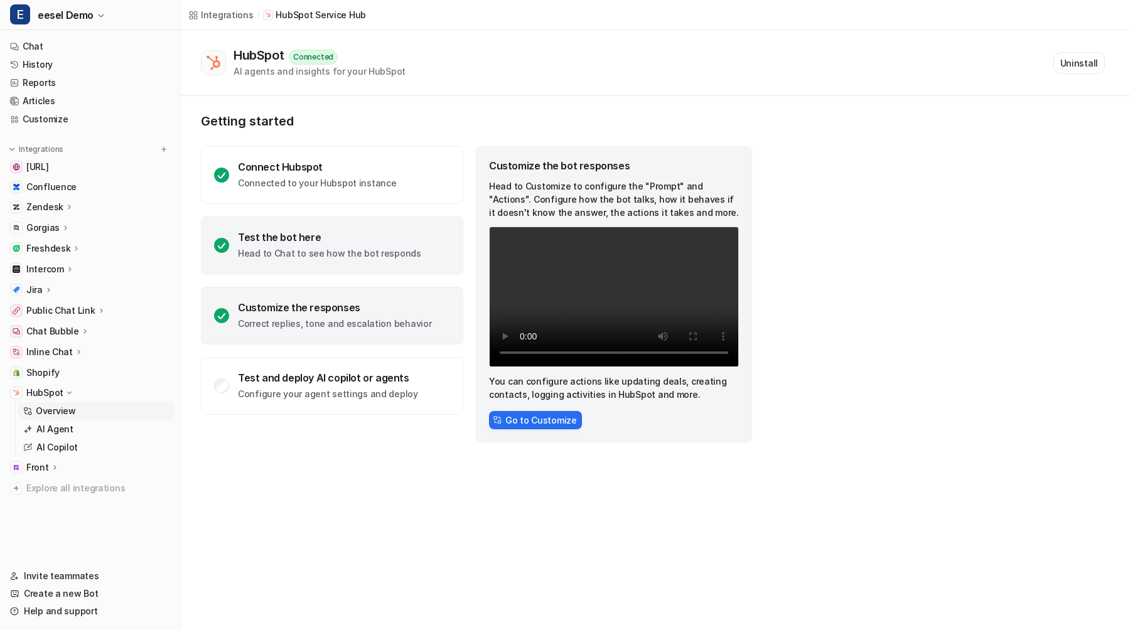
click at [350, 252] on p "Head to Chat to see how the bot responds" at bounding box center [329, 253] width 183 height 13
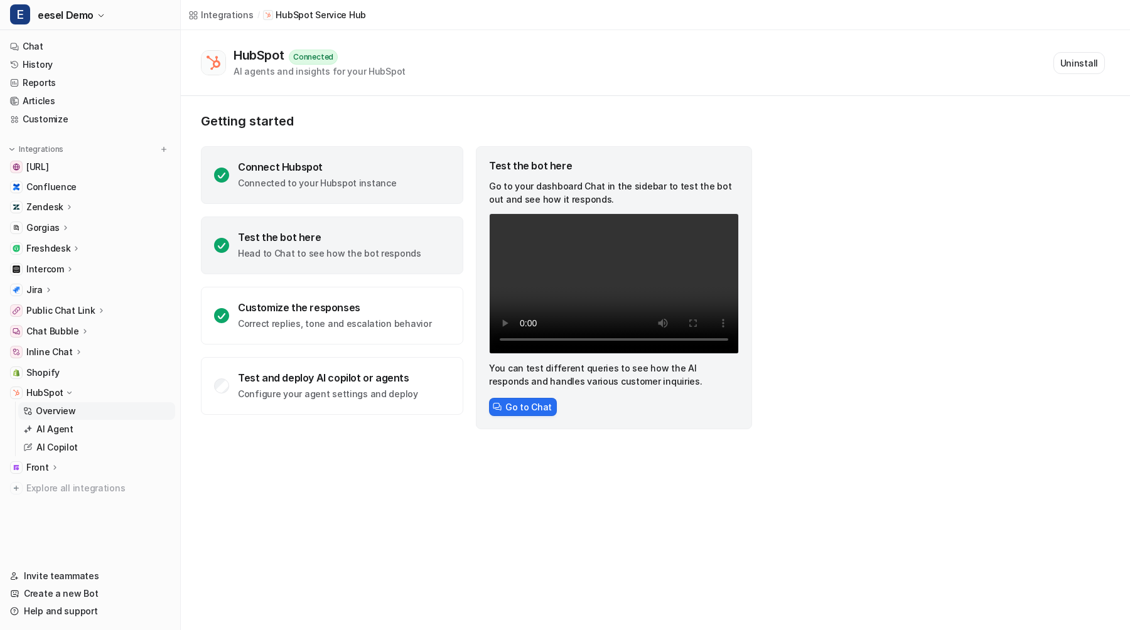
click at [338, 167] on div "Connect Hubspot" at bounding box center [317, 167] width 158 height 13
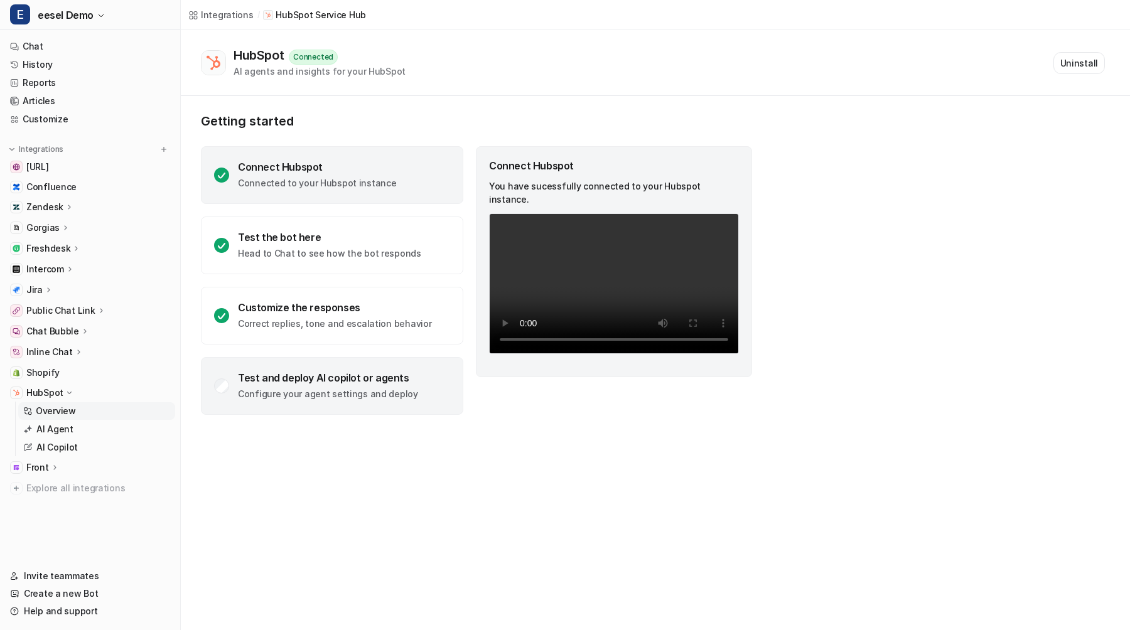
click at [308, 381] on div "Test and deploy AI copilot or agents" at bounding box center [328, 378] width 180 height 13
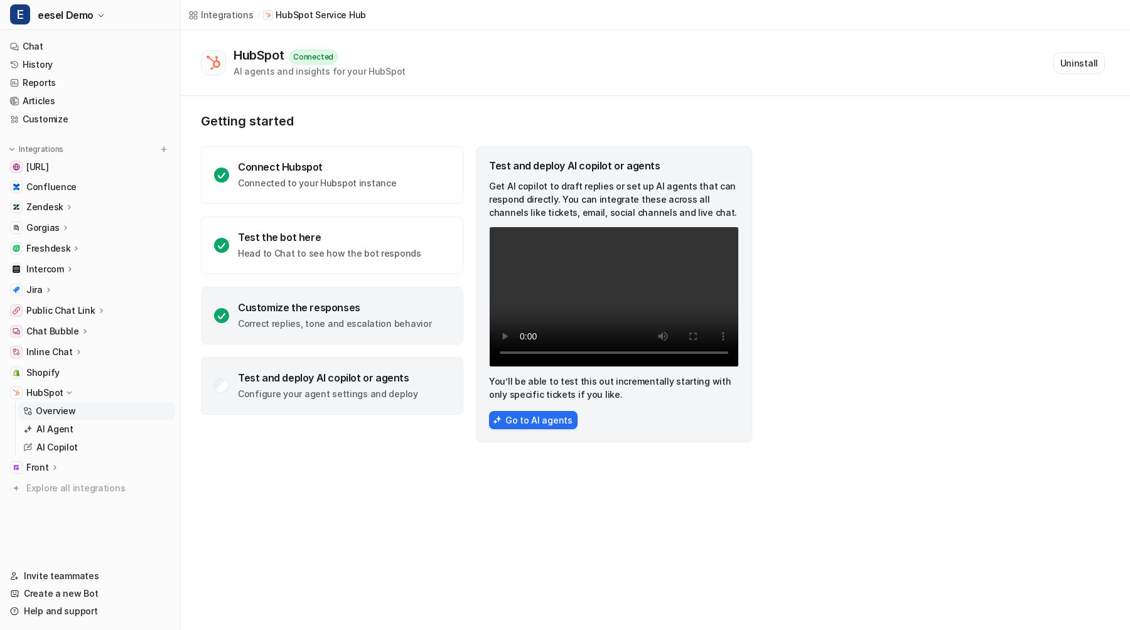
click at [316, 328] on p "Correct replies, tone and escalation behavior" at bounding box center [334, 324] width 193 height 13
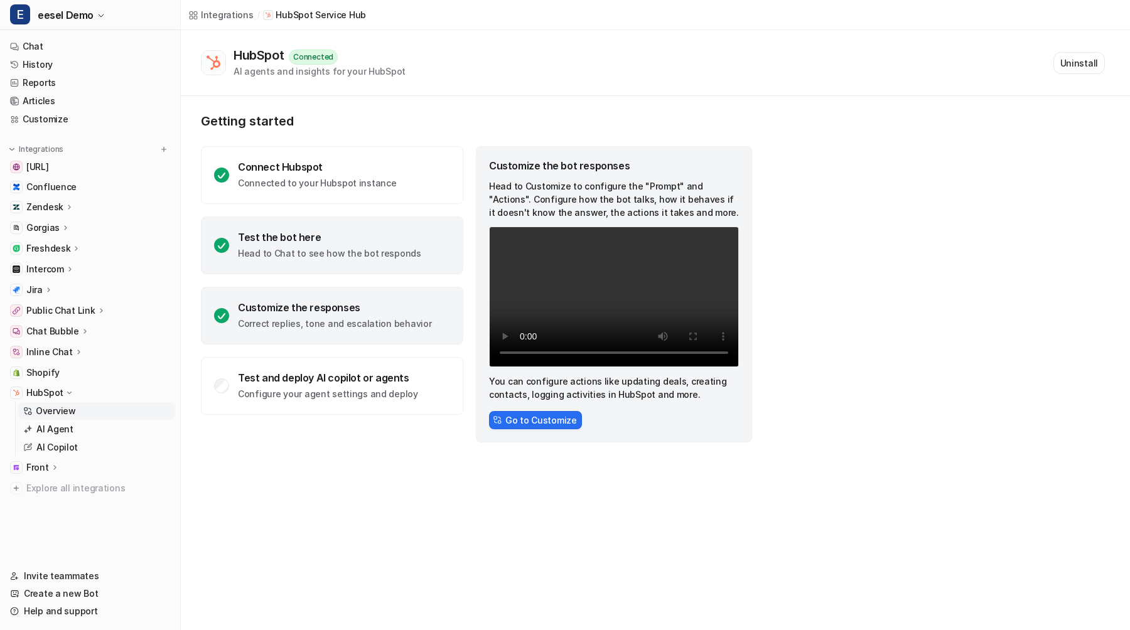
click at [325, 271] on div "Test the bot here Head to Chat to see how the bot responds" at bounding box center [332, 246] width 262 height 58
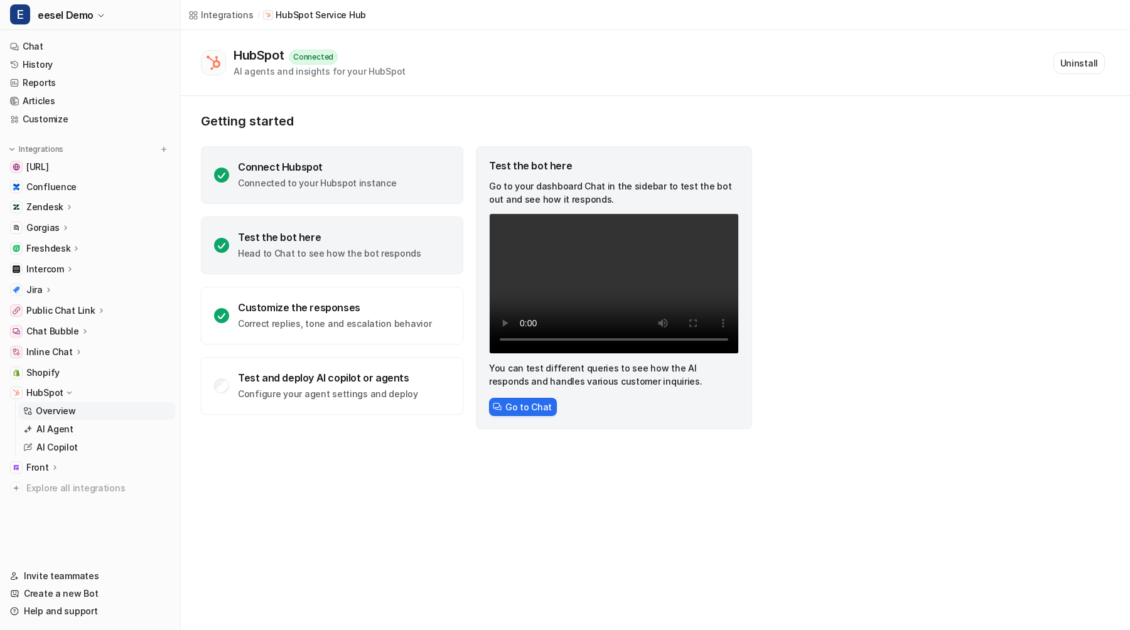
click at [338, 155] on div "Connect Hubspot Connected to your Hubspot instance" at bounding box center [332, 175] width 262 height 58
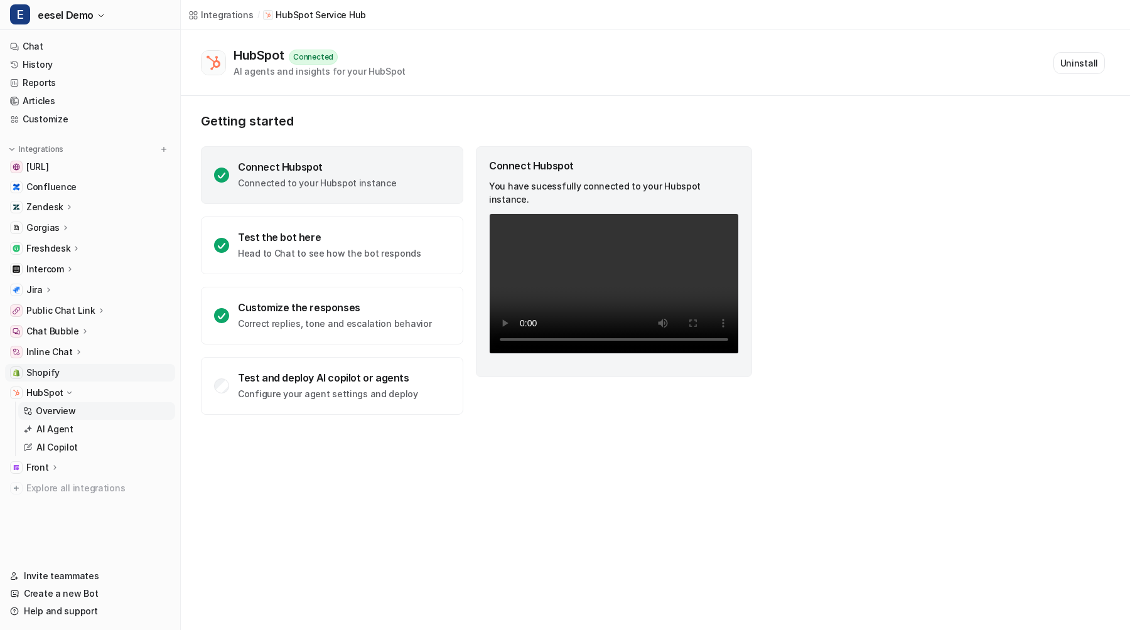
click at [58, 368] on link "Shopify" at bounding box center [90, 373] width 170 height 18
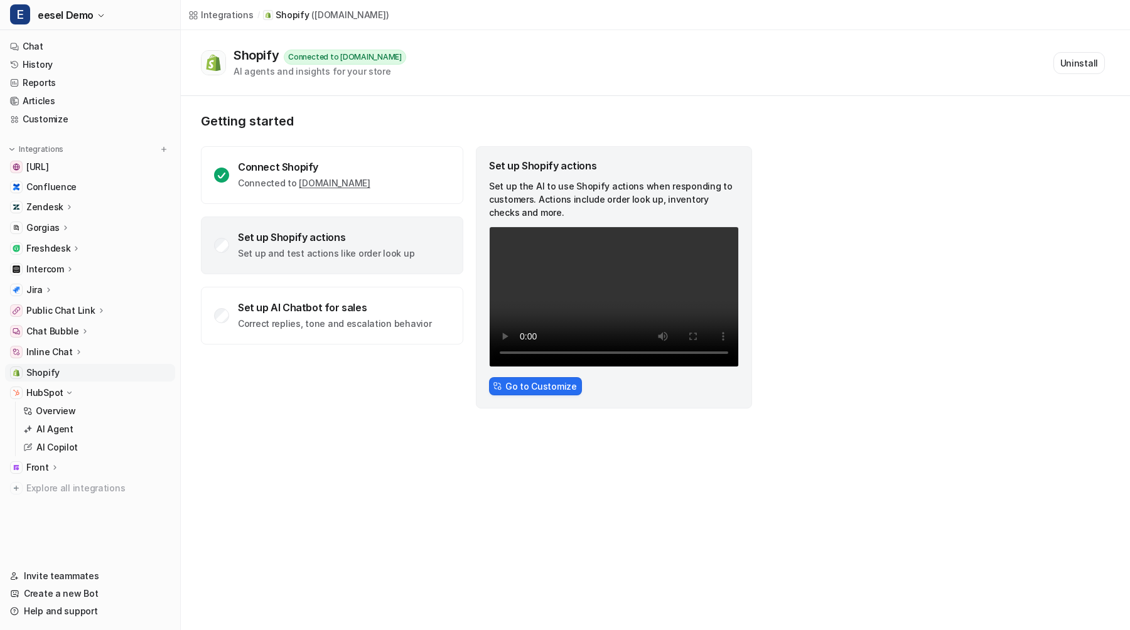
click at [316, 240] on div "Set up Shopify actions" at bounding box center [326, 237] width 176 height 13
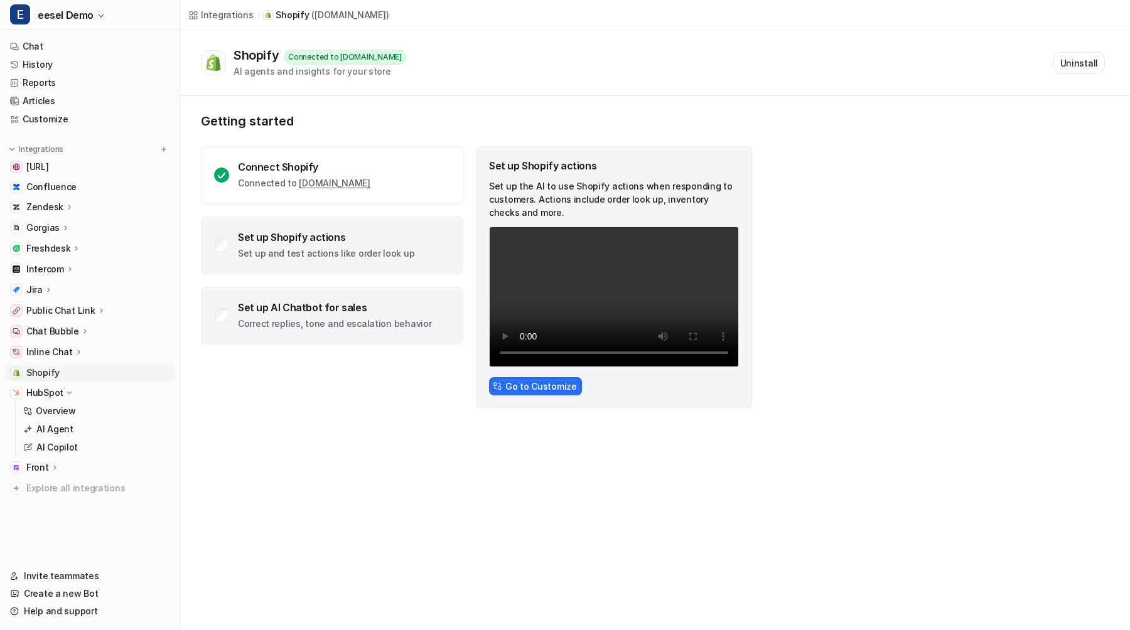
click at [316, 306] on div "Set up AI Chatbot for sales" at bounding box center [334, 307] width 193 height 13
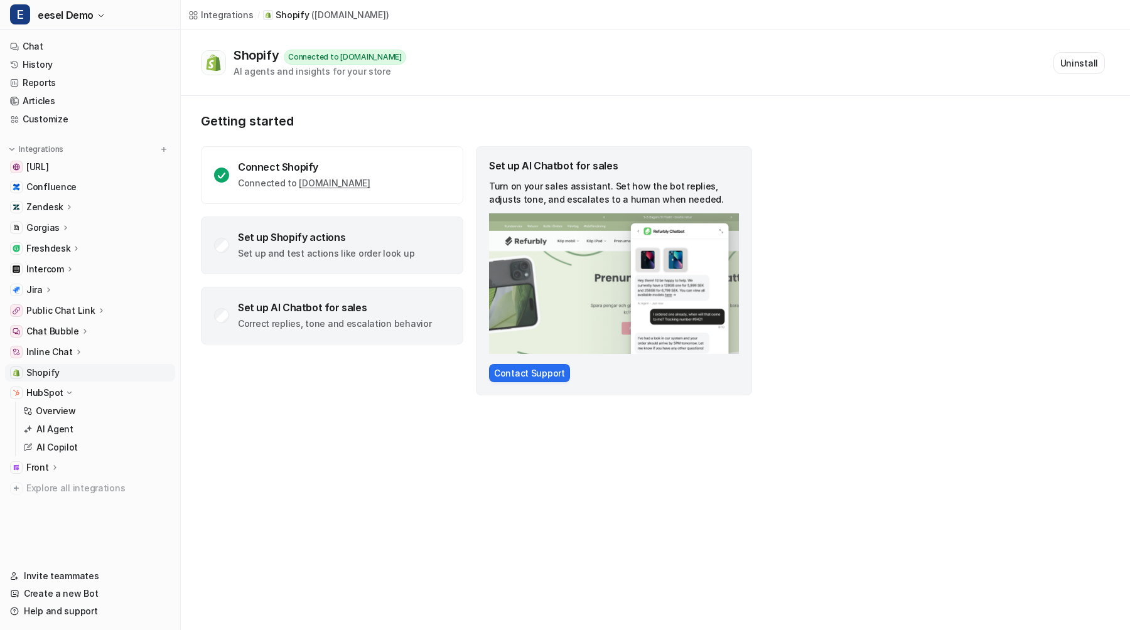
click at [366, 241] on div "Set up Shopify actions" at bounding box center [326, 237] width 176 height 13
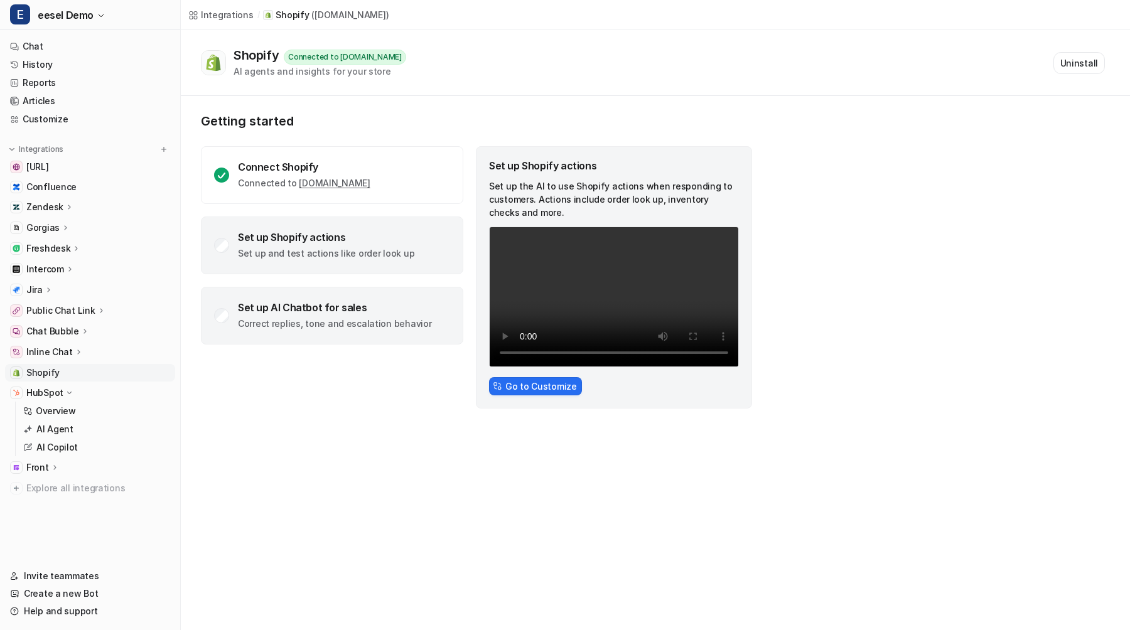
click at [365, 308] on div "Set up AI Chatbot for sales" at bounding box center [334, 307] width 193 height 13
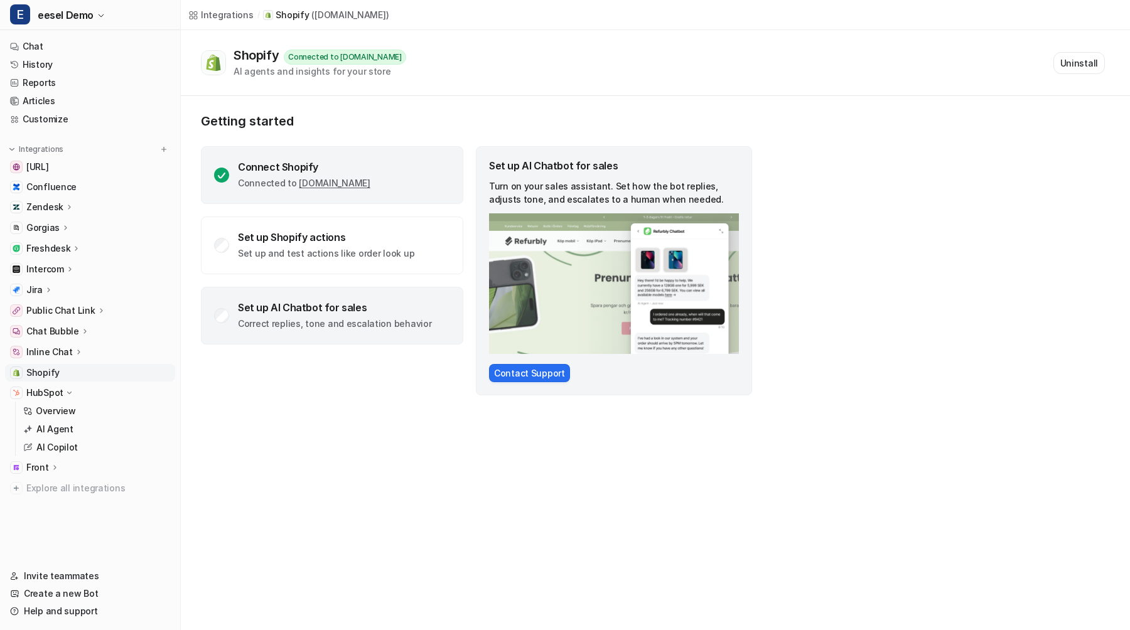
click at [370, 161] on div "Connect Shopify" at bounding box center [304, 167] width 132 height 13
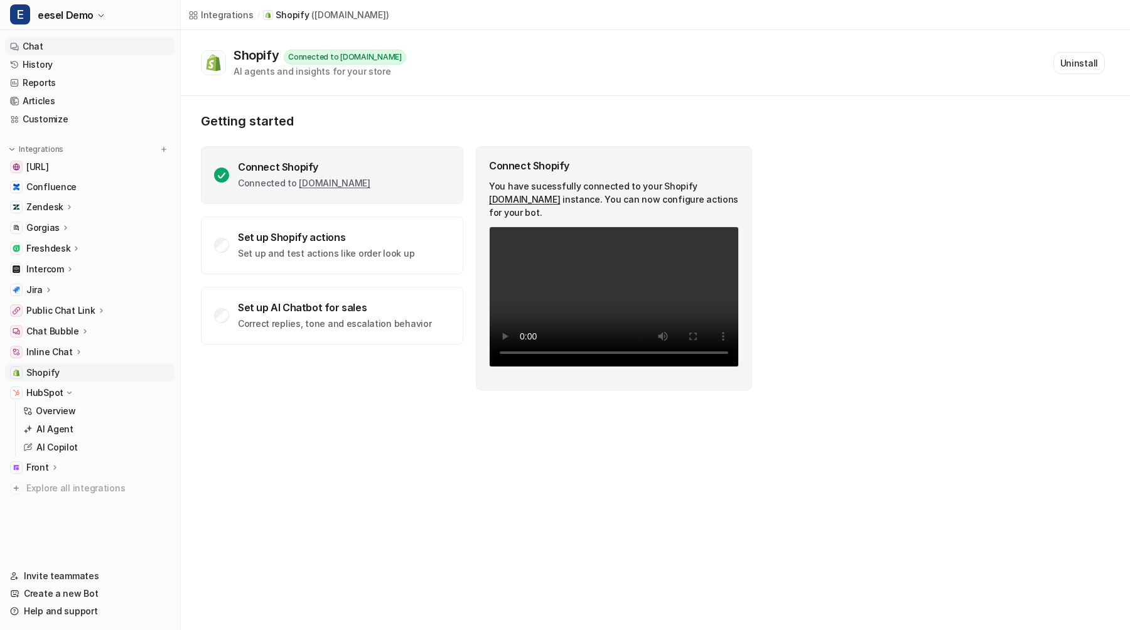
click at [55, 48] on link "Chat" at bounding box center [90, 47] width 170 height 18
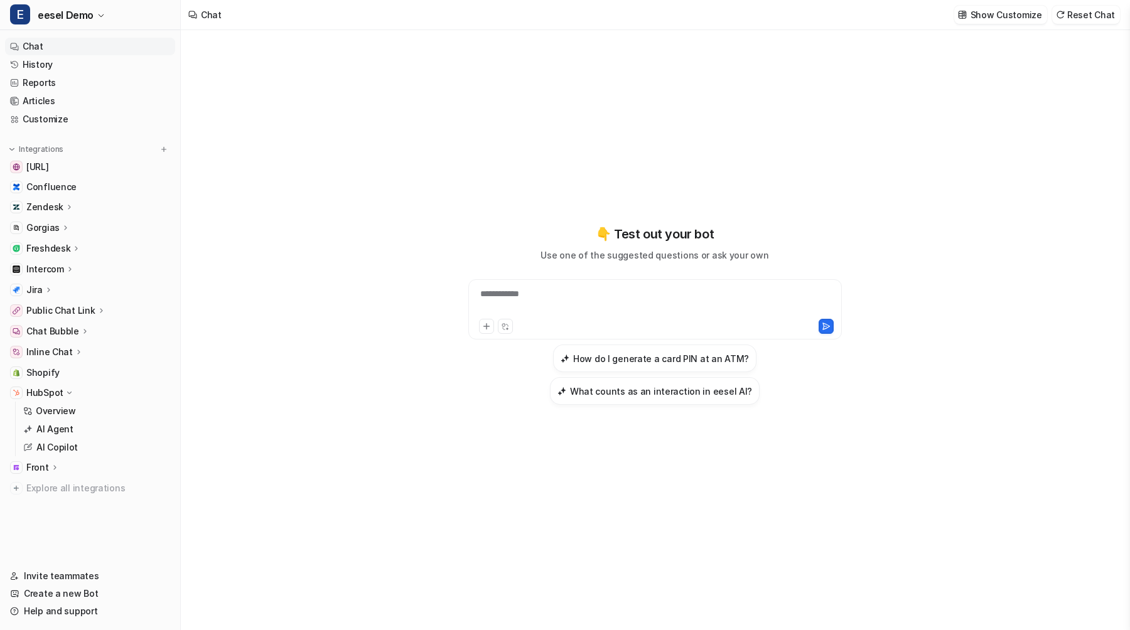
click at [41, 387] on p "HubSpot" at bounding box center [44, 393] width 37 height 13
click at [240, 296] on div "**********" at bounding box center [655, 330] width 948 height 600
click at [73, 231] on div "Gorgias" at bounding box center [90, 228] width 170 height 18
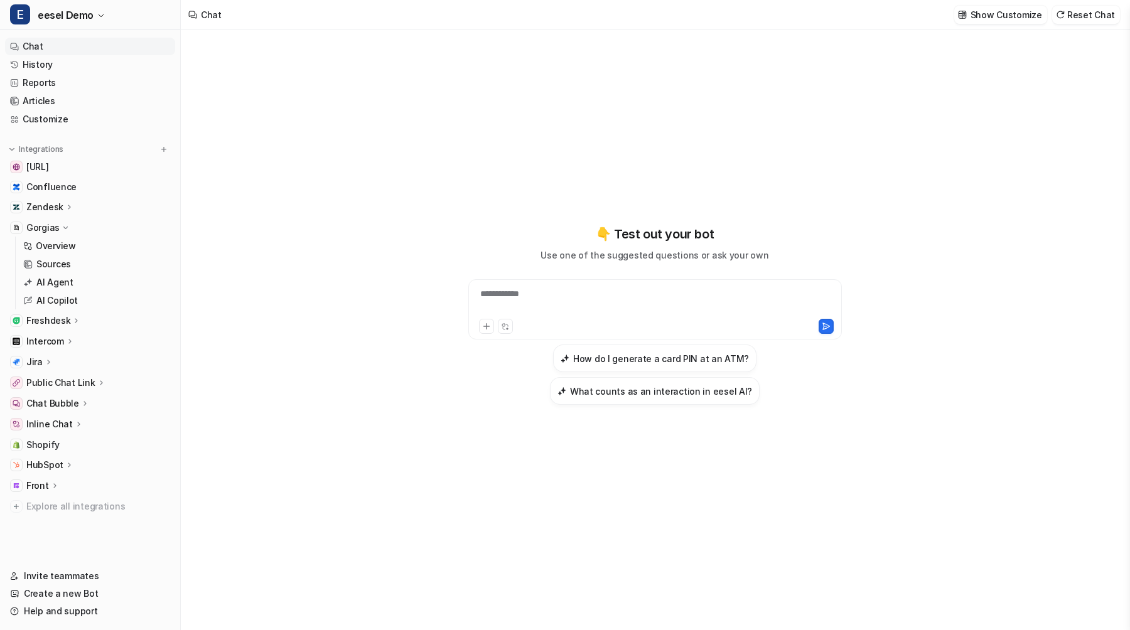
click at [73, 231] on div "Gorgias" at bounding box center [90, 228] width 170 height 18
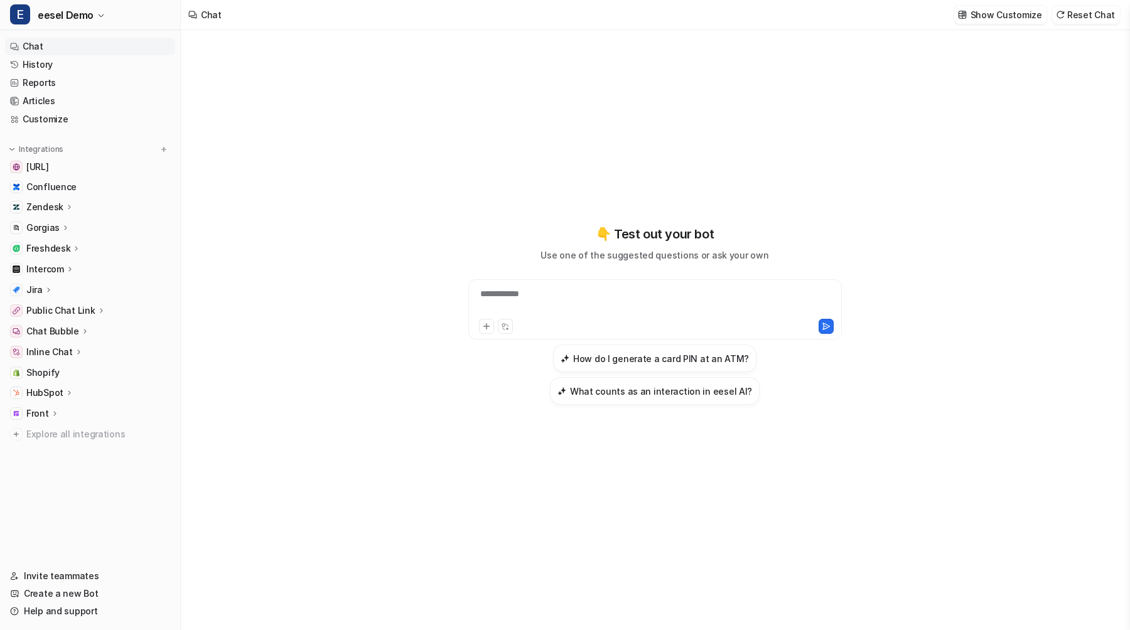
click at [78, 208] on div "Zendesk" at bounding box center [90, 207] width 170 height 18
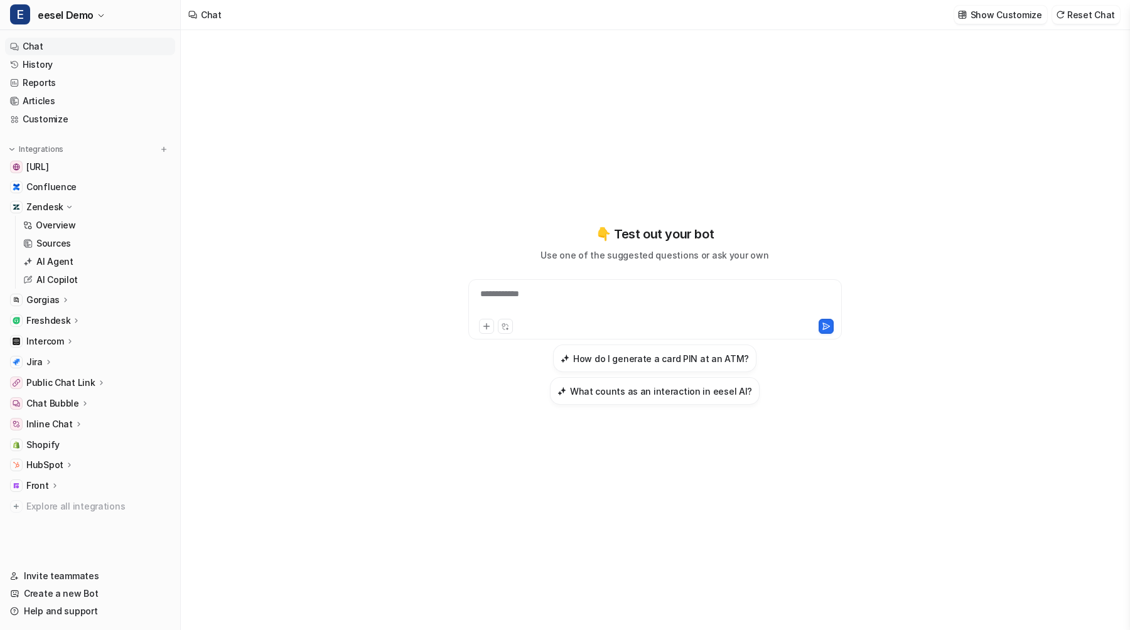
click at [78, 208] on div "Zendesk" at bounding box center [90, 207] width 170 height 18
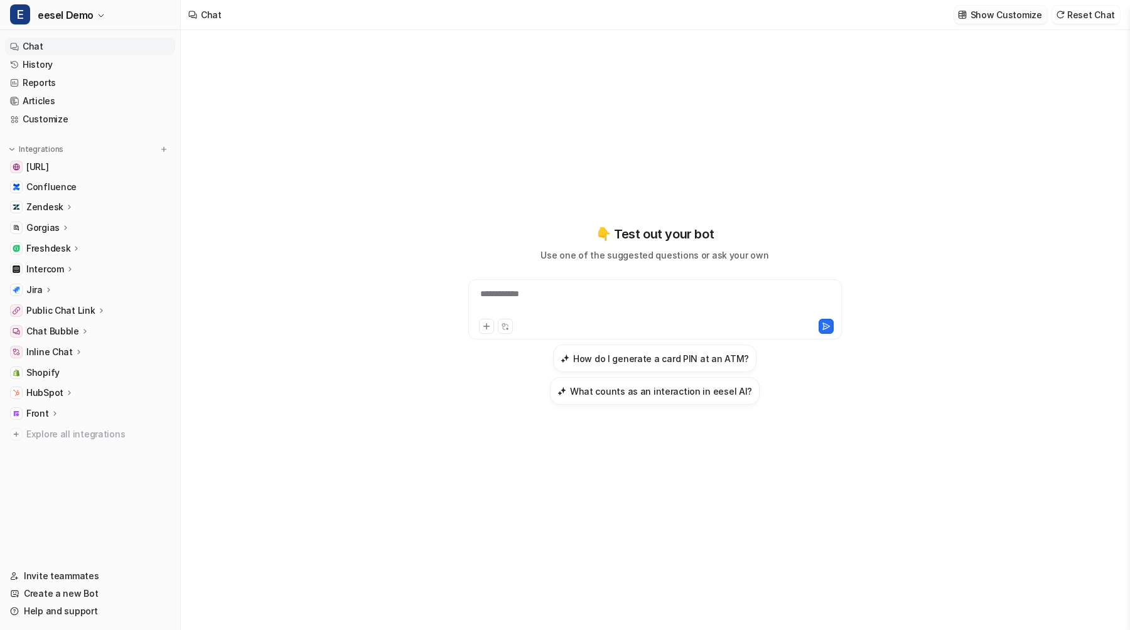
click at [1010, 18] on p "Show Customize" at bounding box center [1007, 14] width 72 height 13
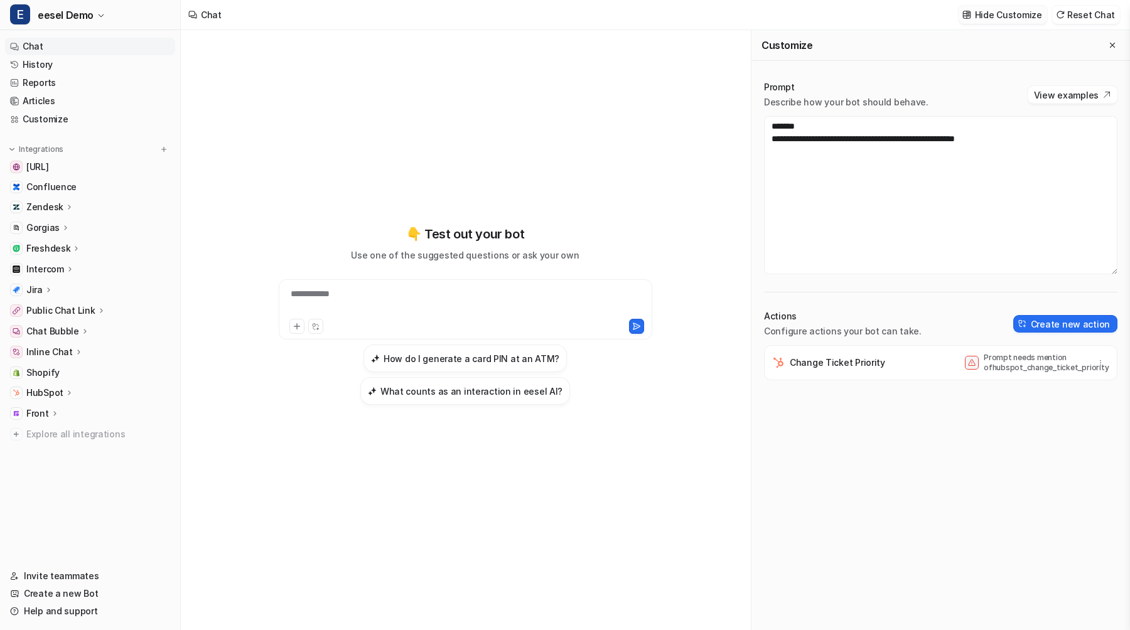
click at [1010, 18] on p "Hide Customize" at bounding box center [1008, 14] width 67 height 13
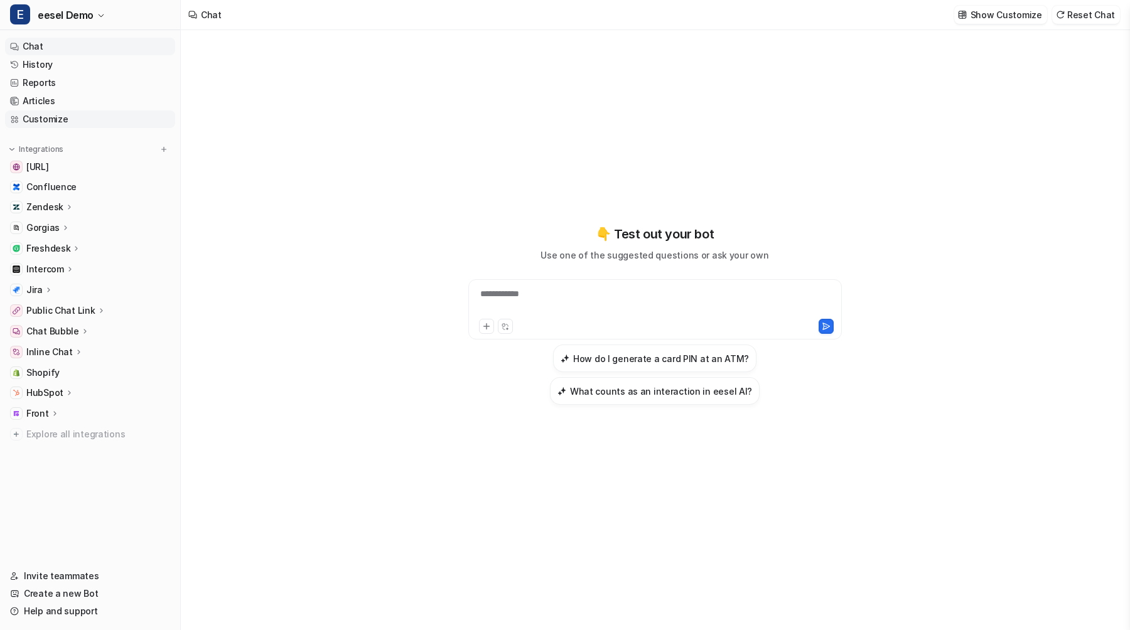
click at [108, 117] on link "Customize" at bounding box center [90, 120] width 170 height 18
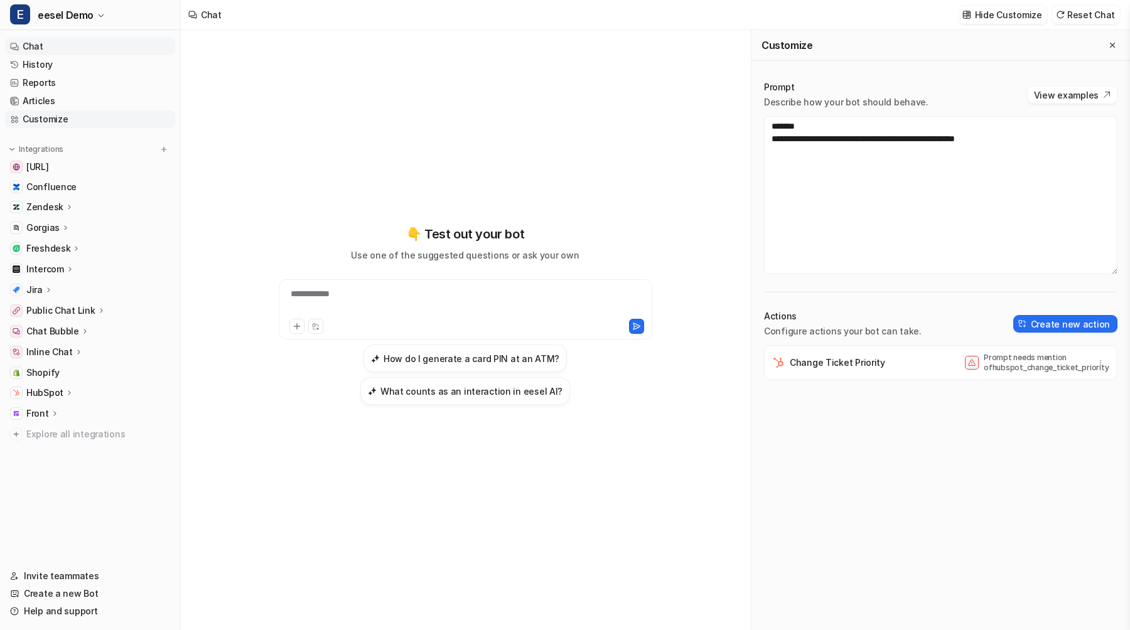
click at [98, 124] on link "Customize" at bounding box center [90, 120] width 170 height 18
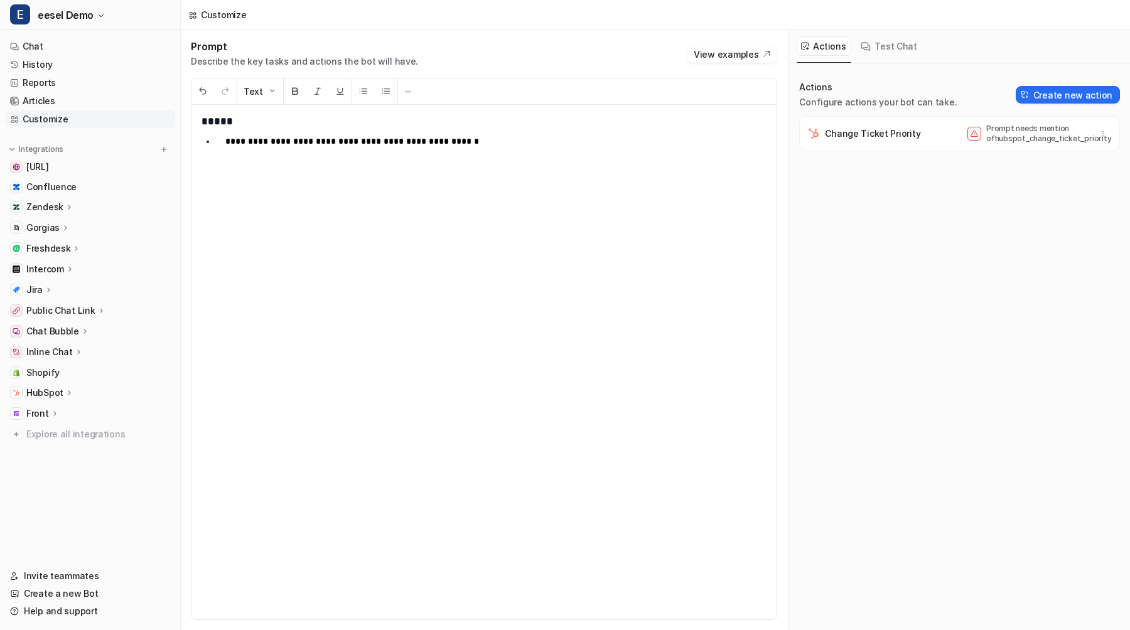
click at [223, 122] on h1 "*****" at bounding box center [484, 122] width 565 height 14
click at [281, 143] on p "**********" at bounding box center [495, 141] width 541 height 15
click at [300, 119] on h1 "*****" at bounding box center [484, 122] width 565 height 14
click at [309, 142] on p "**********" at bounding box center [495, 141] width 541 height 15
click at [309, 128] on h1 "*****" at bounding box center [484, 122] width 565 height 14
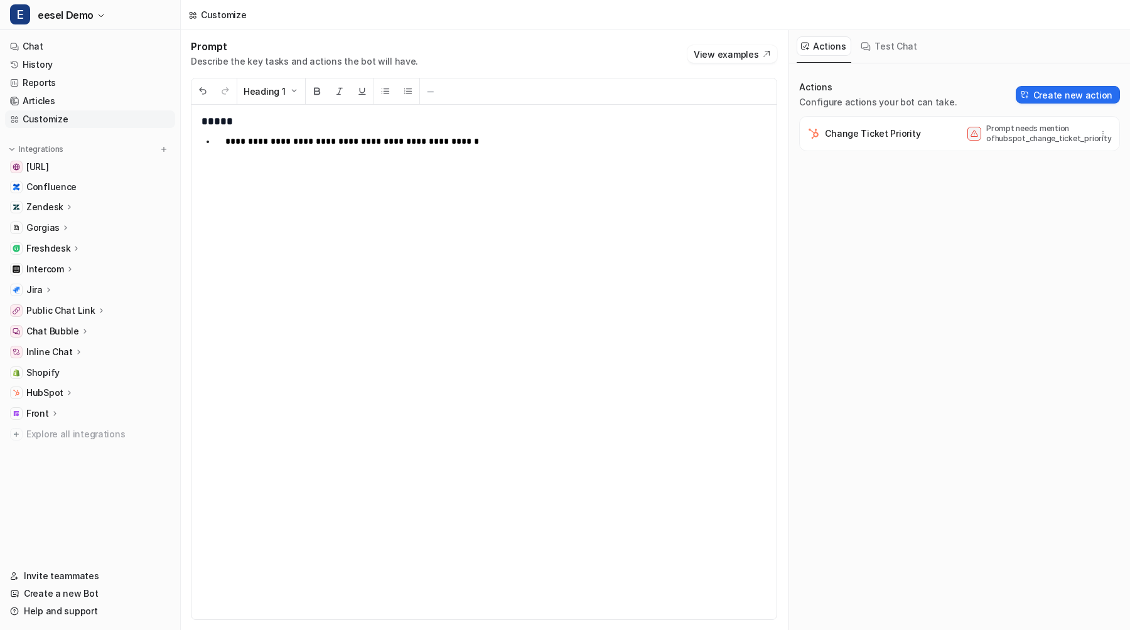
click at [309, 141] on p "**********" at bounding box center [495, 141] width 541 height 15
click at [298, 124] on h1 "*****" at bounding box center [484, 122] width 565 height 14
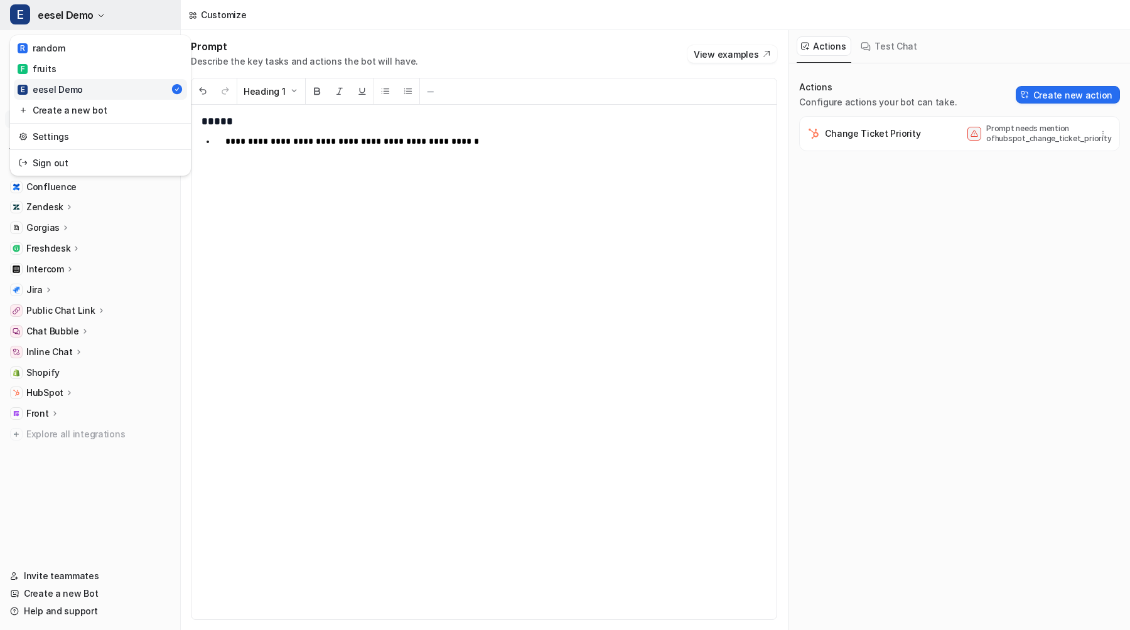
click at [136, 14] on button "E eesel Demo" at bounding box center [90, 15] width 180 height 30
click at [131, 45] on link "R random" at bounding box center [100, 48] width 173 height 21
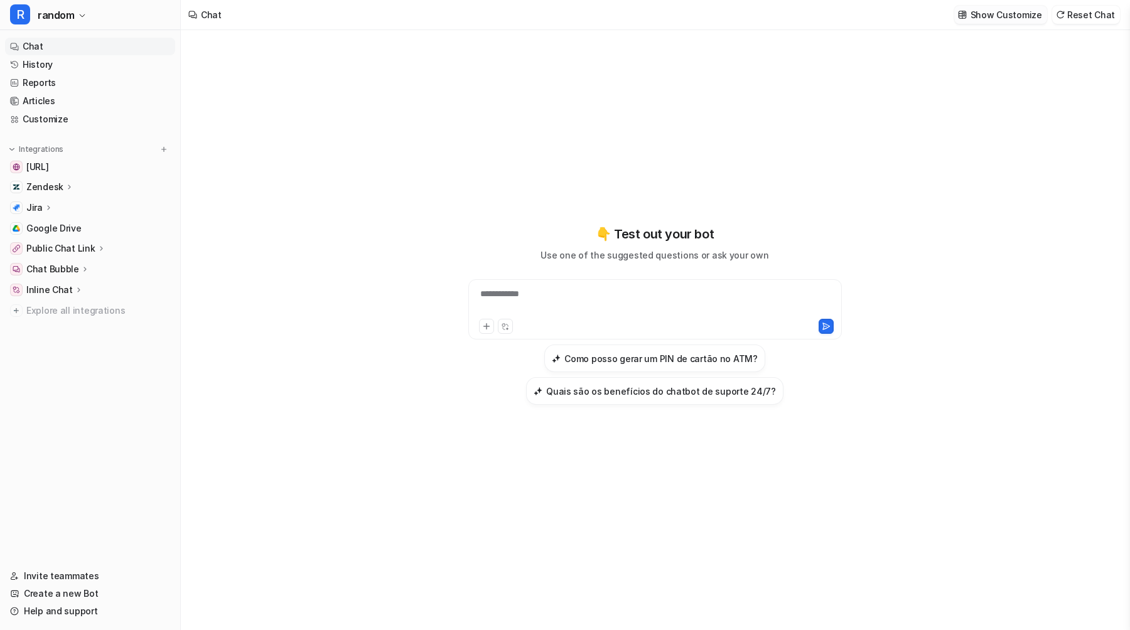
click at [988, 12] on p "Show Customize" at bounding box center [1007, 14] width 72 height 13
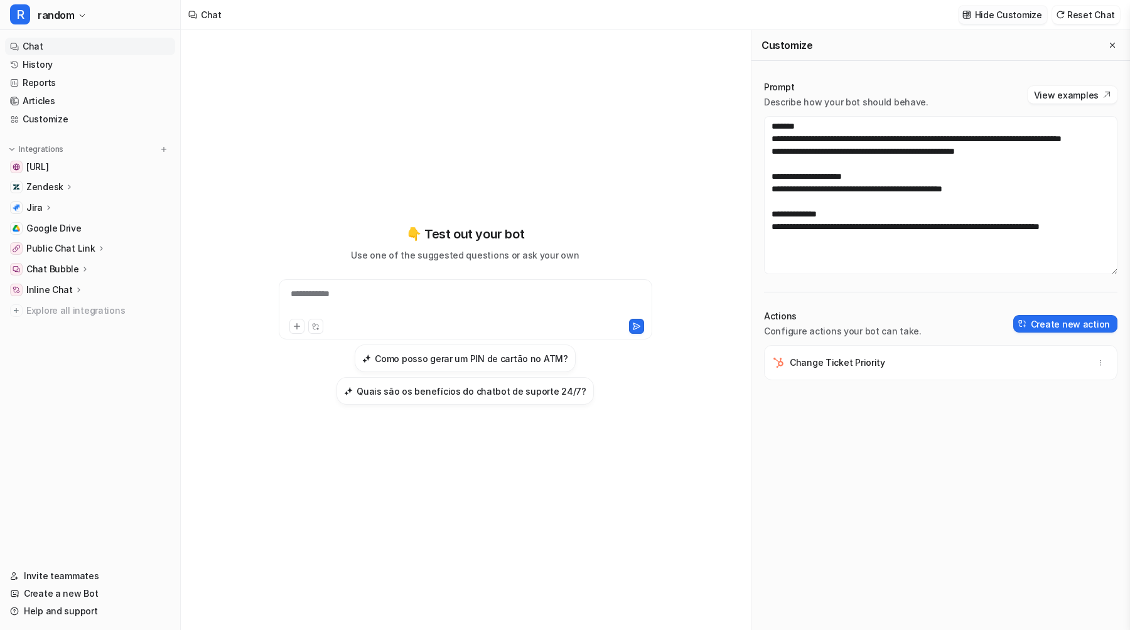
click at [988, 14] on p "Hide Customize" at bounding box center [1008, 14] width 67 height 13
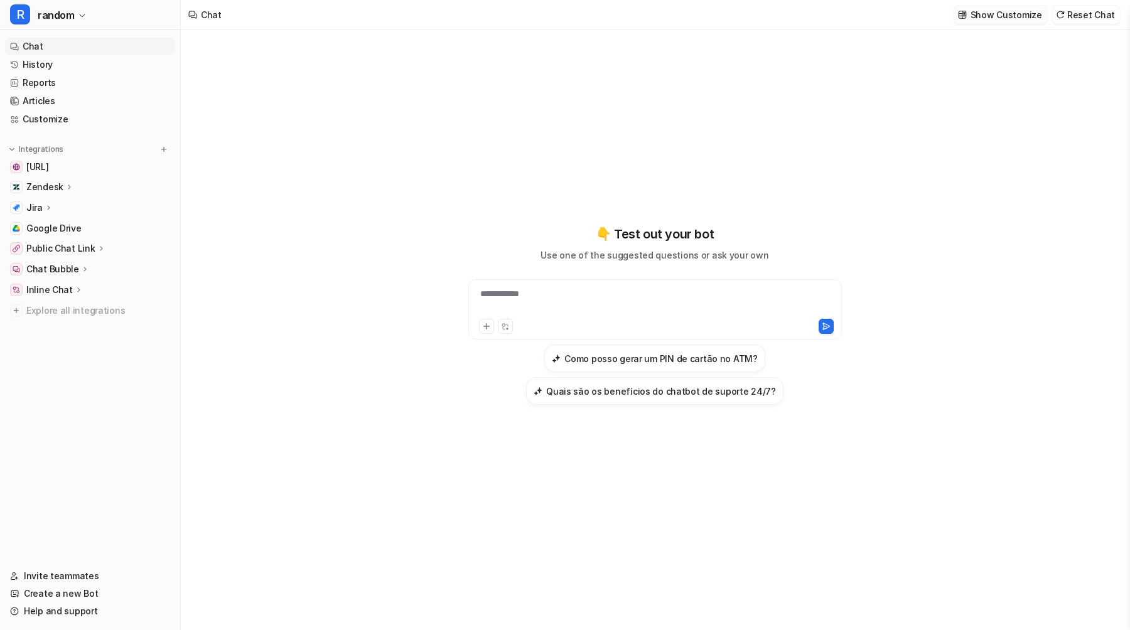
click at [1025, 19] on p "Show Customize" at bounding box center [1007, 14] width 72 height 13
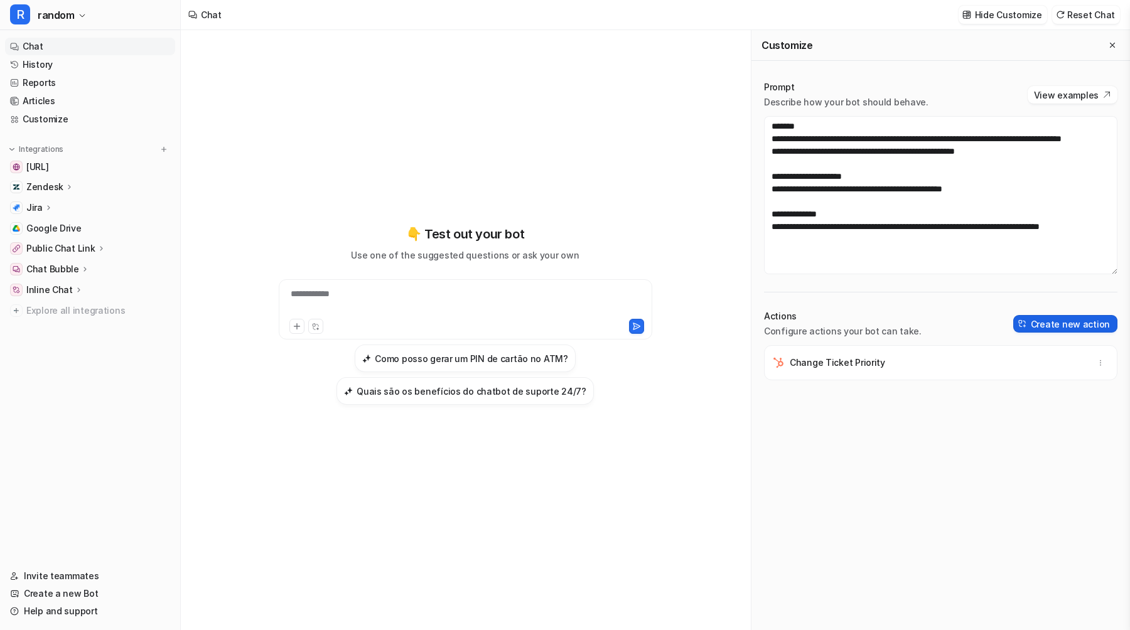
click at [1086, 321] on button "Create new action" at bounding box center [1065, 324] width 104 height 18
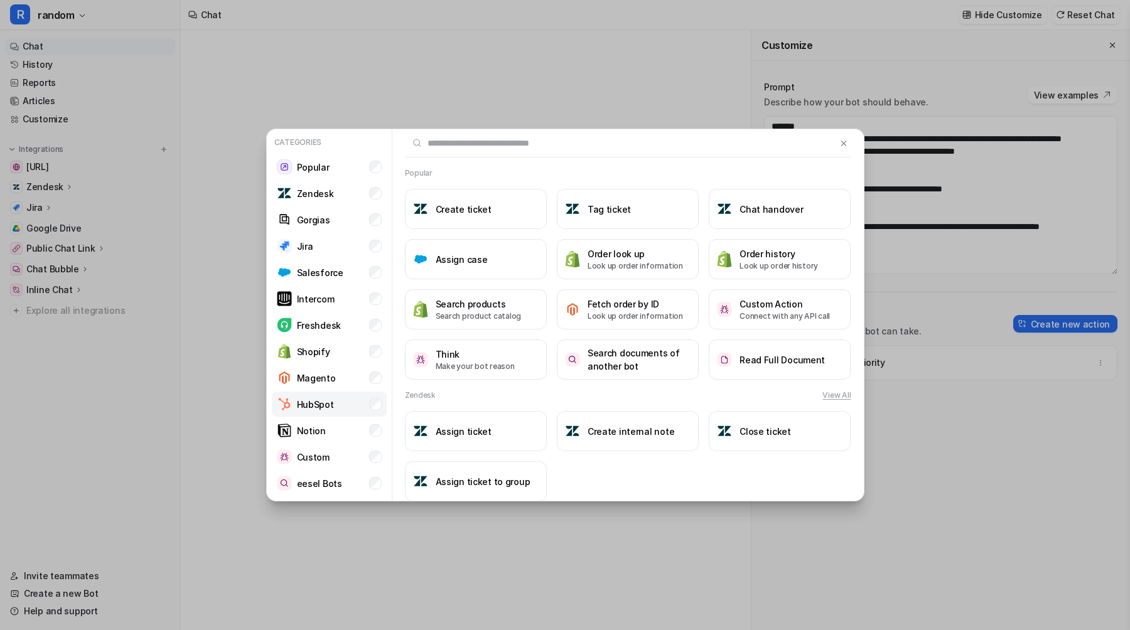
click at [350, 402] on li "HubSpot" at bounding box center [329, 404] width 115 height 25
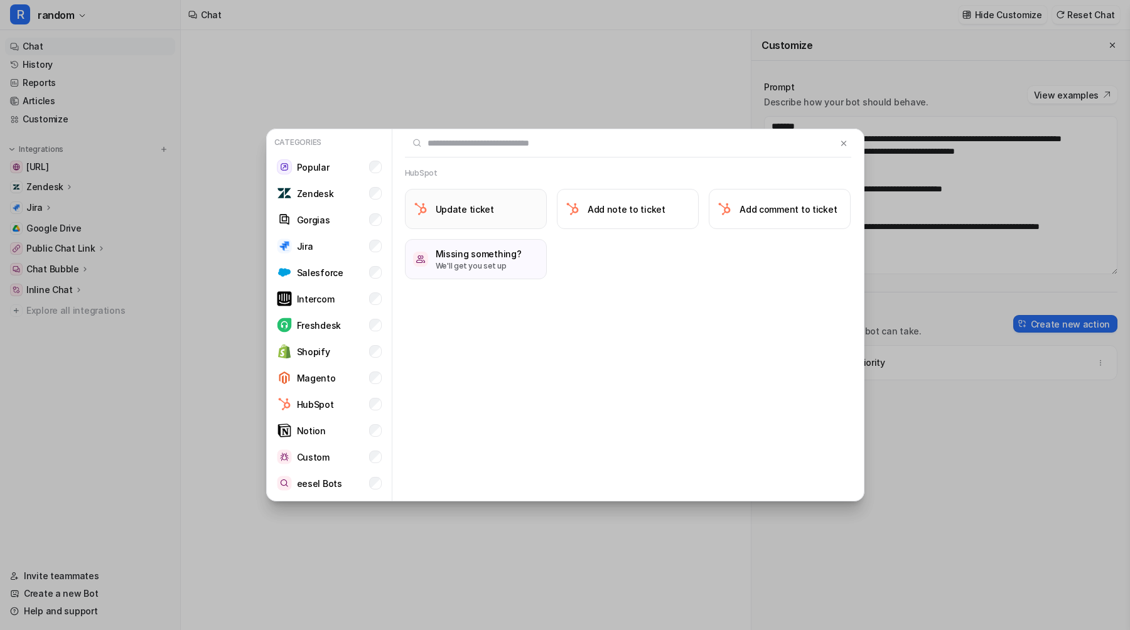
click at [477, 224] on button "Update ticket" at bounding box center [476, 209] width 142 height 40
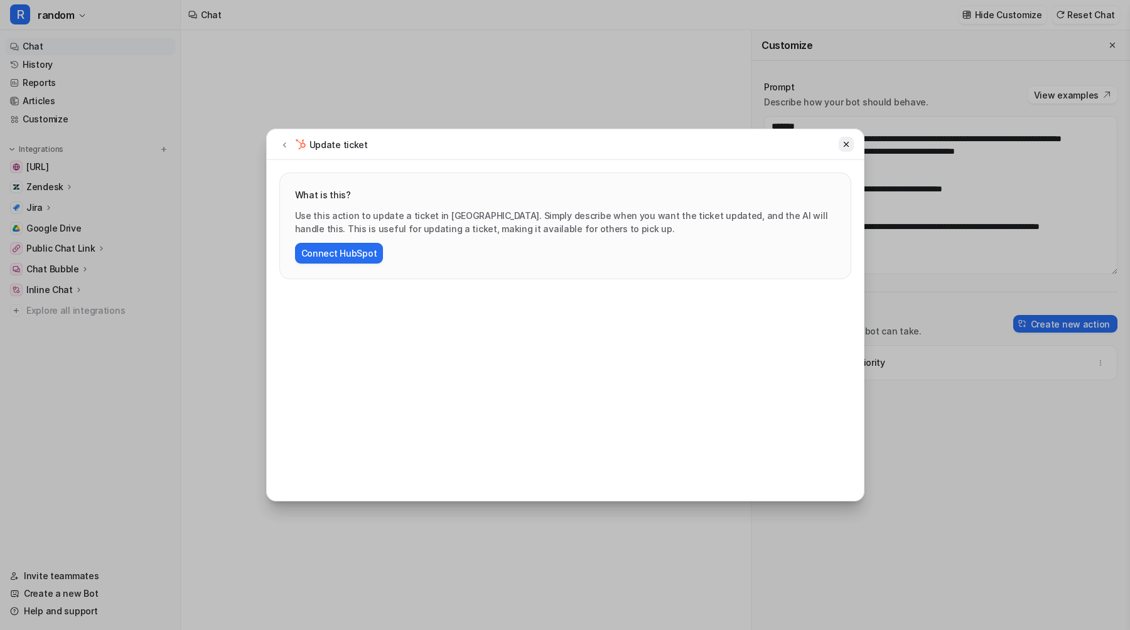
click at [841, 149] on button at bounding box center [846, 144] width 15 height 15
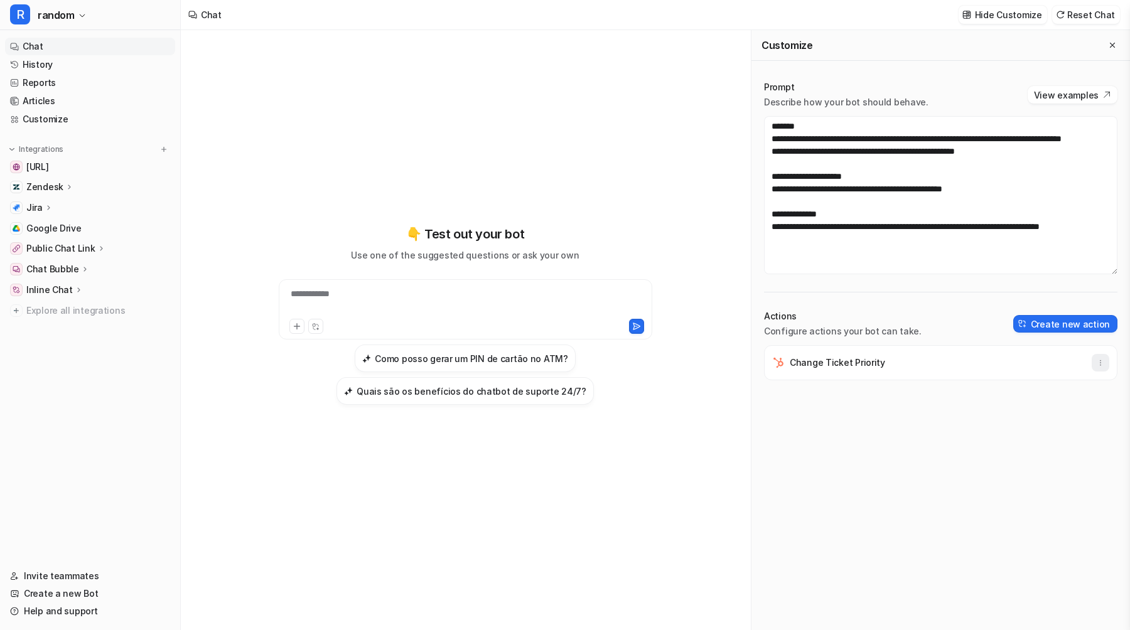
click at [1104, 362] on icon "button" at bounding box center [1100, 363] width 9 height 9
click at [1049, 386] on button "Delete" at bounding box center [1039, 390] width 136 height 23
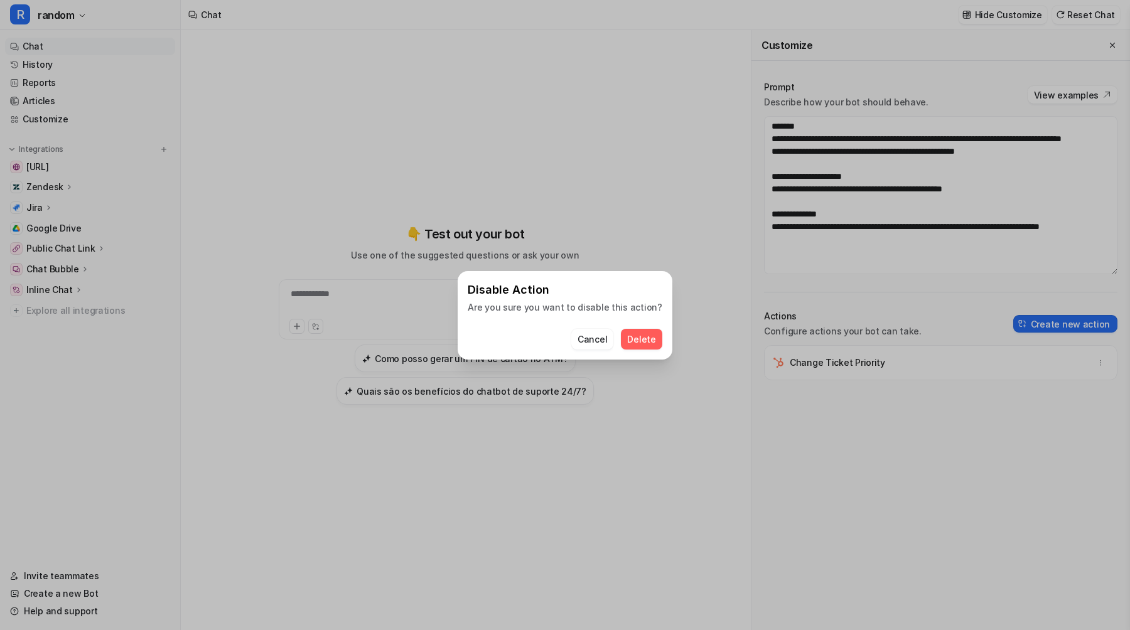
click at [647, 335] on span "Delete" at bounding box center [641, 339] width 28 height 13
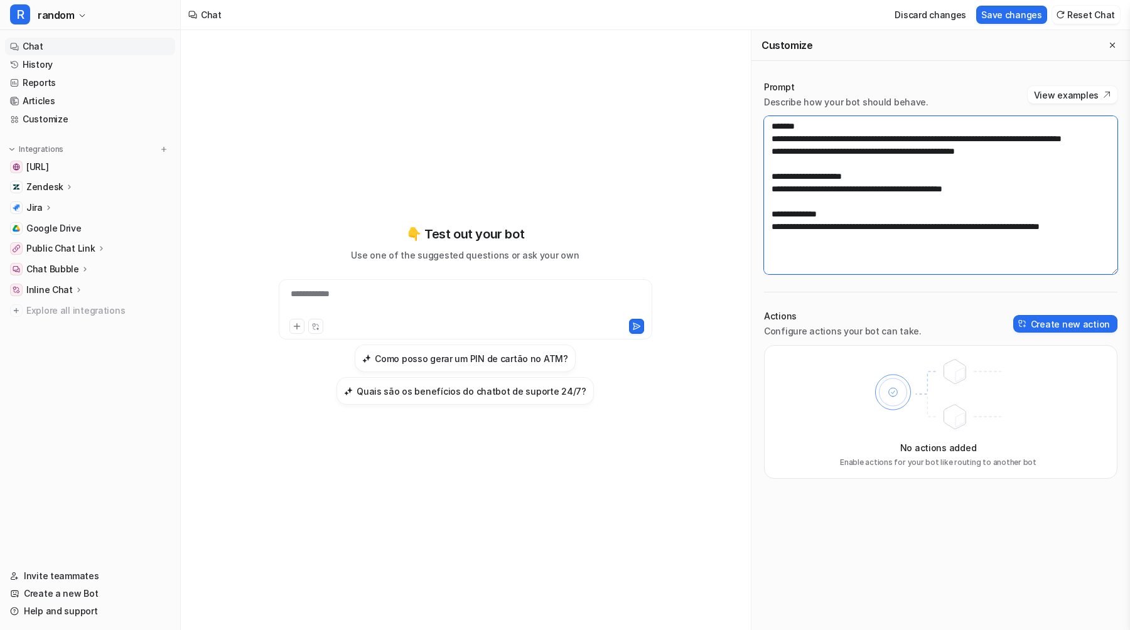
drag, startPoint x: 1012, startPoint y: 208, endPoint x: 762, endPoint y: 183, distance: 251.1
click at [762, 183] on div "**********" at bounding box center [941, 279] width 379 height 423
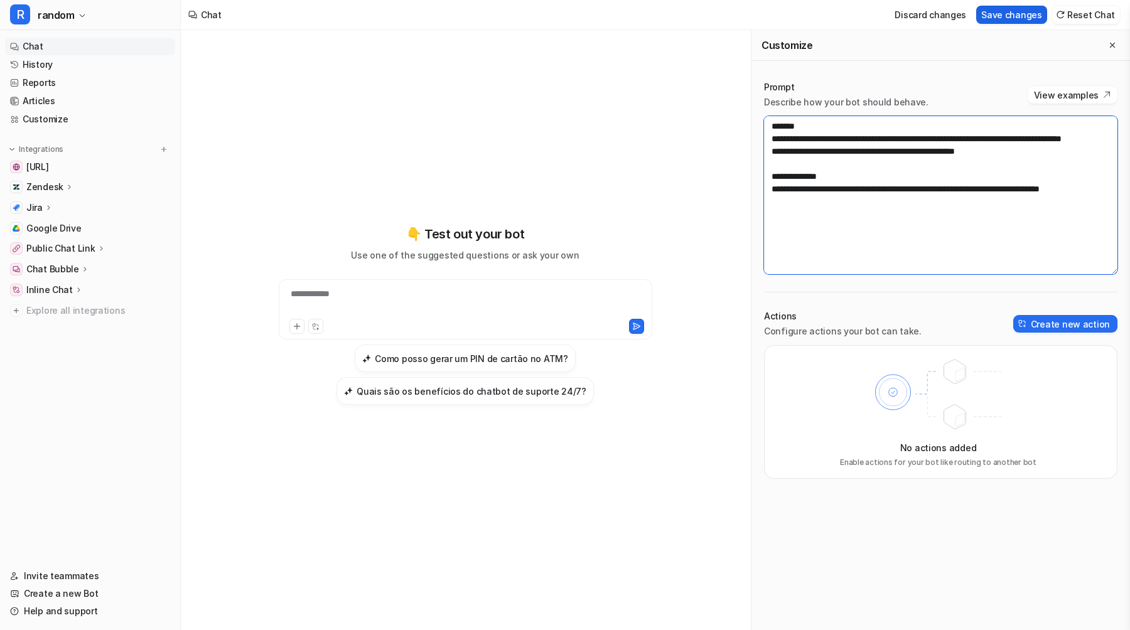
type textarea "**********"
click at [1023, 13] on button "Save changes" at bounding box center [1011, 15] width 71 height 18
click at [1011, 18] on p "Hide Customize" at bounding box center [1008, 14] width 67 height 13
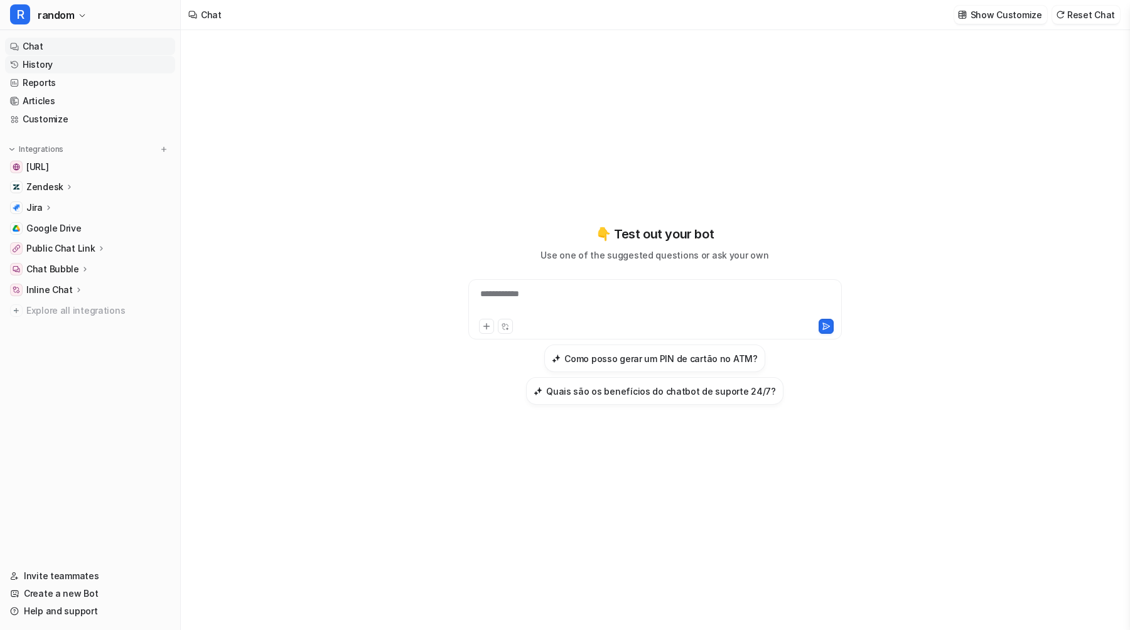
click at [69, 67] on link "History" at bounding box center [90, 65] width 170 height 18
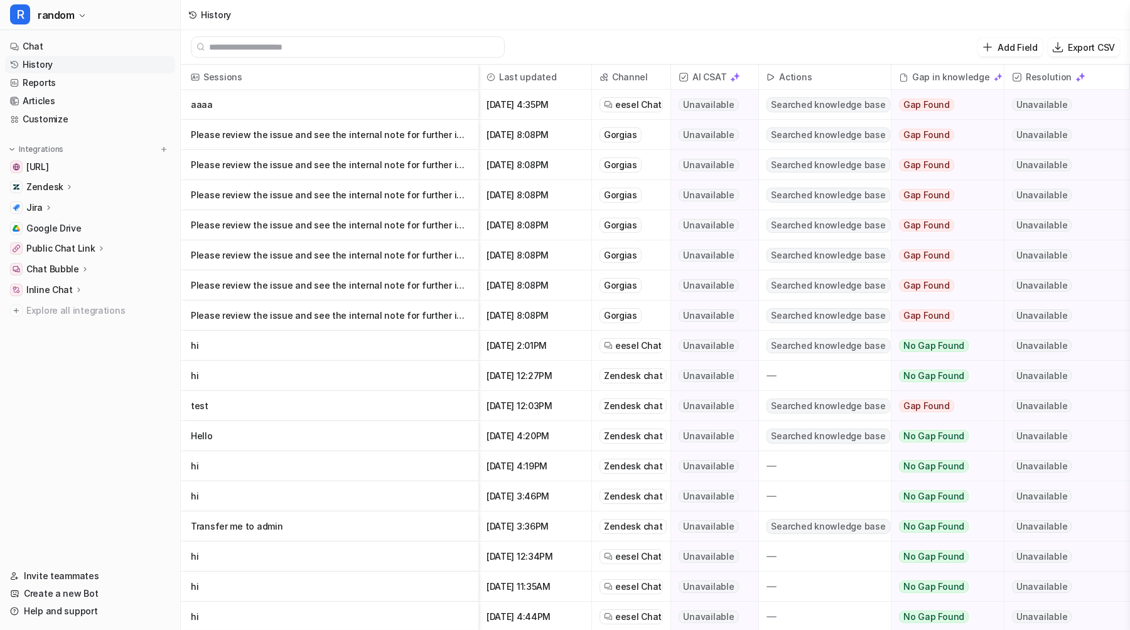
click at [69, 71] on link "History" at bounding box center [90, 65] width 170 height 18
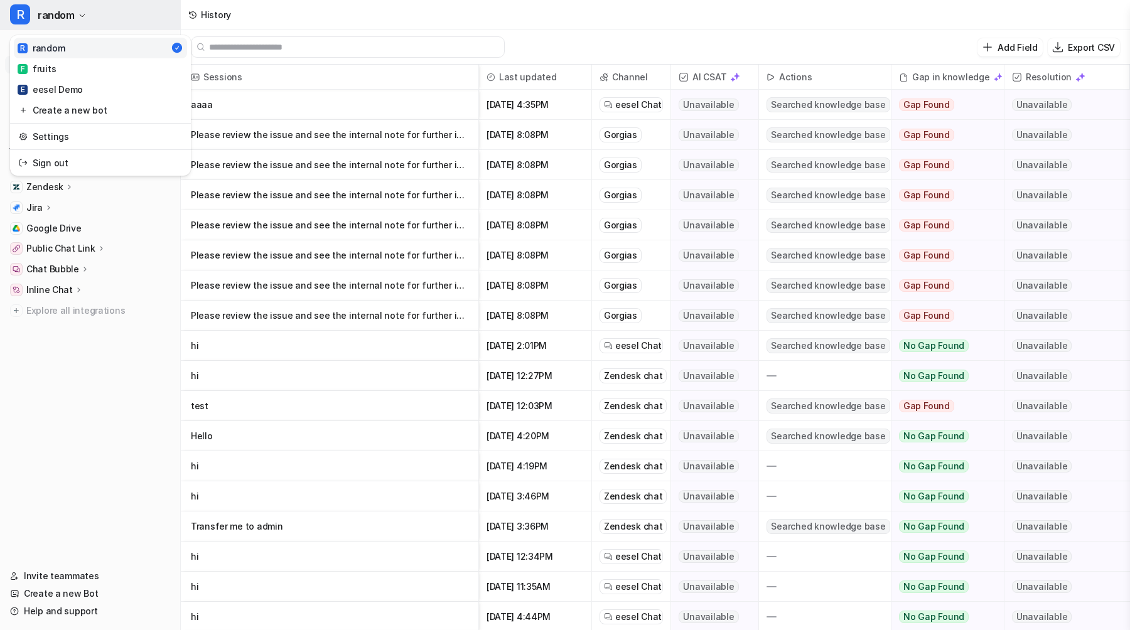
click at [113, 19] on button "R random" at bounding box center [90, 15] width 180 height 30
click at [93, 87] on link "E eesel Demo" at bounding box center [100, 89] width 173 height 21
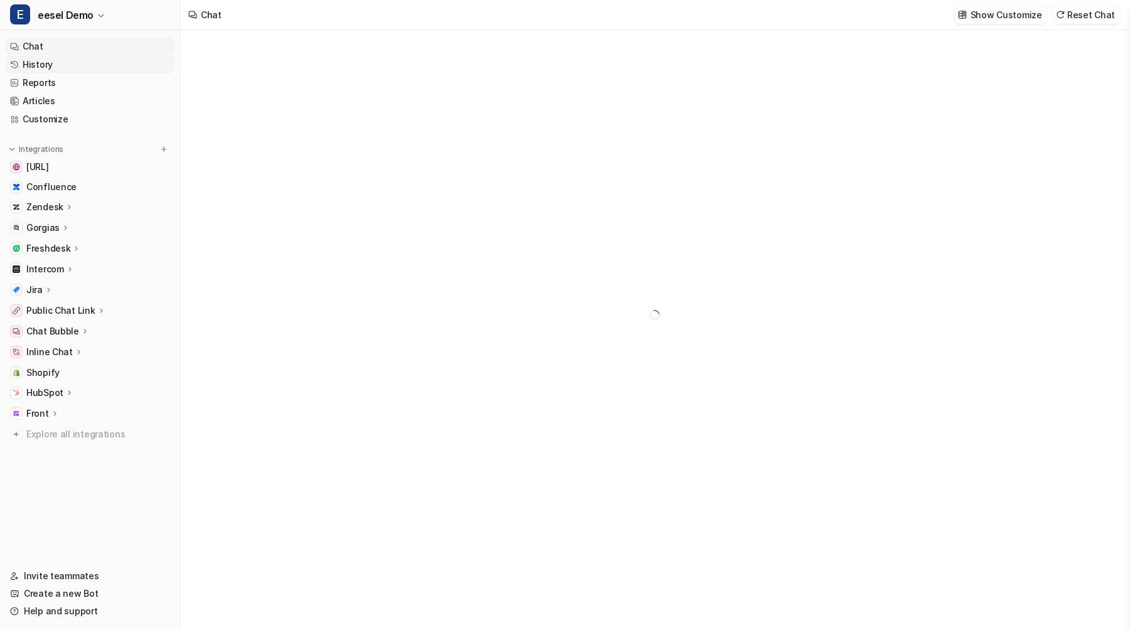
click at [85, 65] on link "History" at bounding box center [90, 65] width 170 height 18
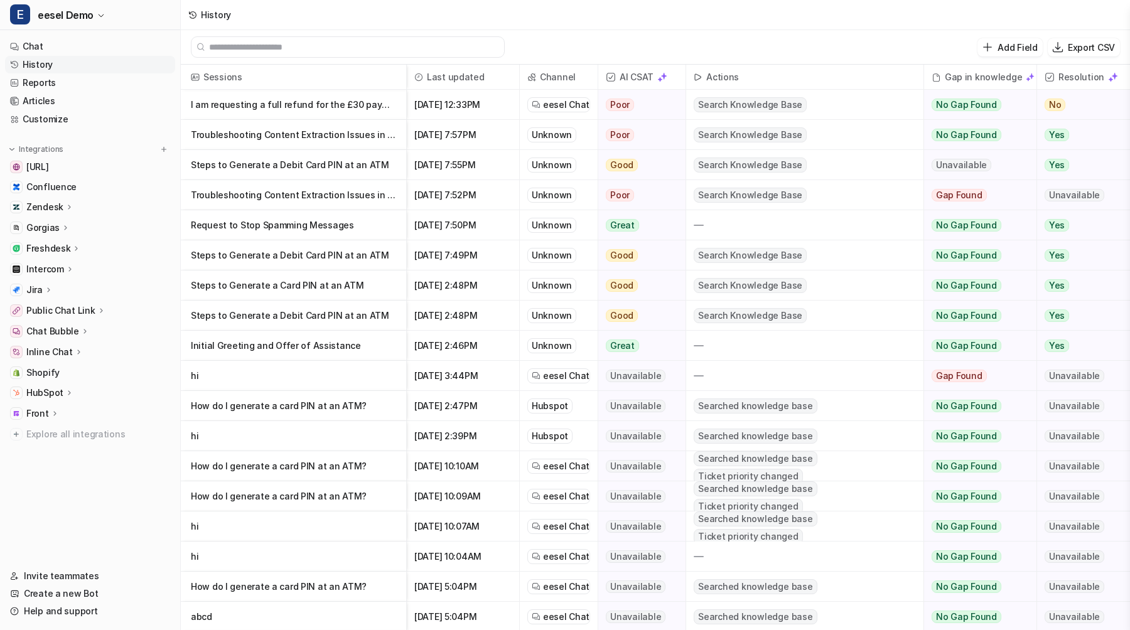
click at [68, 330] on p "Chat Bubble" at bounding box center [52, 331] width 53 height 13
click at [37, 293] on p "Jira" at bounding box center [34, 290] width 16 height 13
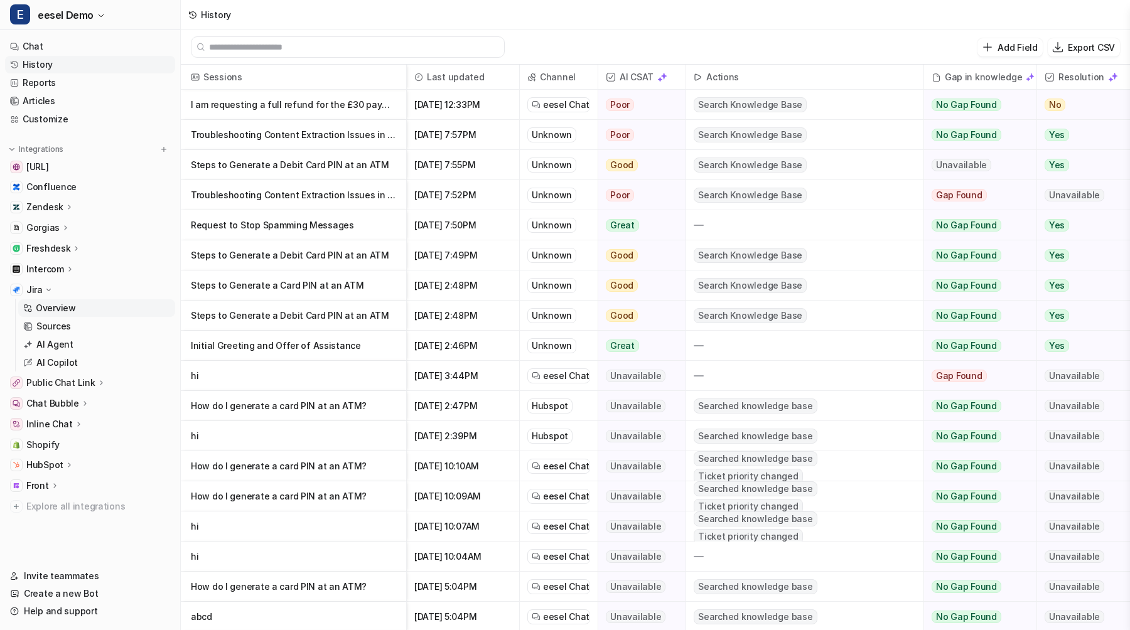
click at [41, 310] on p "Overview" at bounding box center [56, 308] width 40 height 13
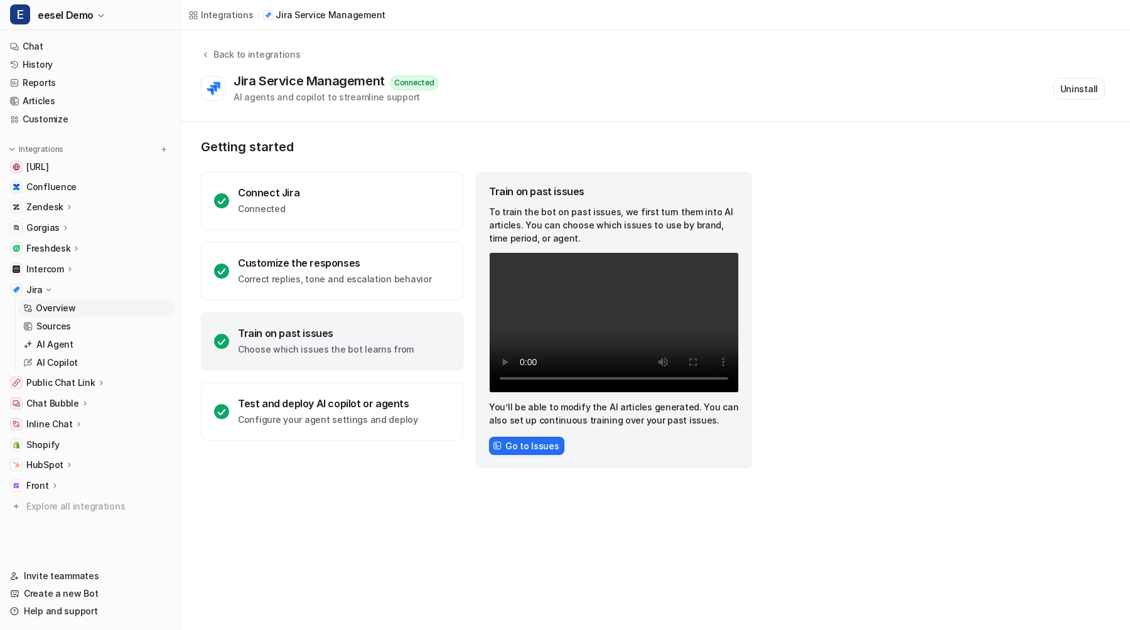
click at [41, 284] on div "Jira" at bounding box center [39, 290] width 27 height 13
click at [46, 374] on span "Shopify" at bounding box center [42, 373] width 33 height 13
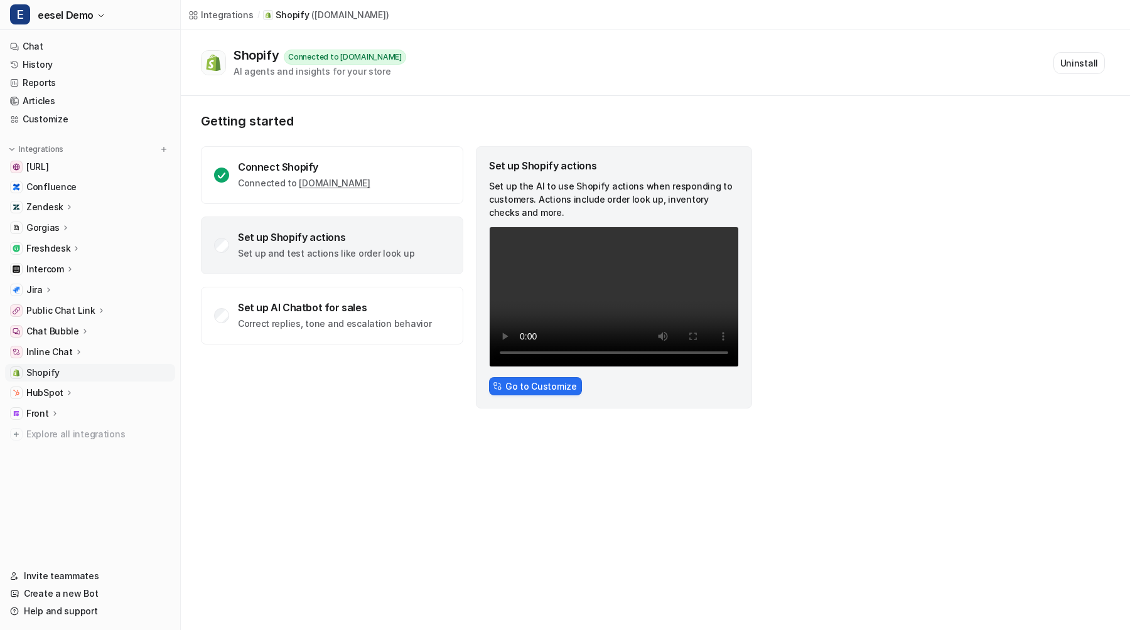
click at [46, 393] on p "HubSpot" at bounding box center [44, 393] width 37 height 13
click at [44, 408] on p "Overview" at bounding box center [56, 411] width 40 height 13
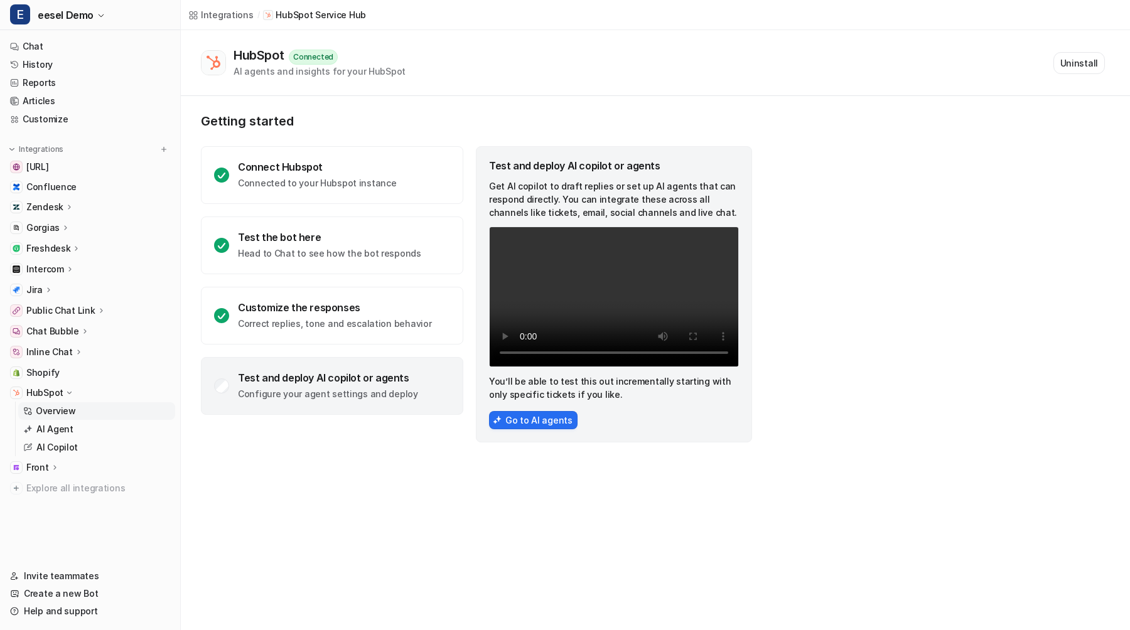
click at [45, 390] on p "HubSpot" at bounding box center [44, 393] width 37 height 13
click at [48, 202] on p "Zendesk" at bounding box center [44, 207] width 37 height 13
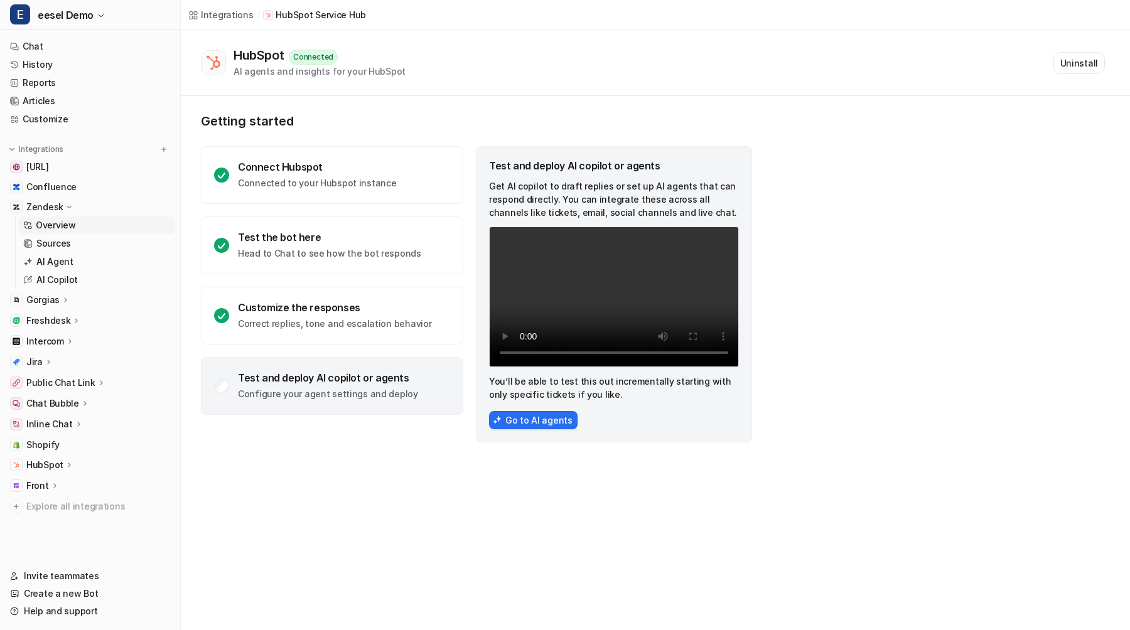
click at [46, 224] on p "Overview" at bounding box center [56, 225] width 40 height 13
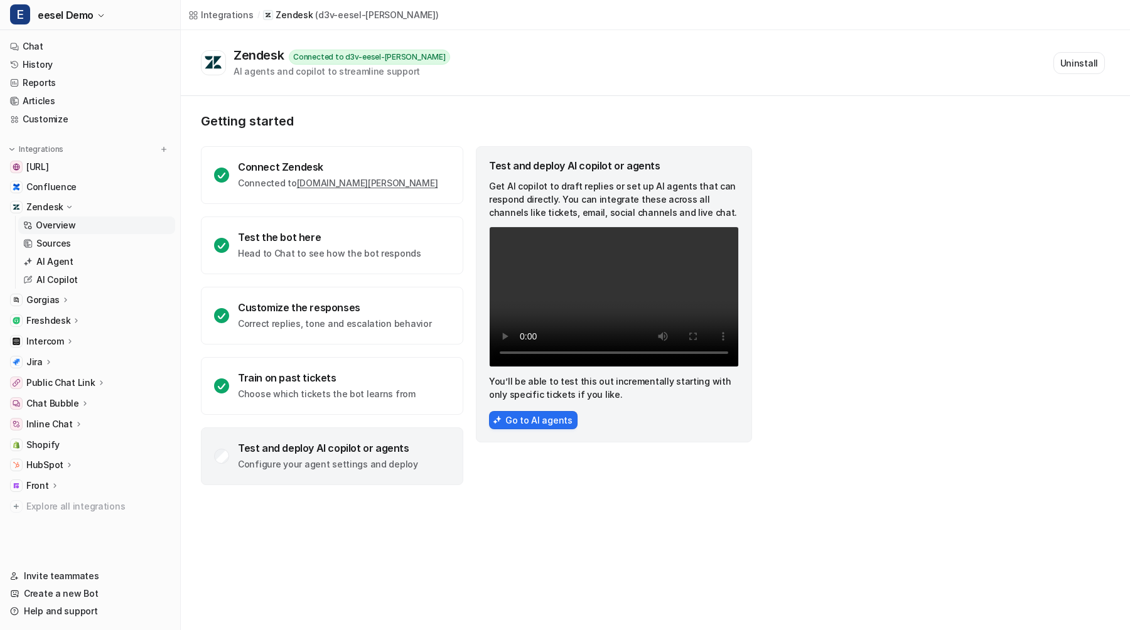
click at [46, 207] on p "Zendesk" at bounding box center [44, 207] width 37 height 13
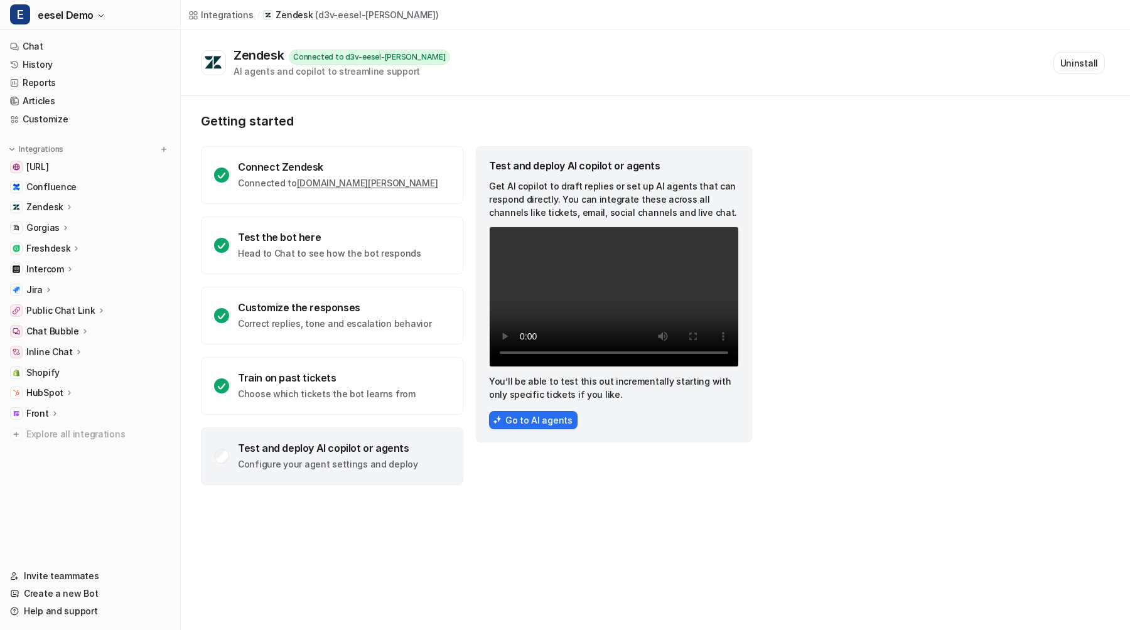
click at [46, 223] on p "Gorgias" at bounding box center [42, 228] width 33 height 13
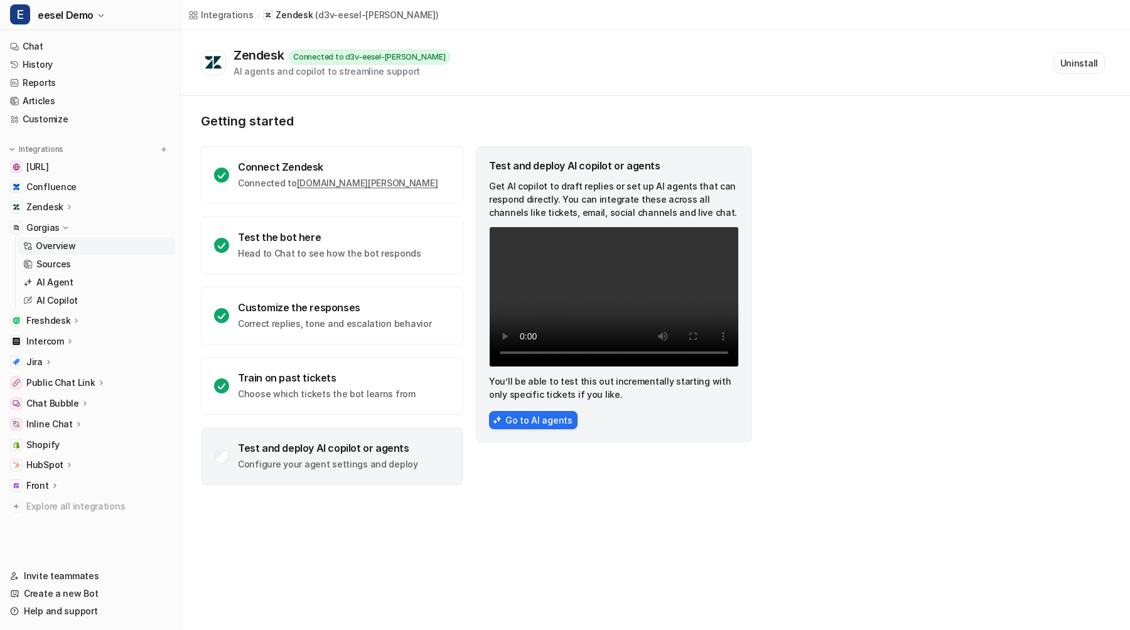
click at [46, 240] on p "Overview" at bounding box center [56, 246] width 40 height 13
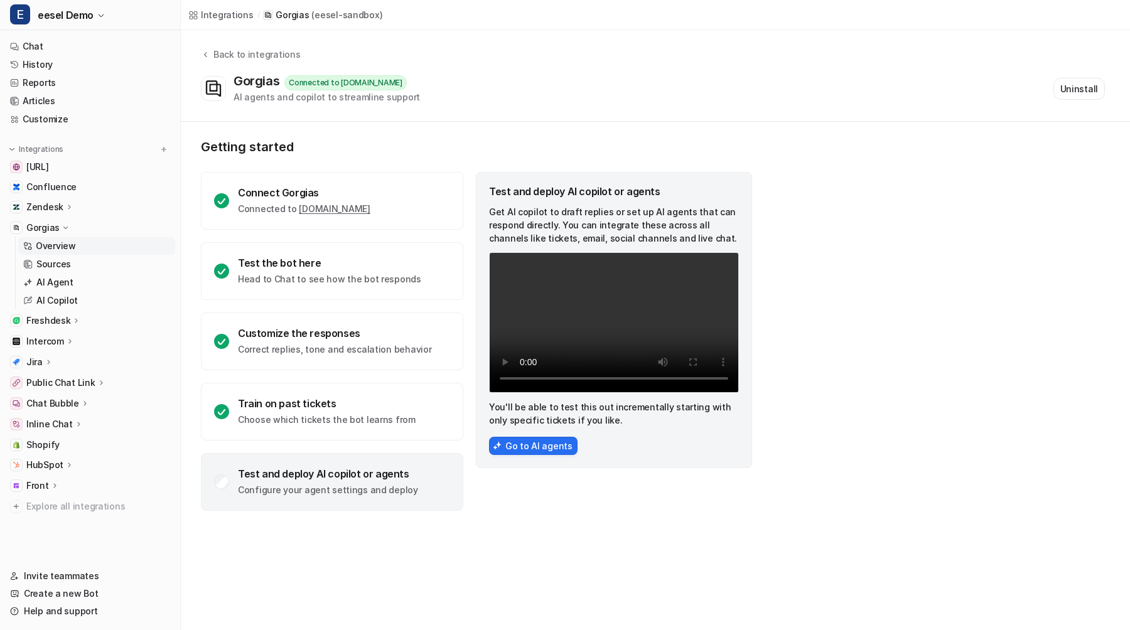
click at [48, 226] on p "Gorgias" at bounding box center [42, 228] width 33 height 13
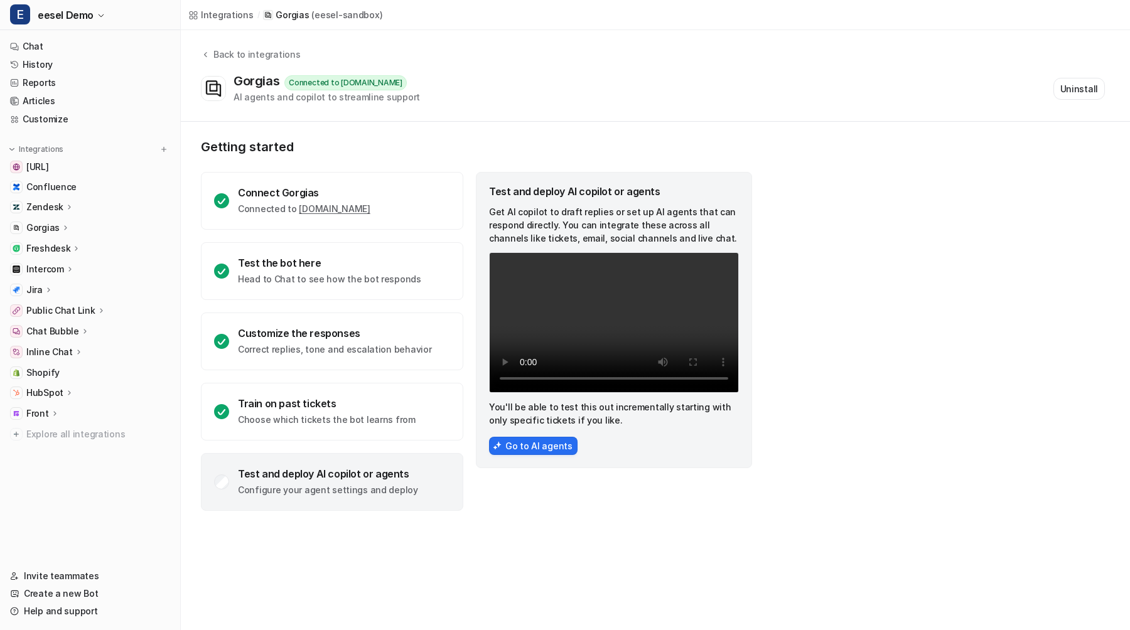
click at [46, 246] on p "Freshdesk" at bounding box center [48, 248] width 44 height 13
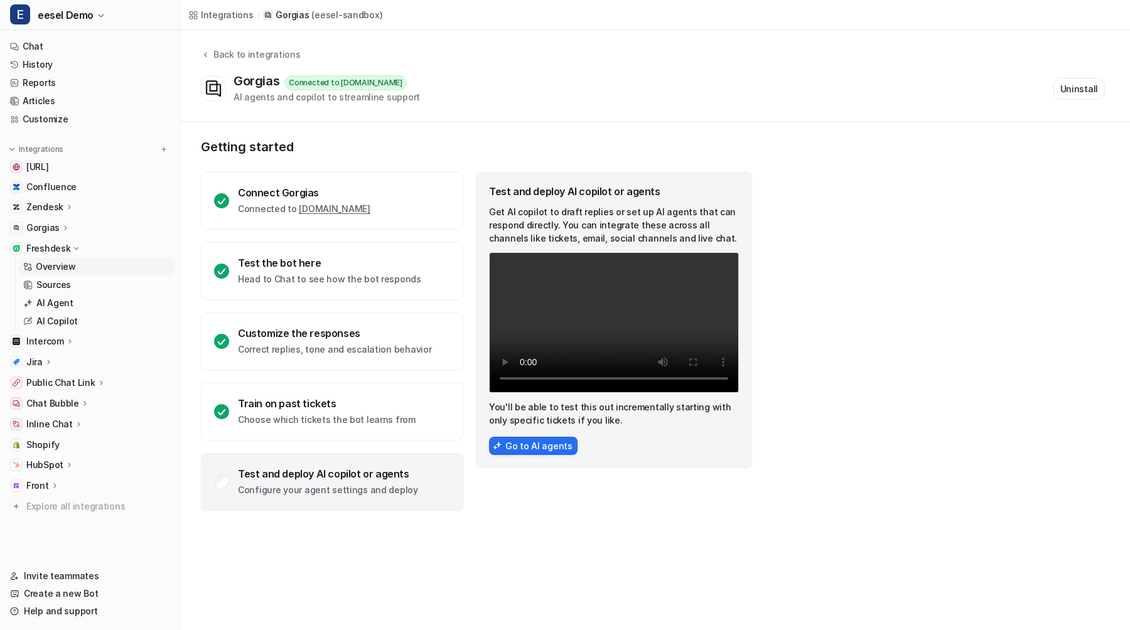
click at [46, 261] on p "Overview" at bounding box center [56, 267] width 40 height 13
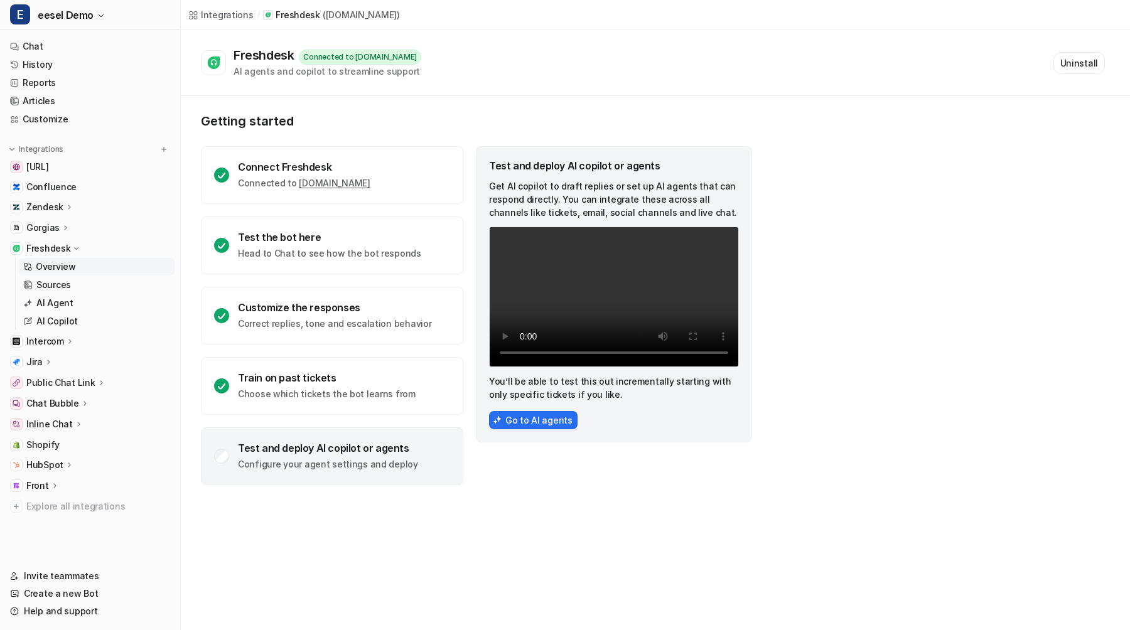
click at [47, 249] on p "Freshdesk" at bounding box center [48, 248] width 44 height 13
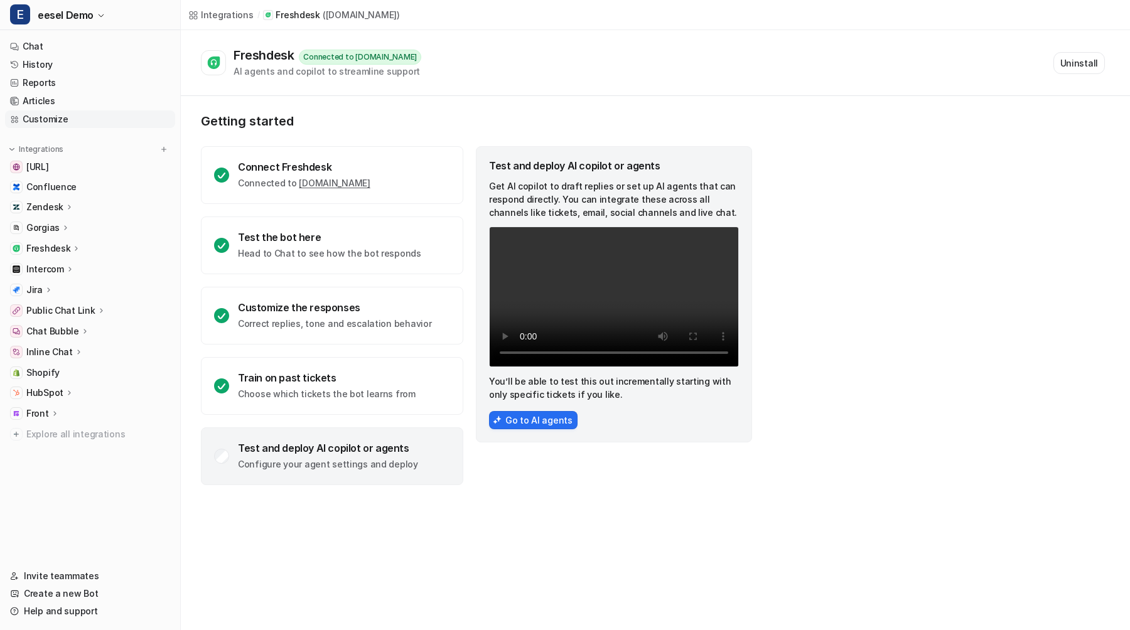
click at [60, 119] on link "Customize" at bounding box center [90, 120] width 170 height 18
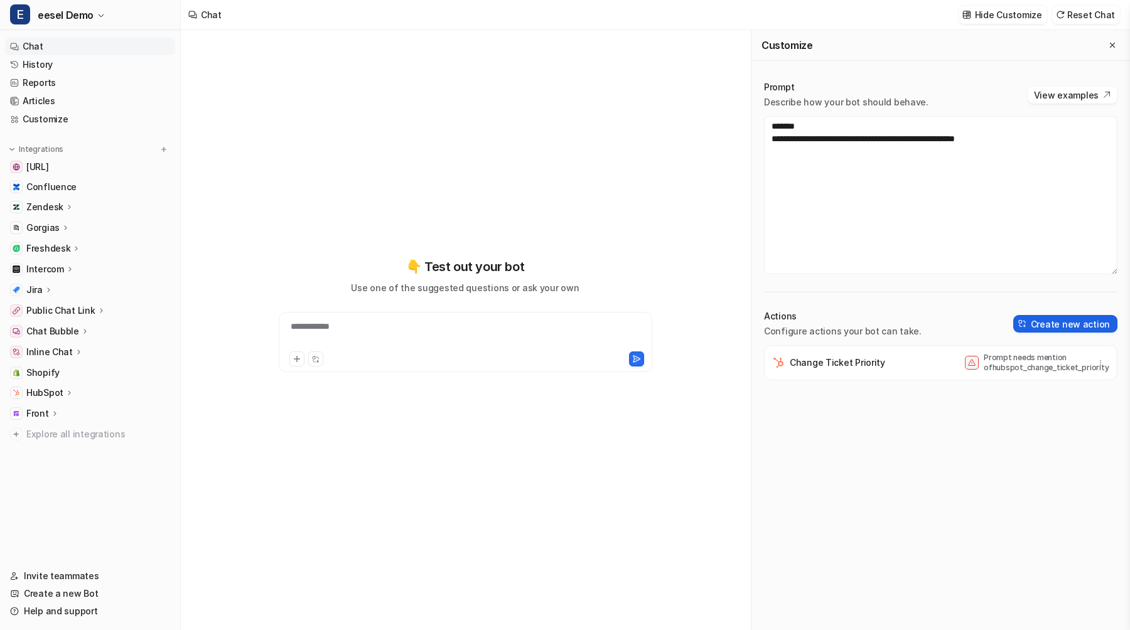
click at [1066, 320] on button "Create new action" at bounding box center [1065, 324] width 104 height 18
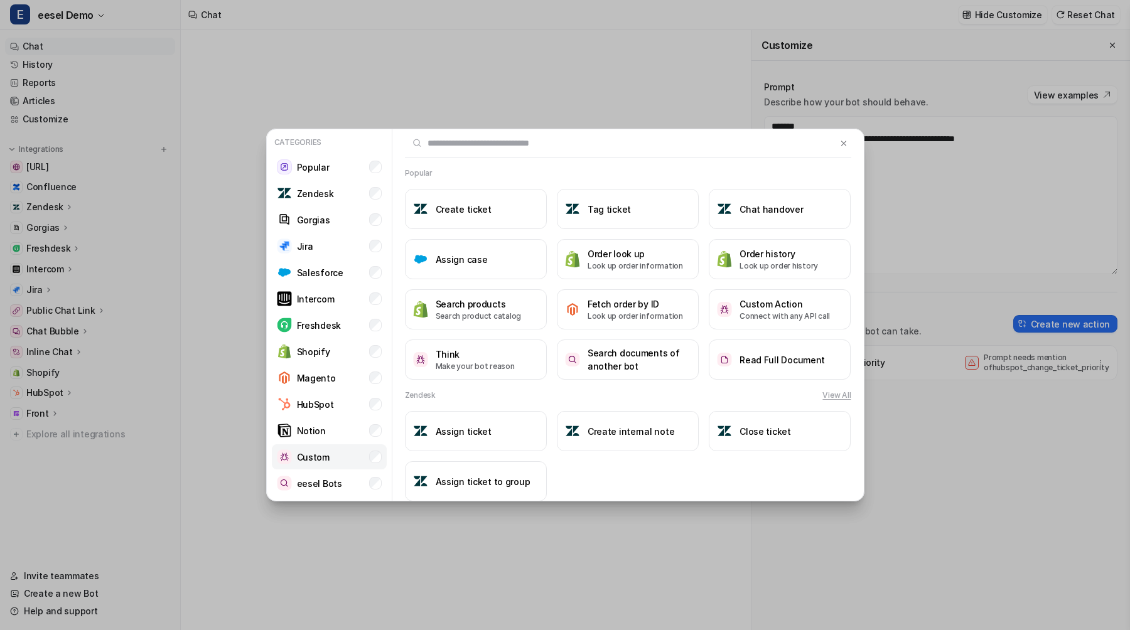
click at [365, 462] on li "Custom" at bounding box center [329, 457] width 115 height 25
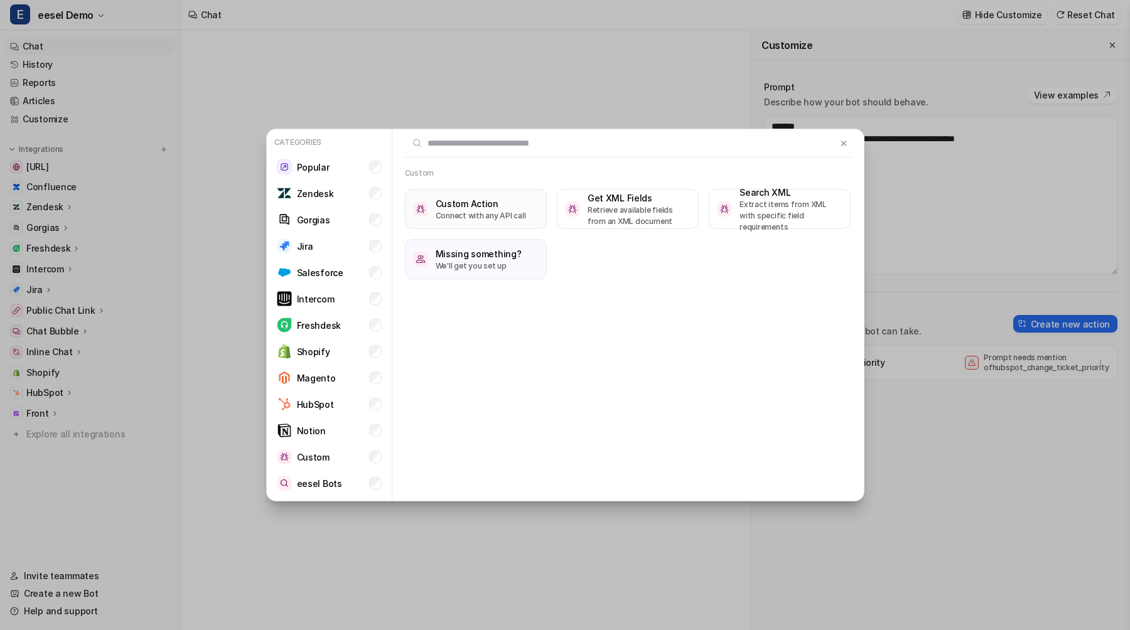
click at [498, 214] on p "Connect with any API call" at bounding box center [481, 215] width 90 height 11
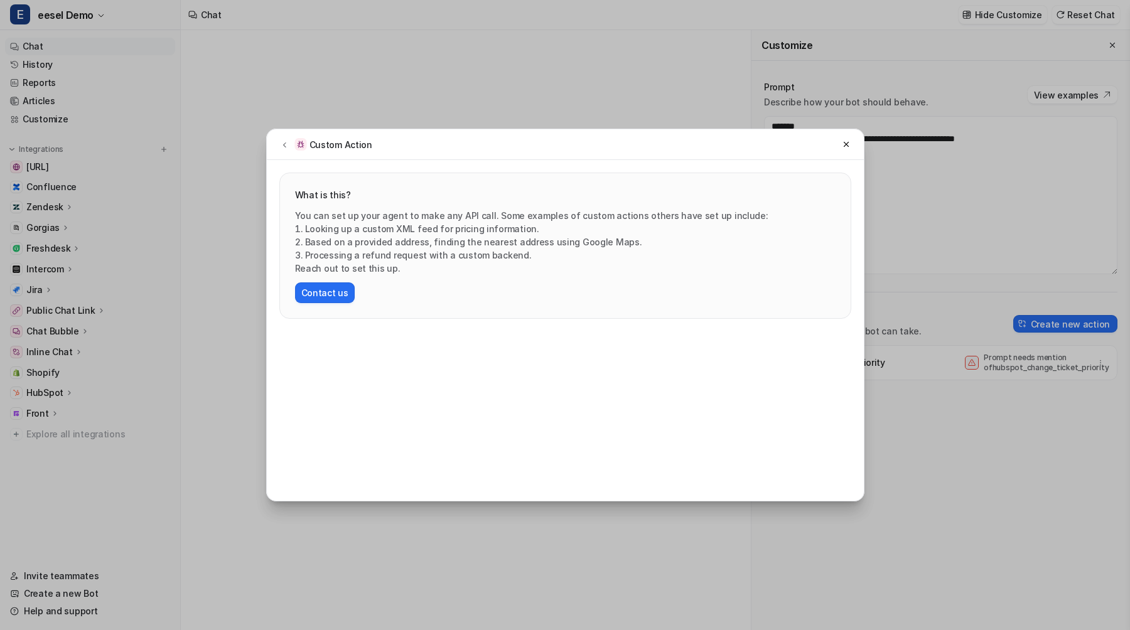
click at [361, 147] on h2 "Custom Action" at bounding box center [341, 144] width 63 height 13
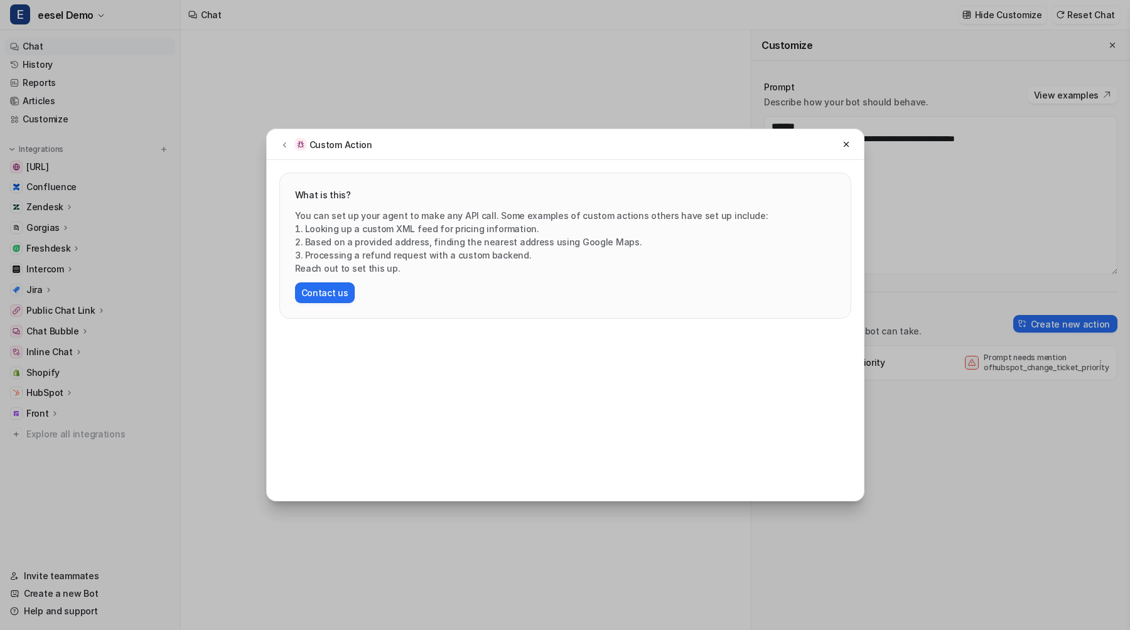
click at [361, 147] on h2 "Custom Action" at bounding box center [341, 144] width 63 height 13
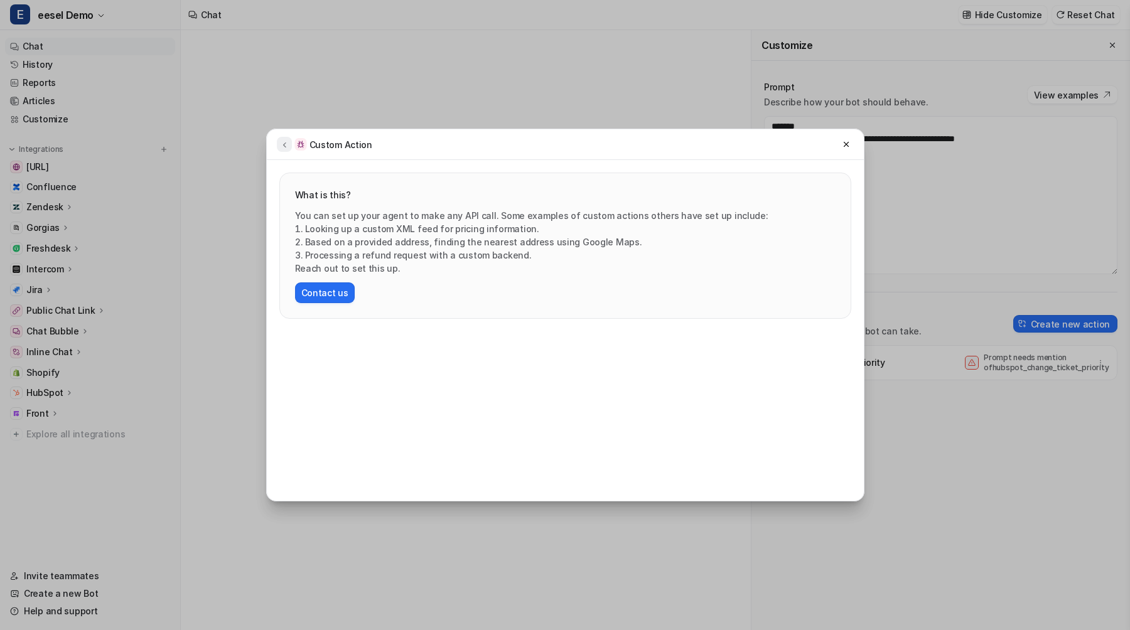
click at [283, 144] on icon at bounding box center [284, 144] width 9 height 9
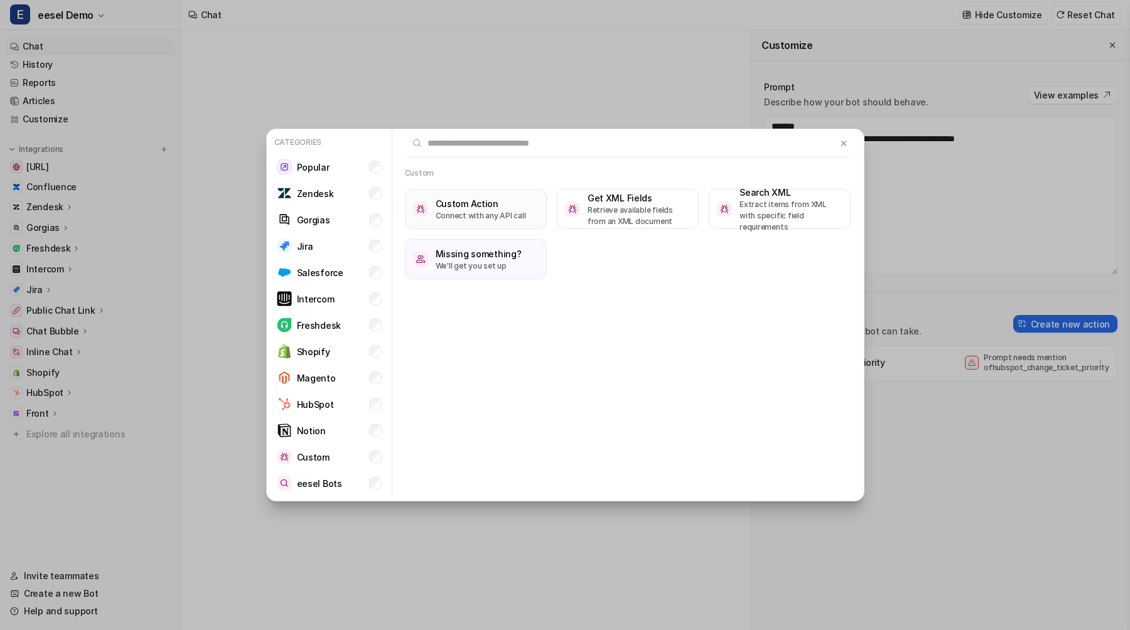
click at [422, 207] on img at bounding box center [420, 209] width 15 height 14
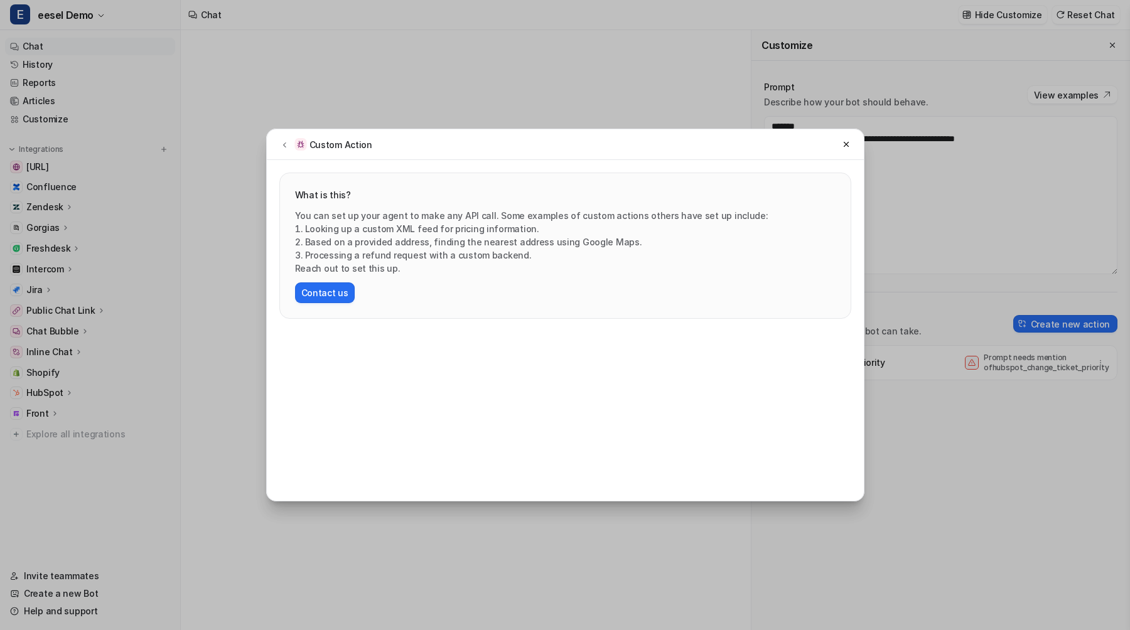
click at [325, 99] on div "Custom Action What is this? You can set up your agent to make any API call. Som…" at bounding box center [565, 315] width 618 height 630
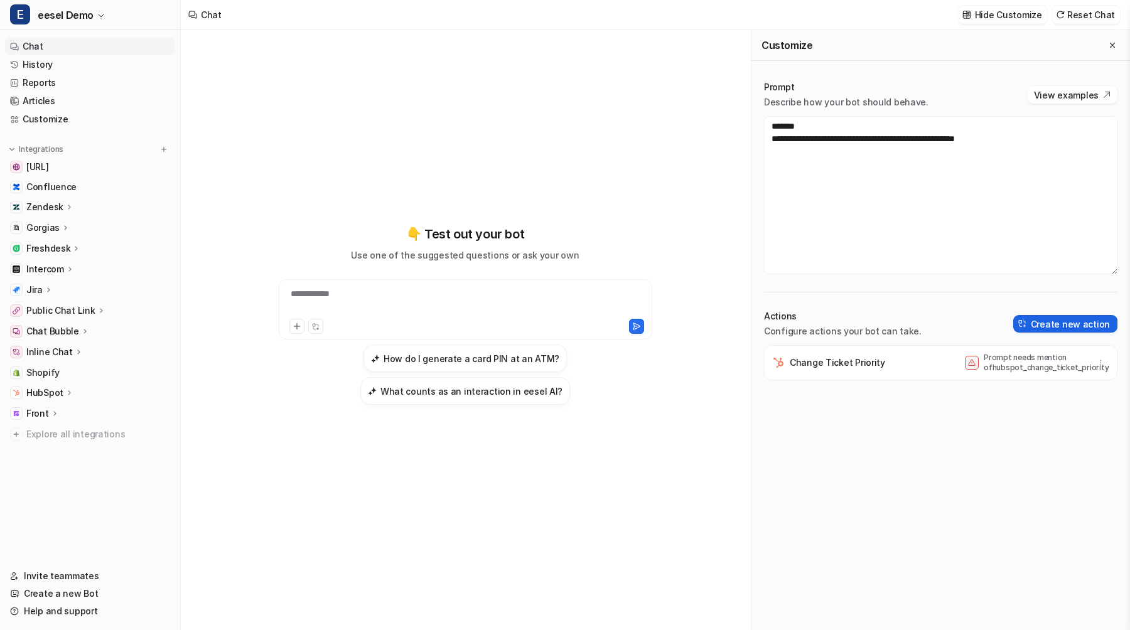
click at [1027, 320] on img at bounding box center [1022, 324] width 9 height 9
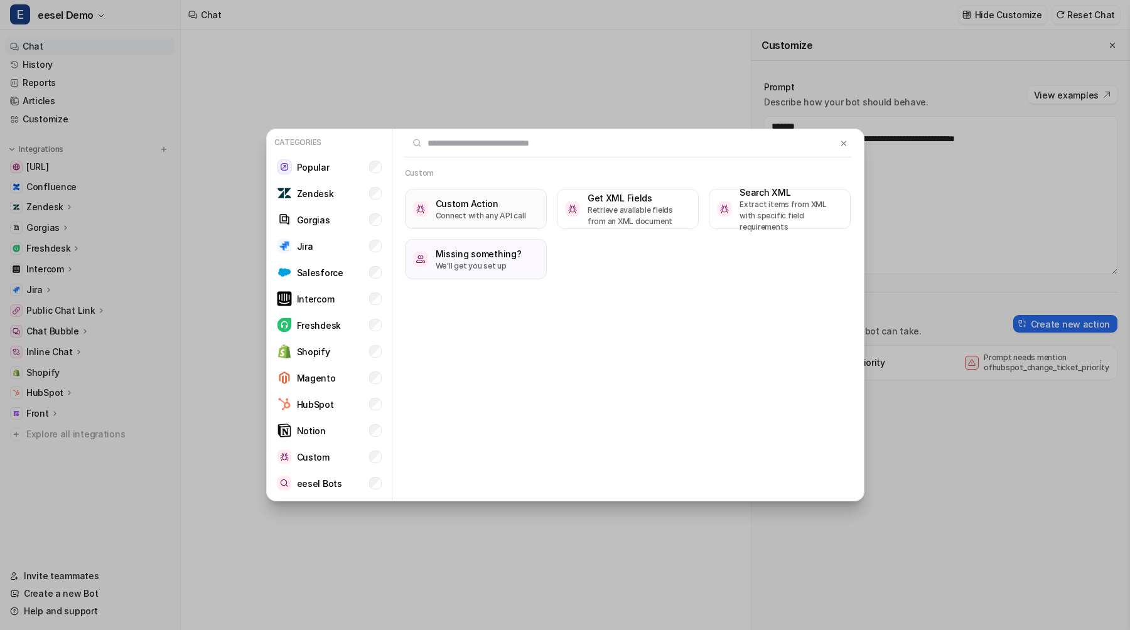
click at [490, 211] on p "Connect with any API call" at bounding box center [481, 215] width 90 height 11
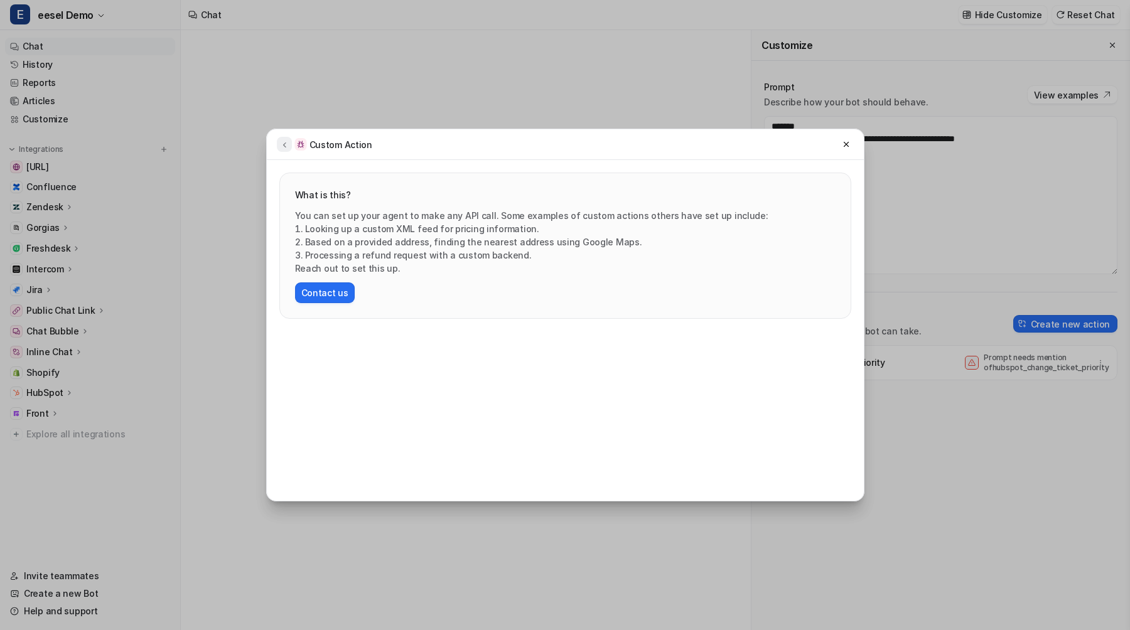
click at [288, 145] on icon at bounding box center [284, 144] width 9 height 9
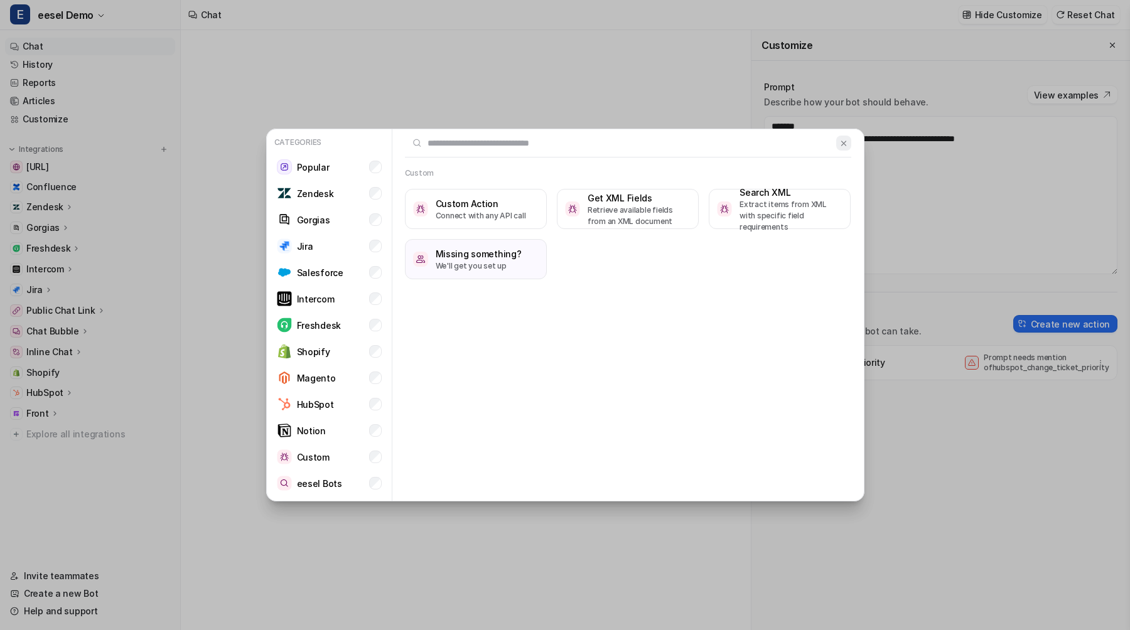
click at [841, 146] on img at bounding box center [843, 143] width 9 height 9
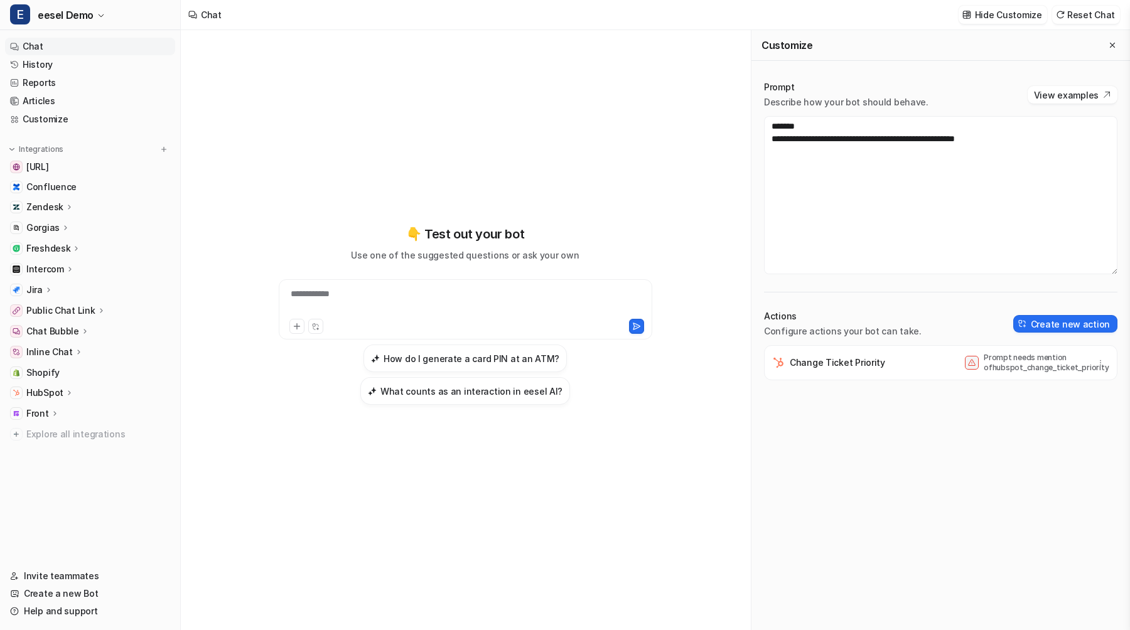
click at [692, 284] on div "**********" at bounding box center [465, 315] width 462 height 180
click at [58, 24] on button "E eesel Demo" at bounding box center [90, 15] width 180 height 30
click at [50, 134] on link "Settings" at bounding box center [100, 136] width 173 height 21
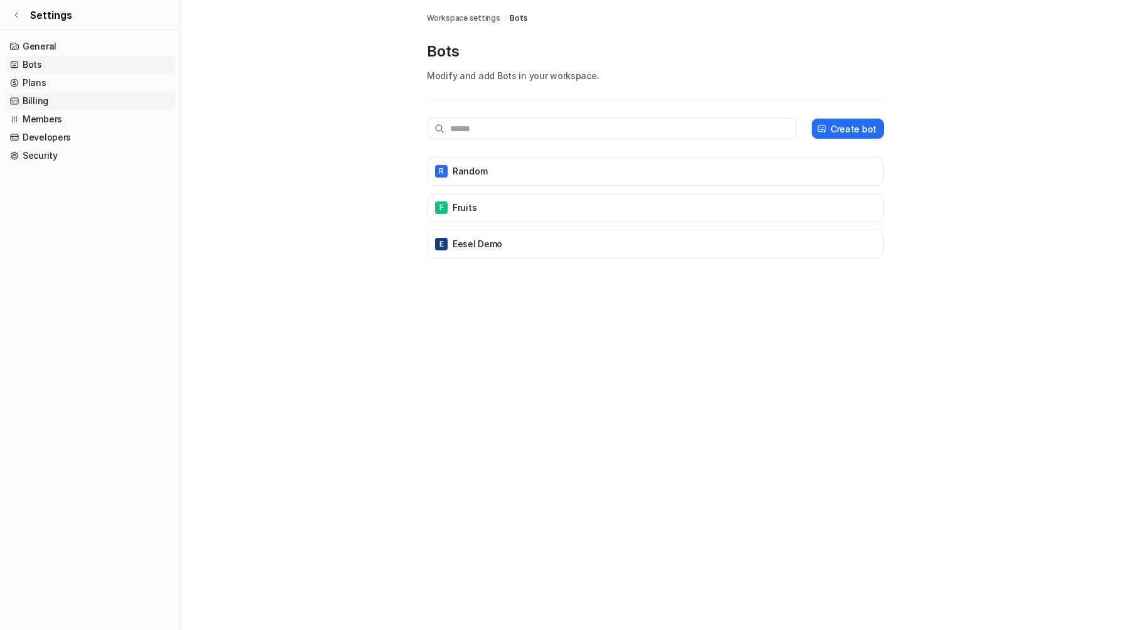
click at [67, 99] on link "Billing" at bounding box center [90, 101] width 170 height 18
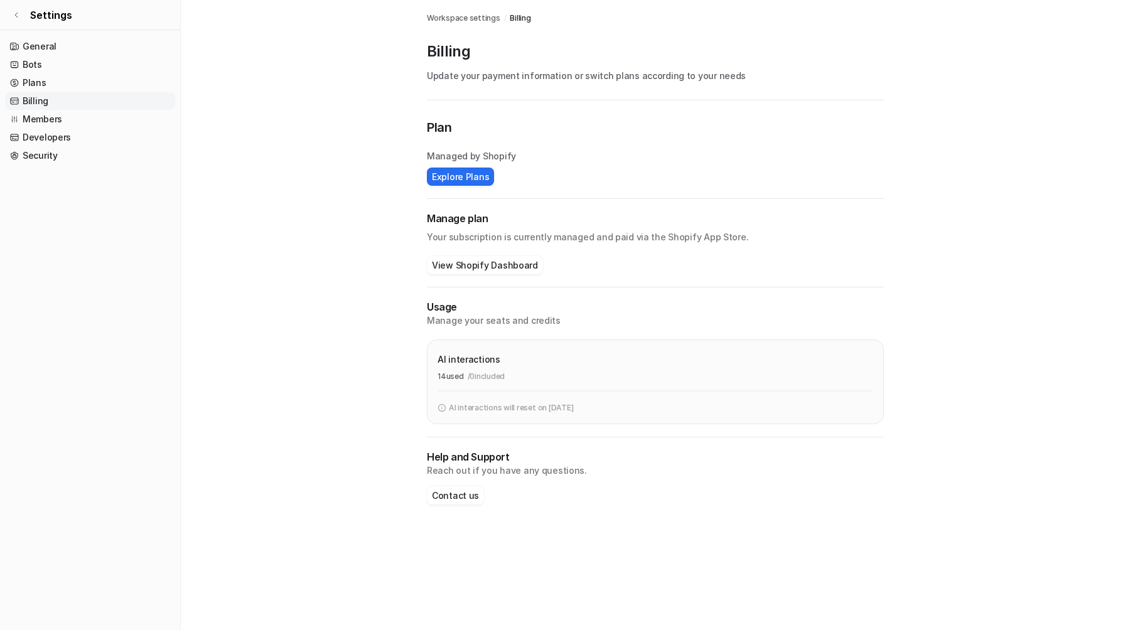
drag, startPoint x: 434, startPoint y: 375, endPoint x: 472, endPoint y: 375, distance: 37.7
click at [472, 376] on div "AI interactions 14 used / 0 included AI interactions will reset on [DATE]" at bounding box center [655, 382] width 457 height 85
click at [472, 375] on p "/ 0 included" at bounding box center [487, 376] width 38 height 11
drag, startPoint x: 431, startPoint y: 377, endPoint x: 514, endPoint y: 379, distance: 82.9
click at [514, 379] on div "AI interactions 14 used / 0 included AI interactions will reset on [DATE]" at bounding box center [655, 382] width 457 height 85
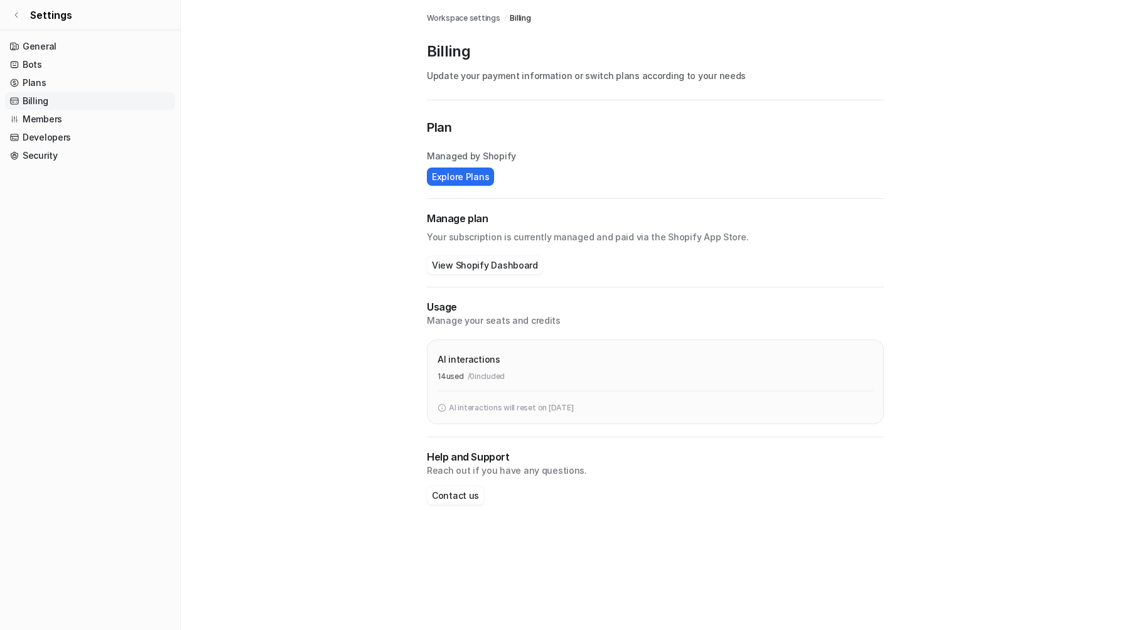
click at [514, 379] on div "14 used / 0 included" at bounding box center [656, 376] width 436 height 11
click at [80, 24] on link "Settings" at bounding box center [90, 15] width 180 height 30
